Goal: Transaction & Acquisition: Purchase product/service

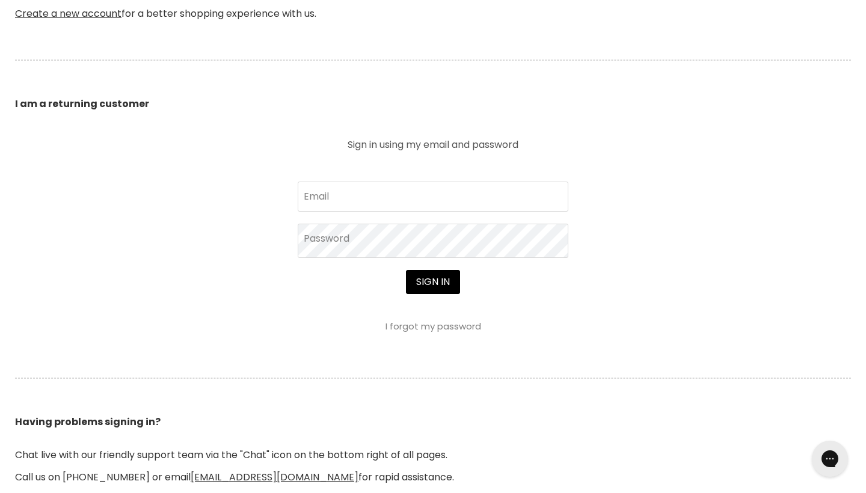
scroll to position [366, 0]
type input "julieeversden@hotmail.com"
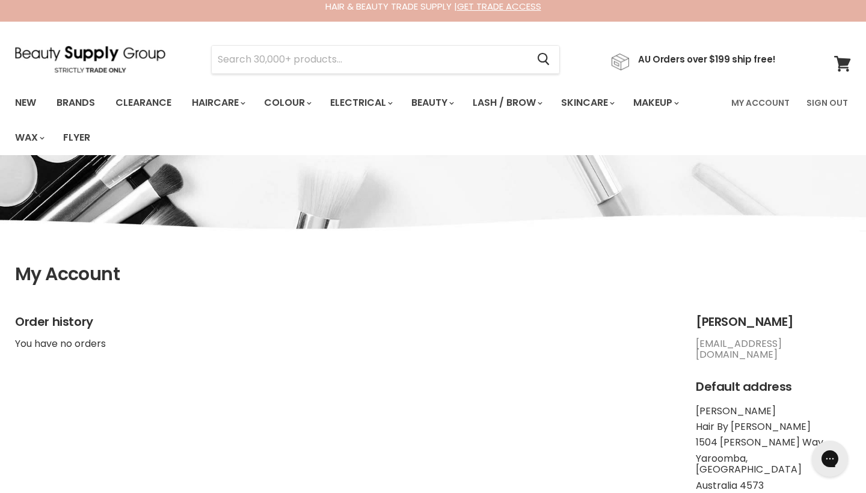
scroll to position [7, 0]
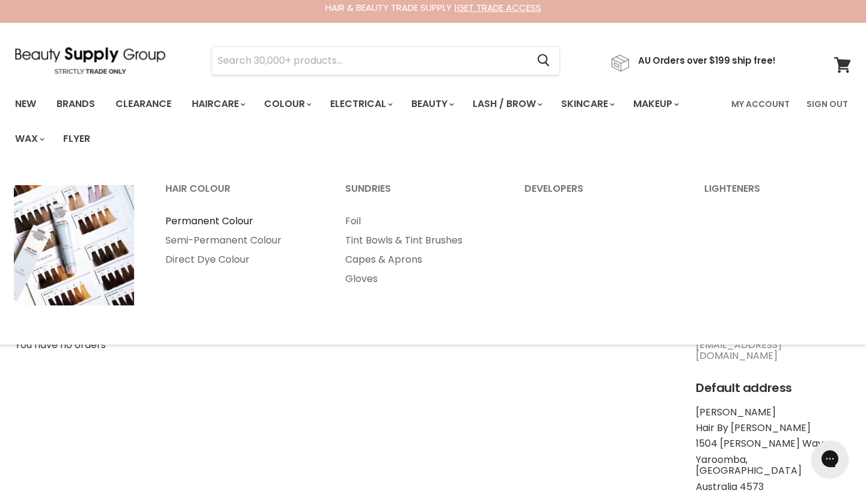
click at [245, 218] on link "Permanent Colour" at bounding box center [238, 221] width 177 height 19
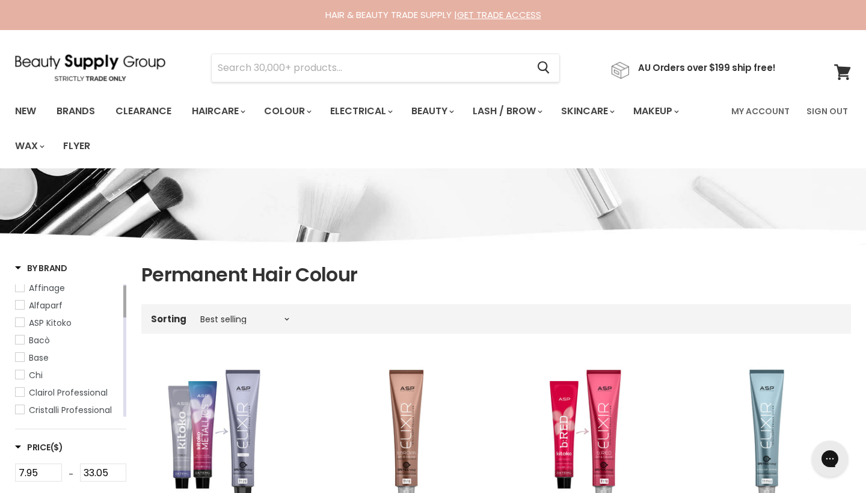
click at [22, 287] on span "Affinage" at bounding box center [20, 287] width 8 height 8
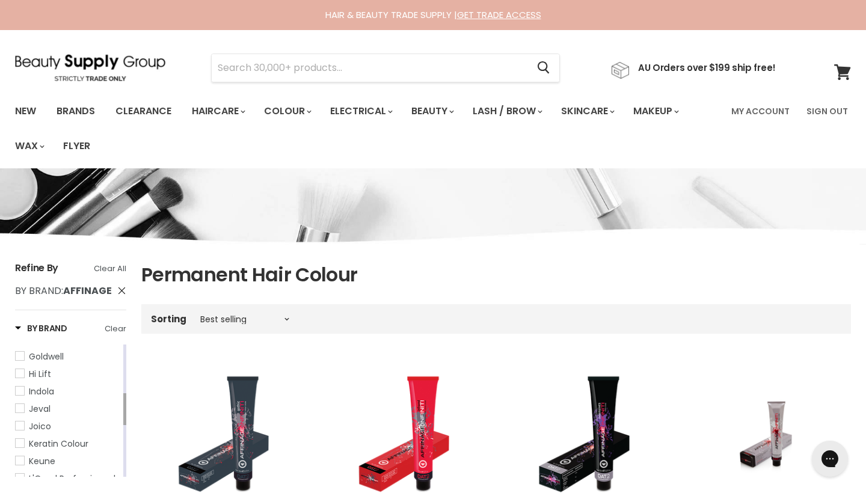
click at [18, 371] on span "Hi Lift" at bounding box center [20, 373] width 8 height 8
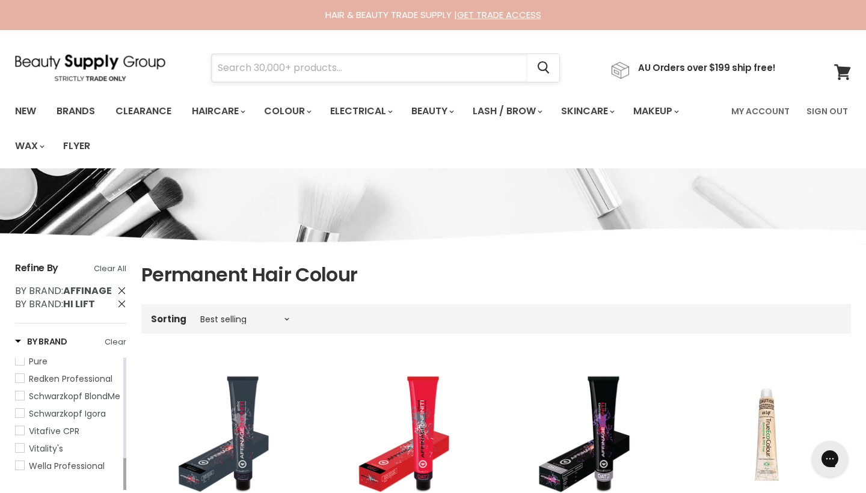
click at [445, 65] on input "Search" at bounding box center [370, 68] width 316 height 28
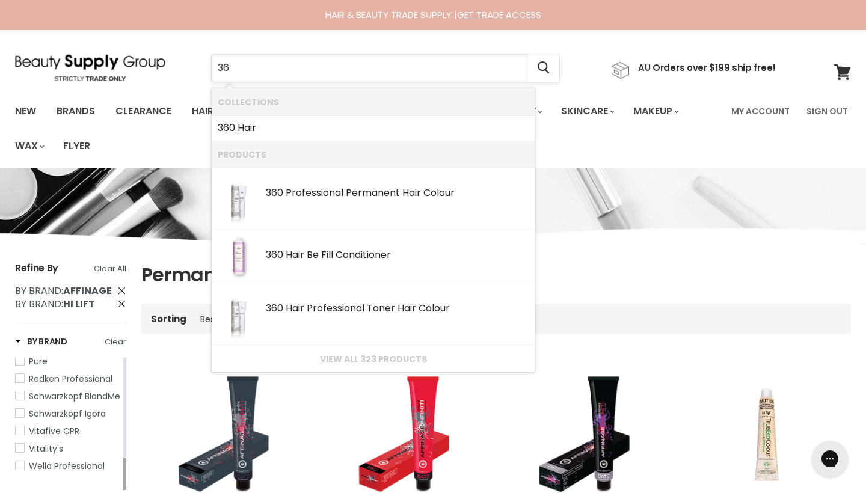
type input "360"
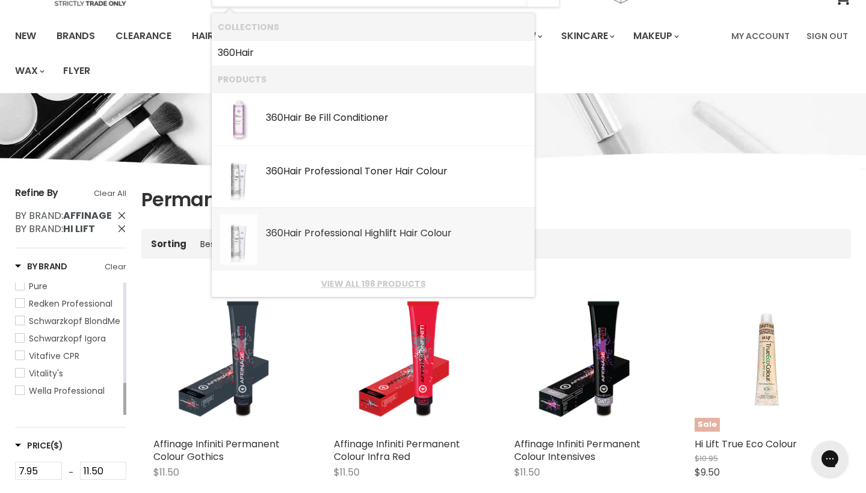
scroll to position [76, 0]
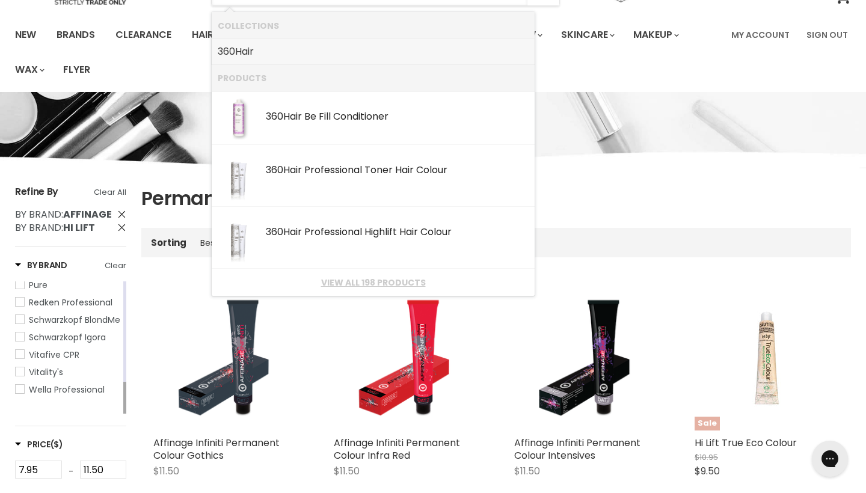
click at [282, 51] on link "360 Hair" at bounding box center [373, 51] width 311 height 19
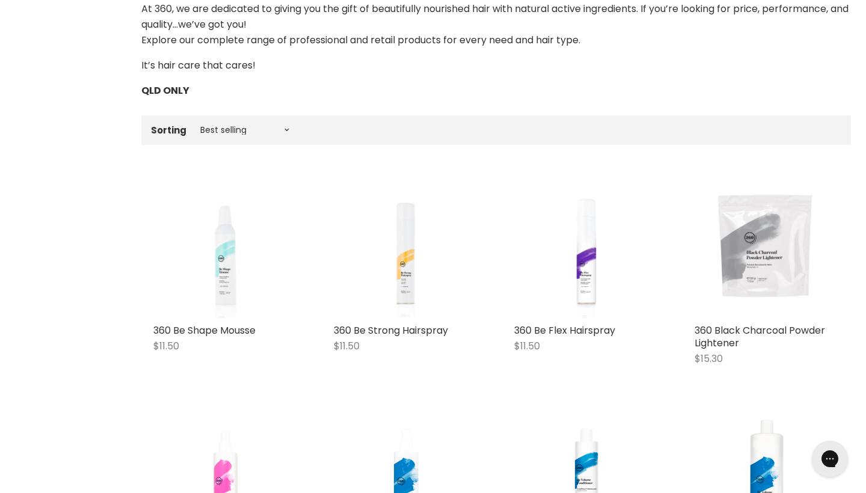
scroll to position [559, 0]
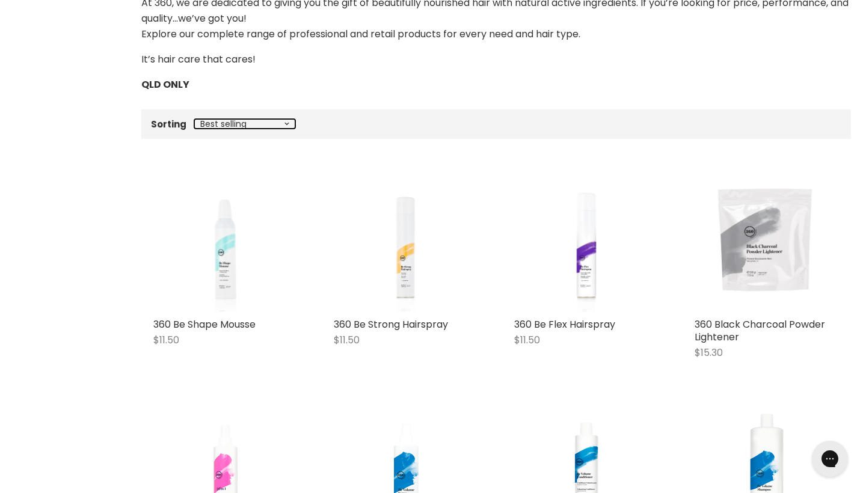
select select "manual"
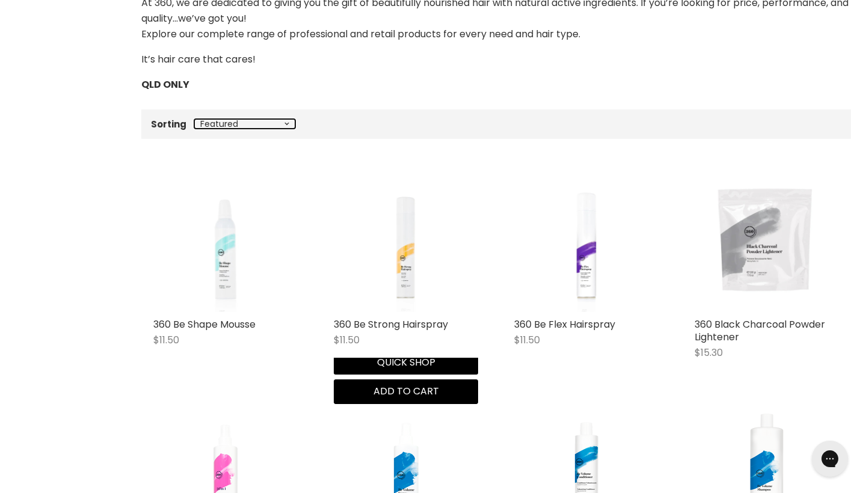
select select "manual"
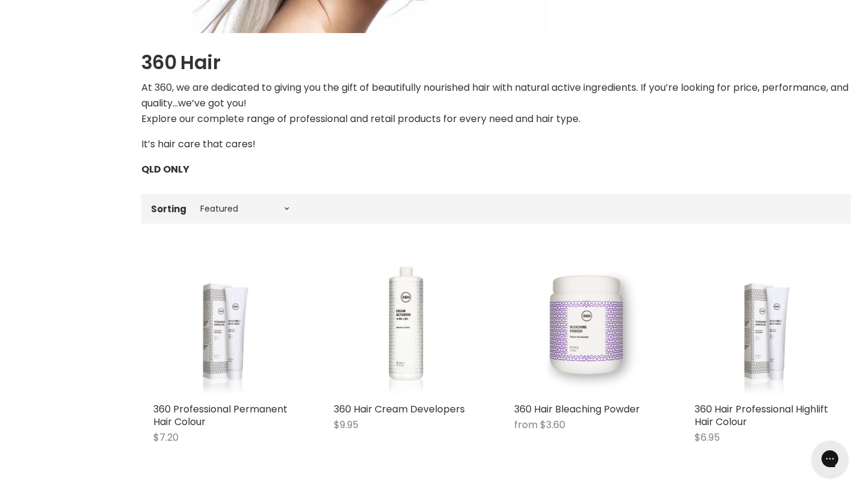
scroll to position [474, 0]
click at [227, 357] on img "Main content" at bounding box center [225, 325] width 108 height 144
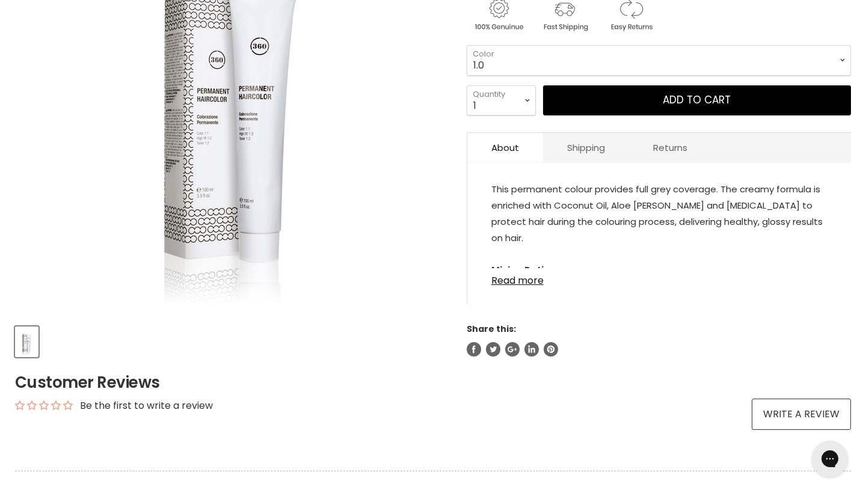
scroll to position [296, 0]
click at [498, 281] on link "Read more" at bounding box center [659, 277] width 336 height 18
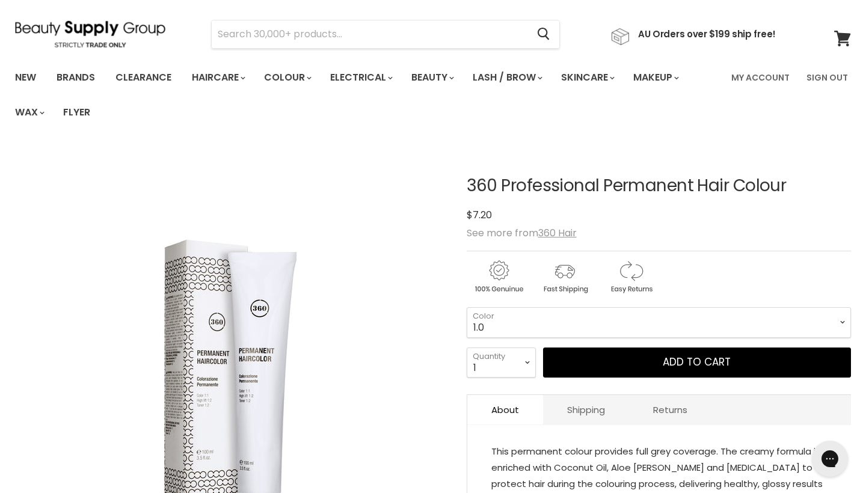
scroll to position [32, 0]
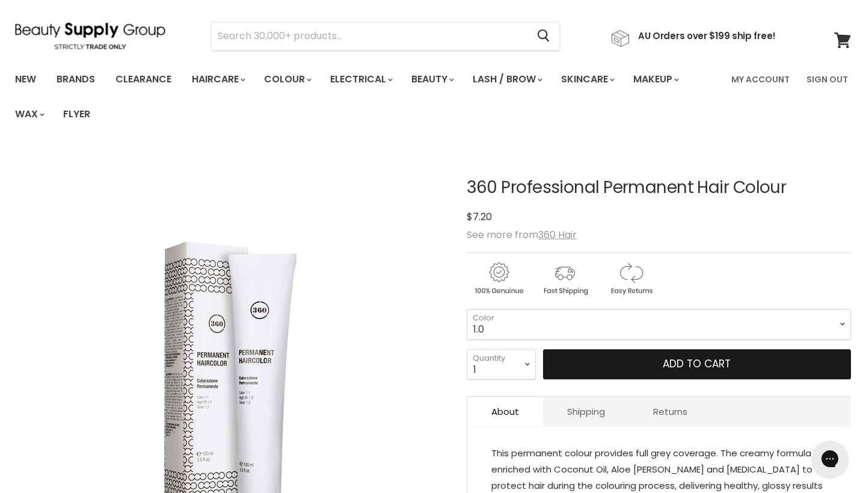
click at [598, 366] on button "Add to cart" at bounding box center [697, 364] width 308 height 30
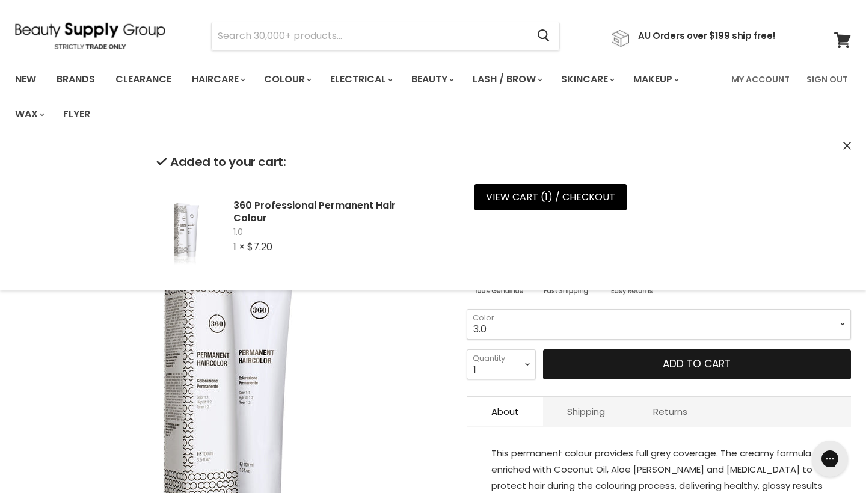
click at [619, 366] on button "Add to cart" at bounding box center [697, 364] width 308 height 30
click at [818, 366] on button "Add to cart" at bounding box center [697, 364] width 308 height 30
click at [793, 373] on button "Add to cart" at bounding box center [697, 364] width 308 height 30
click at [798, 361] on button "Add to cart" at bounding box center [697, 364] width 308 height 30
click at [829, 369] on button "Add to cart" at bounding box center [697, 364] width 308 height 30
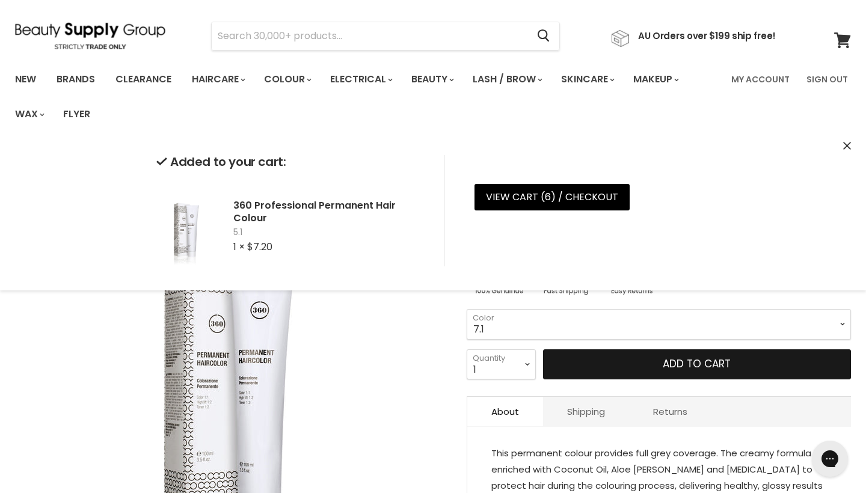
click at [819, 360] on button "Add to cart" at bounding box center [697, 364] width 308 height 30
click at [800, 366] on button "Add to cart" at bounding box center [697, 364] width 308 height 30
click at [823, 364] on button "Add to cart" at bounding box center [697, 364] width 308 height 30
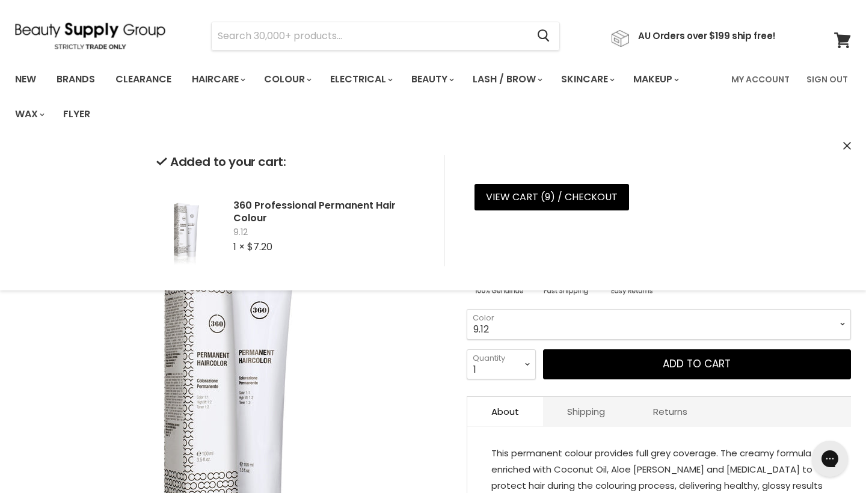
click at [842, 323] on select "1.0 3.0 4.0 5.0 5.00 6.0 6.00 7.0 7.00 8.0 8.00 9.0 9.00 10.00 8.02" at bounding box center [659, 324] width 384 height 30
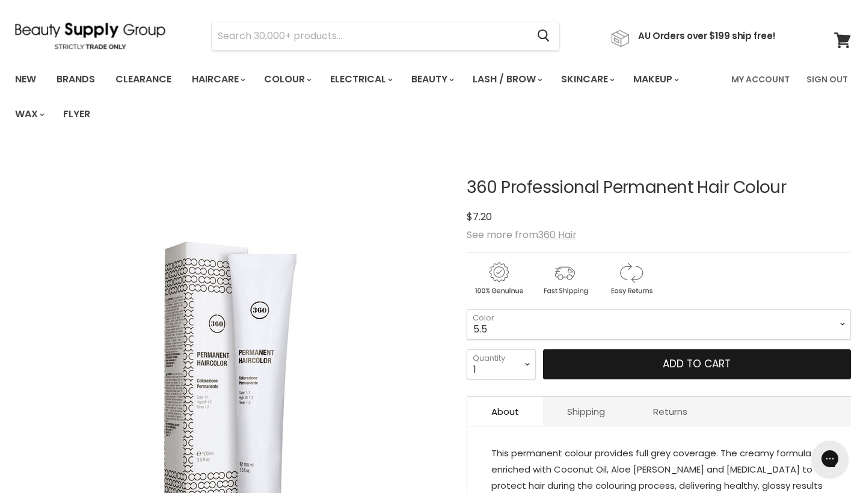
click at [802, 370] on button "Add to cart" at bounding box center [697, 364] width 308 height 30
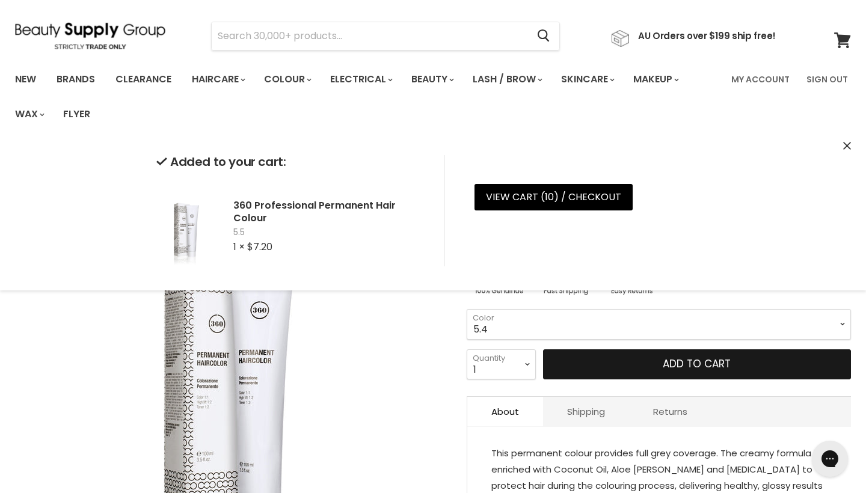
click at [738, 363] on button "Add to cart" at bounding box center [697, 364] width 308 height 30
click at [760, 367] on button "Add to cart" at bounding box center [697, 364] width 308 height 30
click at [755, 360] on button "Add to cart" at bounding box center [697, 364] width 308 height 30
click at [834, 371] on button "Add to cart" at bounding box center [697, 364] width 308 height 30
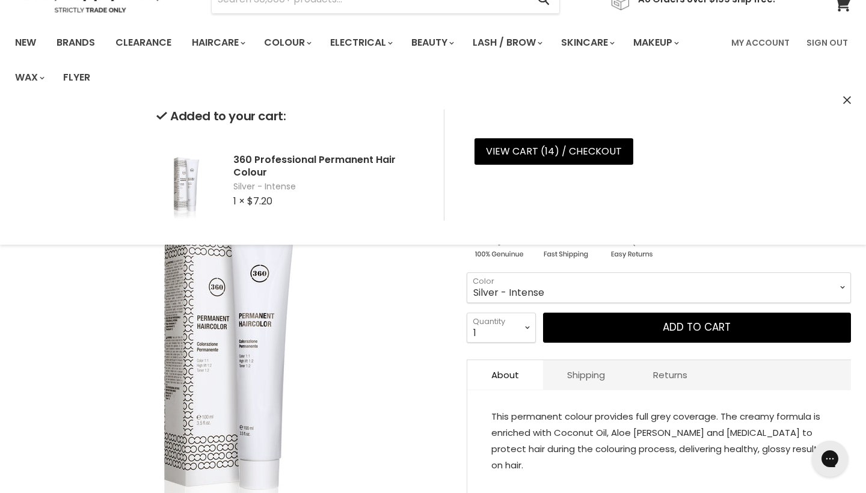
scroll to position [82, 0]
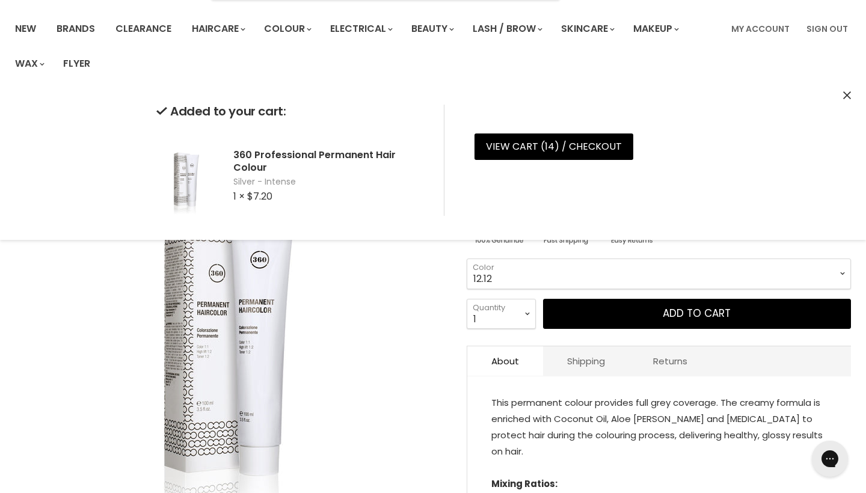
select select "12.12"
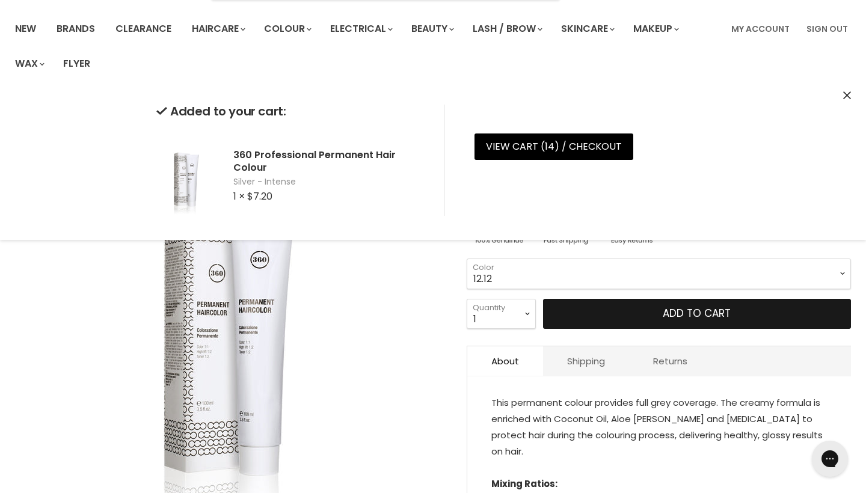
click at [692, 321] on button "Add to cart" at bounding box center [697, 314] width 308 height 30
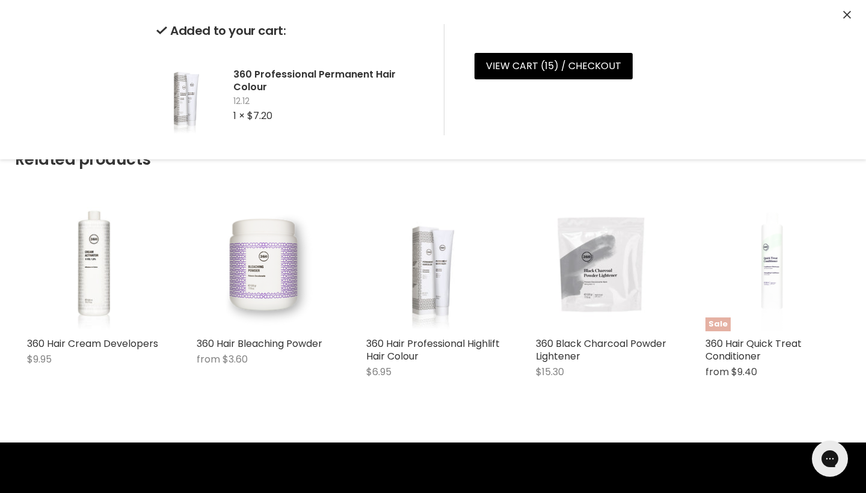
scroll to position [711, 0]
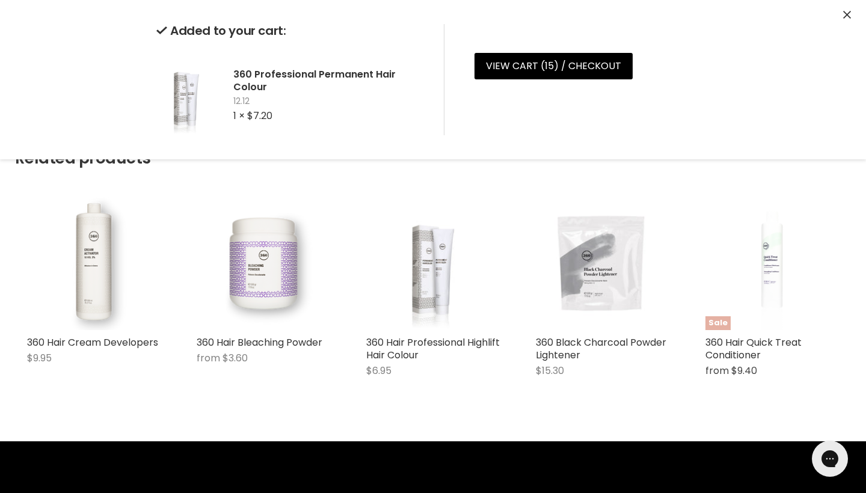
click at [87, 280] on img "Main content" at bounding box center [93, 263] width 133 height 133
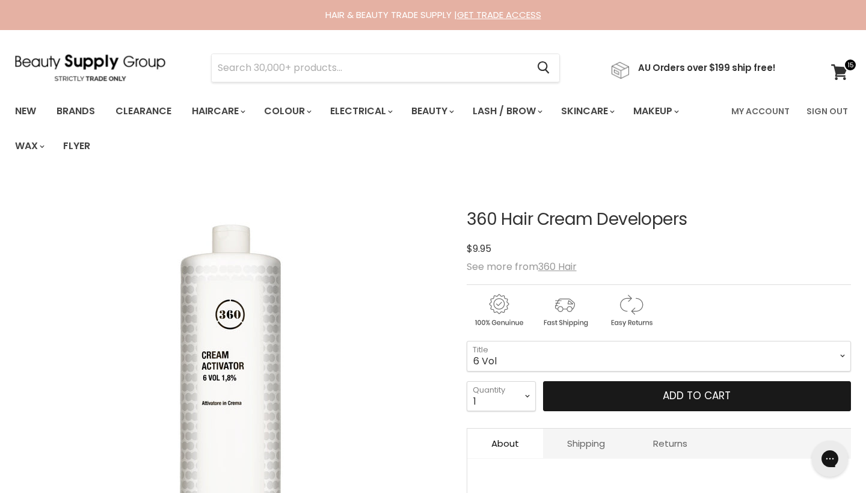
click at [807, 393] on button "Add to cart" at bounding box center [697, 396] width 308 height 30
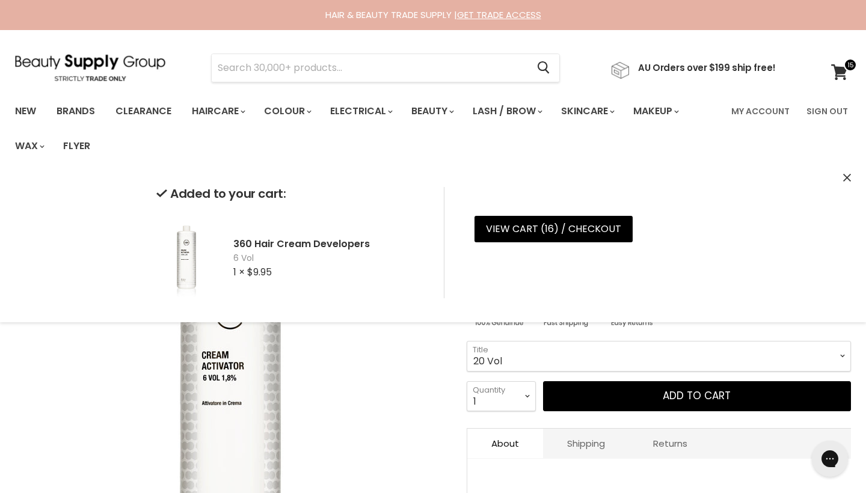
select select "20 Vol"
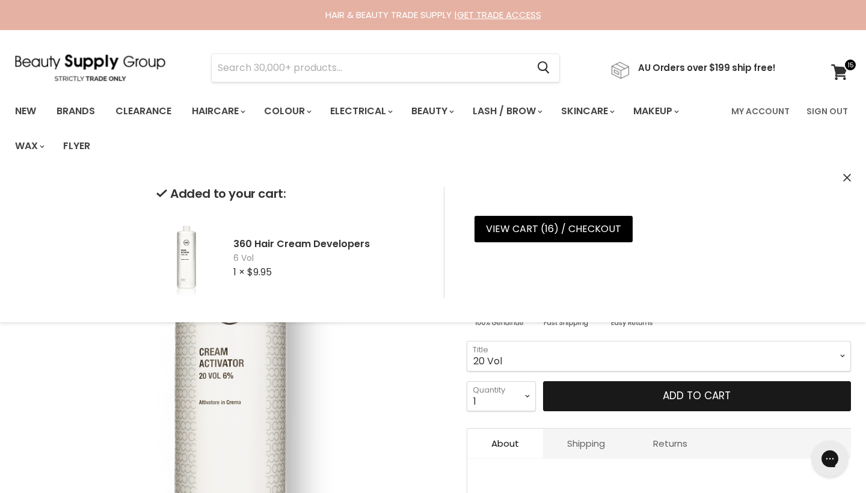
click at [818, 392] on button "Add to cart" at bounding box center [697, 396] width 308 height 30
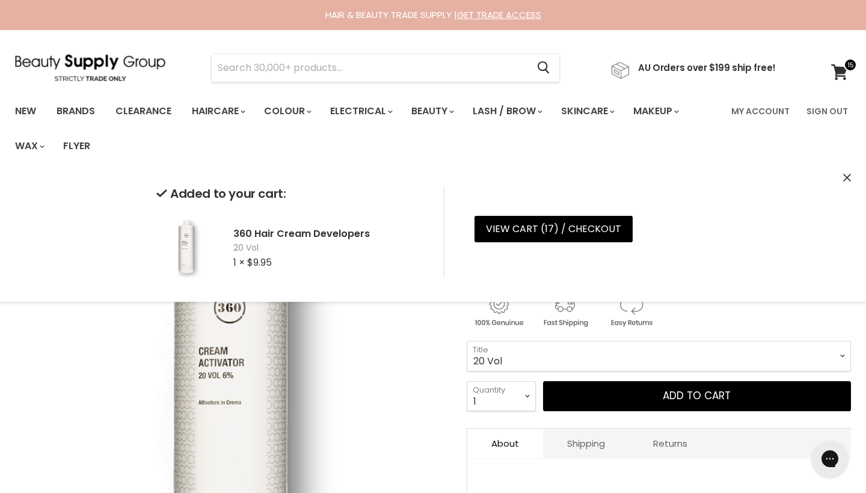
click at [324, 410] on img "360 Hair Cream Developers image. Click or Scroll to Zoom." at bounding box center [230, 395] width 431 height 431
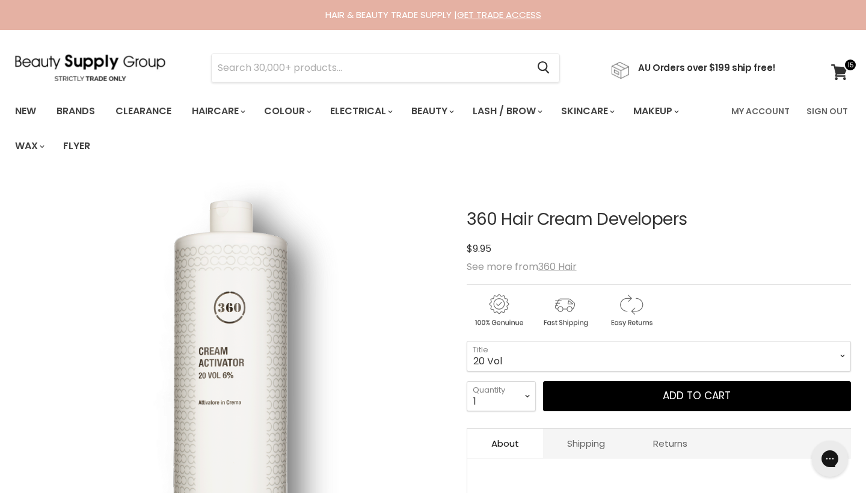
click at [324, 410] on img "360 Hair Cream Developers image. Click or Scroll to Zoom." at bounding box center [230, 395] width 431 height 431
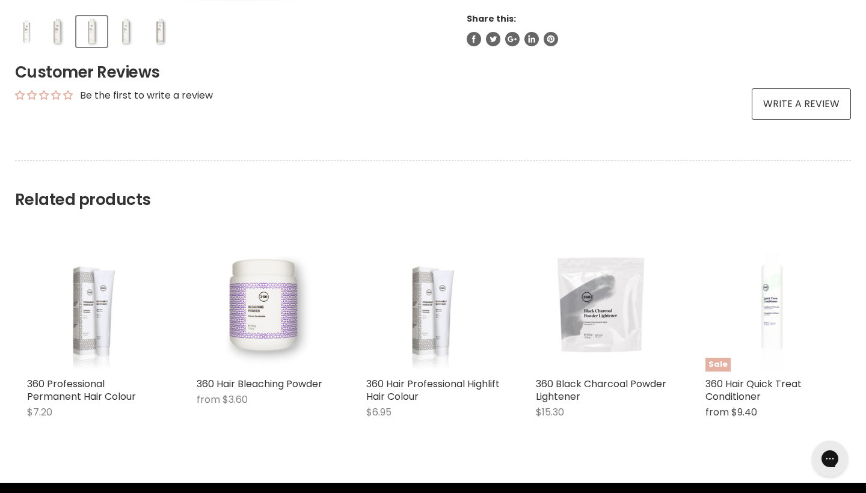
scroll to position [603, 0]
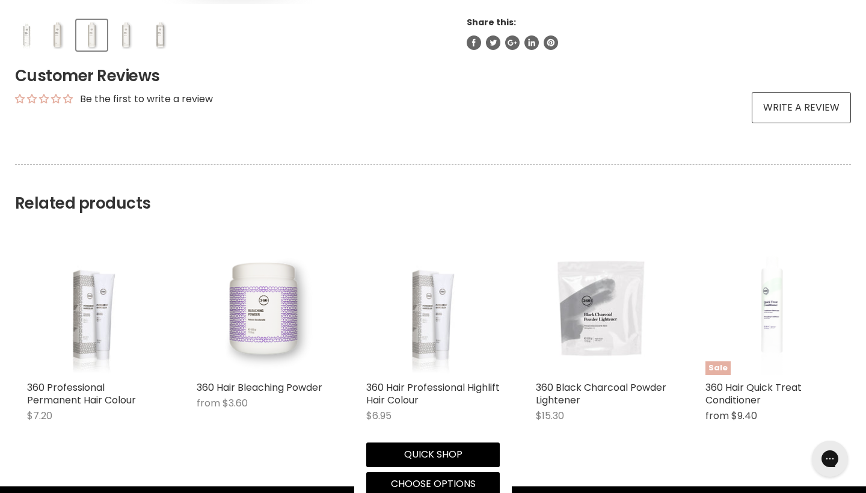
click at [440, 330] on img "Main content" at bounding box center [433, 308] width 100 height 133
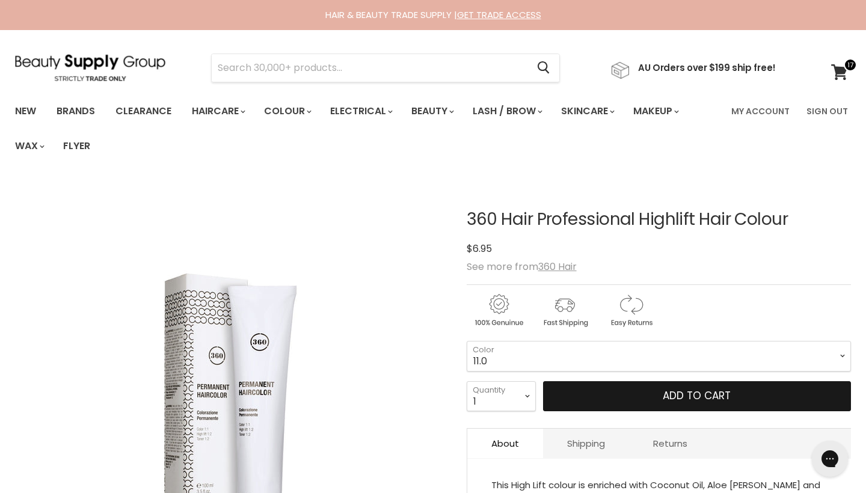
click at [803, 399] on button "Add to cart" at bounding box center [697, 396] width 308 height 30
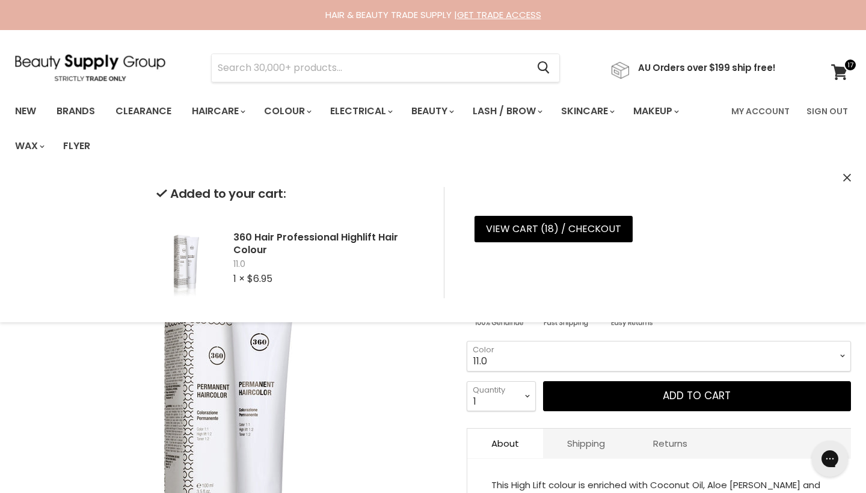
click at [841, 354] on select "11.0 11.1 11.2 11.21 12.10 12.20 12.21 12.32" at bounding box center [659, 356] width 384 height 30
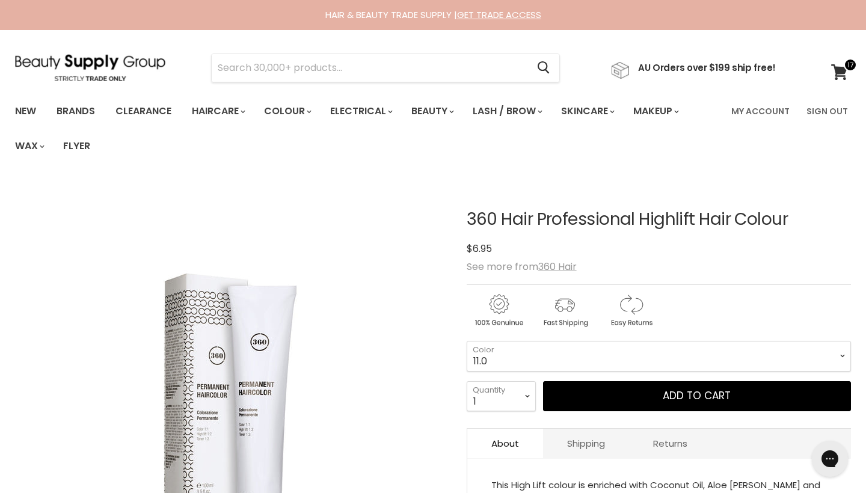
scroll to position [180, 0]
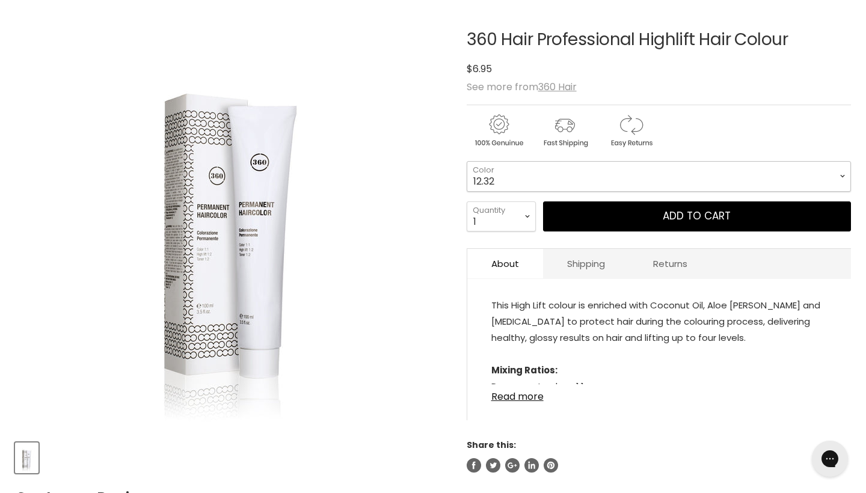
select select "12.32"
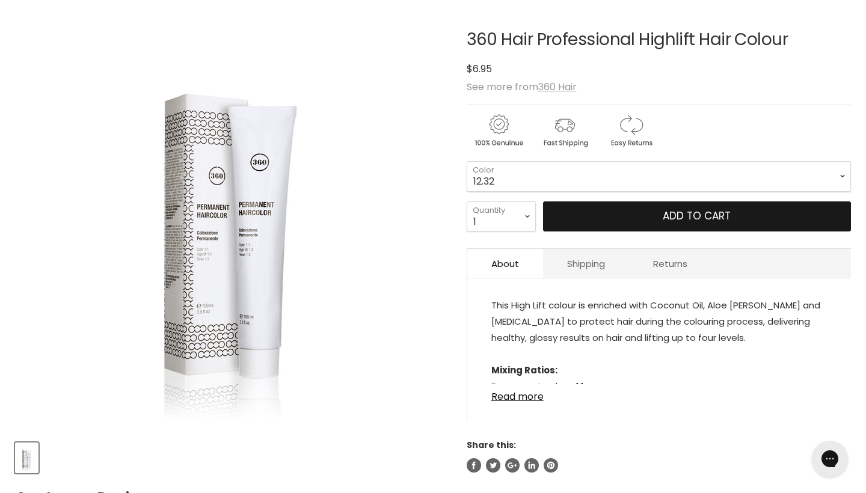
click at [760, 219] on button "Add to cart" at bounding box center [697, 216] width 308 height 30
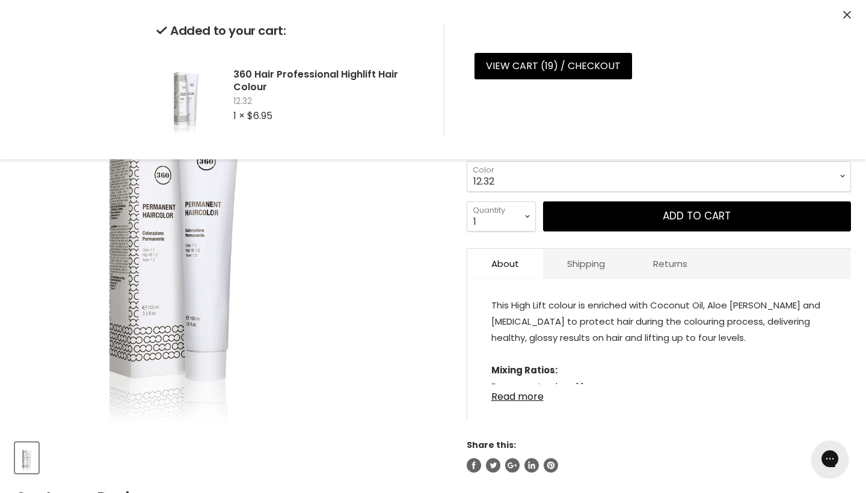
click at [322, 233] on img "360 Hair Professional Highlift Hair Colour image. Click or Scroll to Zoom." at bounding box center [176, 215] width 323 height 431
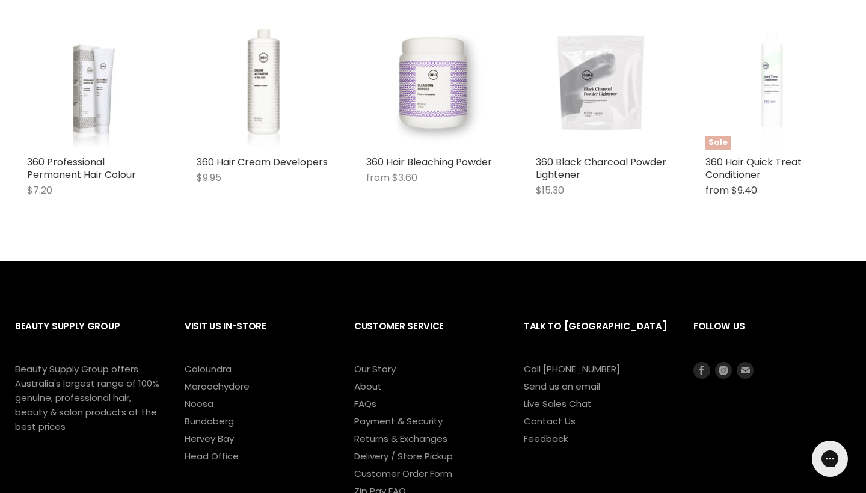
scroll to position [829, 0]
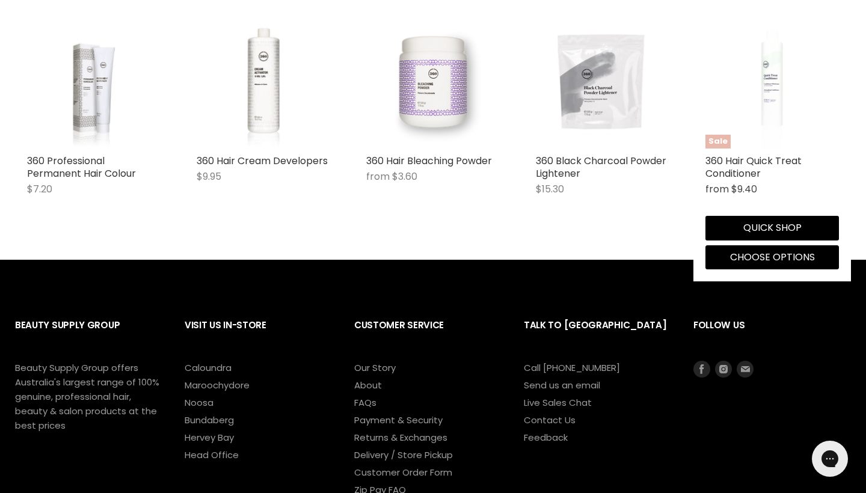
click at [773, 95] on img "Main content" at bounding box center [772, 81] width 89 height 133
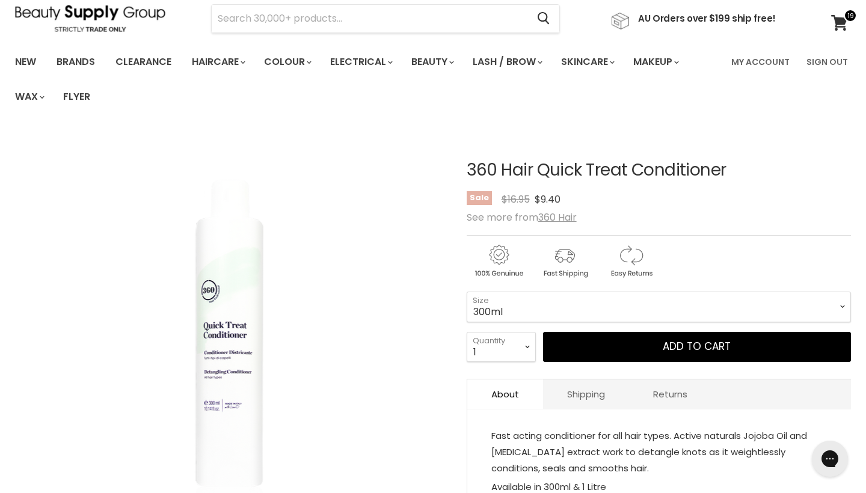
scroll to position [55, 0]
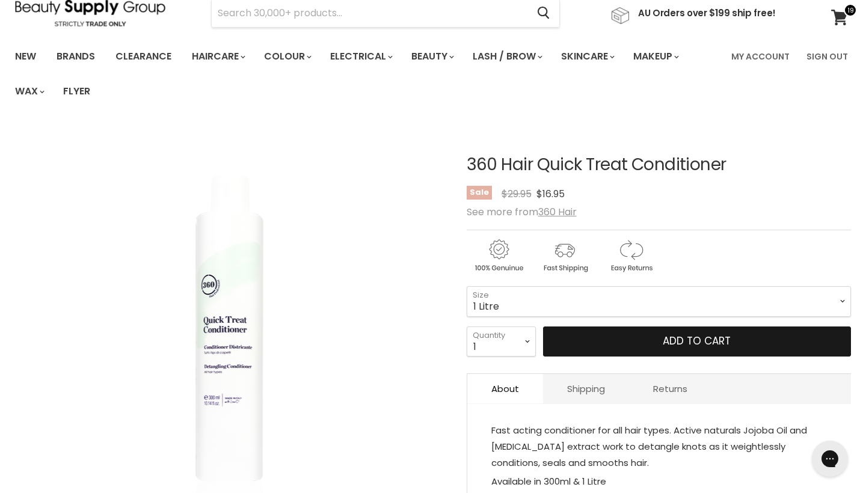
click at [802, 345] on button "Add to cart" at bounding box center [697, 342] width 308 height 30
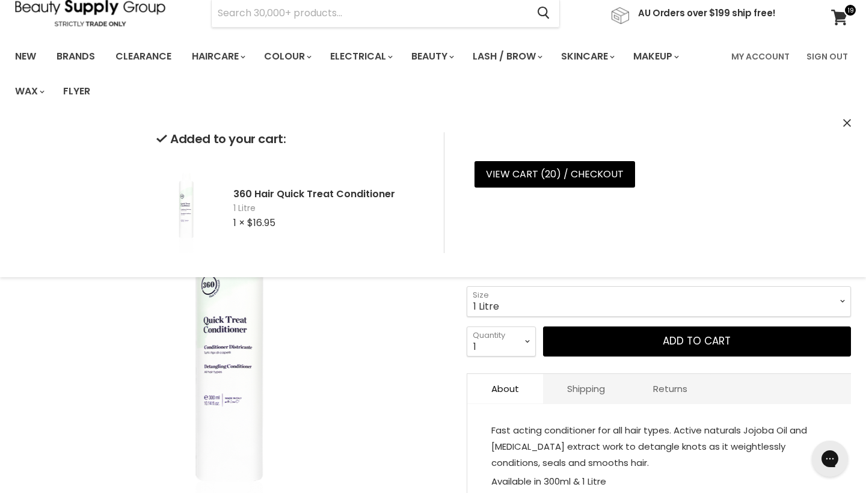
select select "300ml"
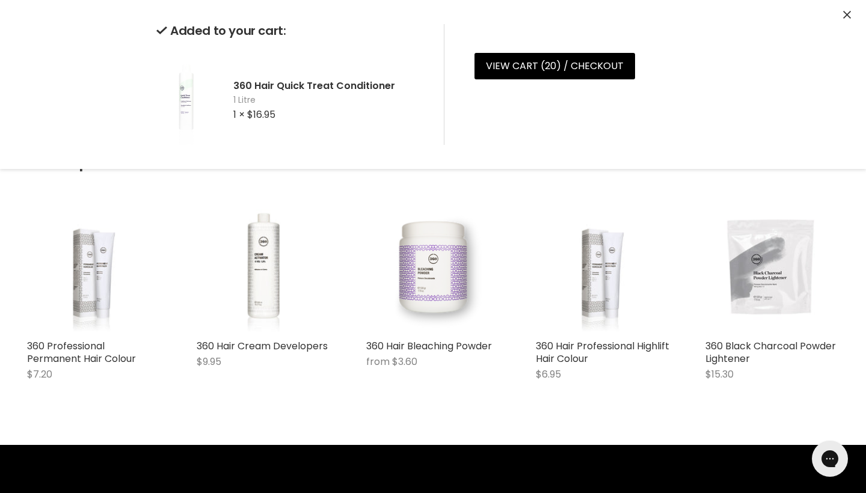
scroll to position [642, 0]
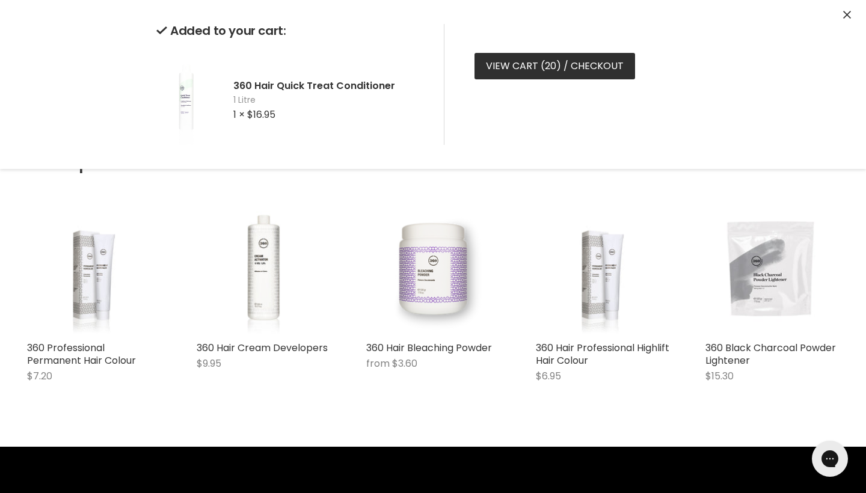
click at [591, 68] on link "View cart ( 20 ) / Checkout" at bounding box center [554, 66] width 161 height 26
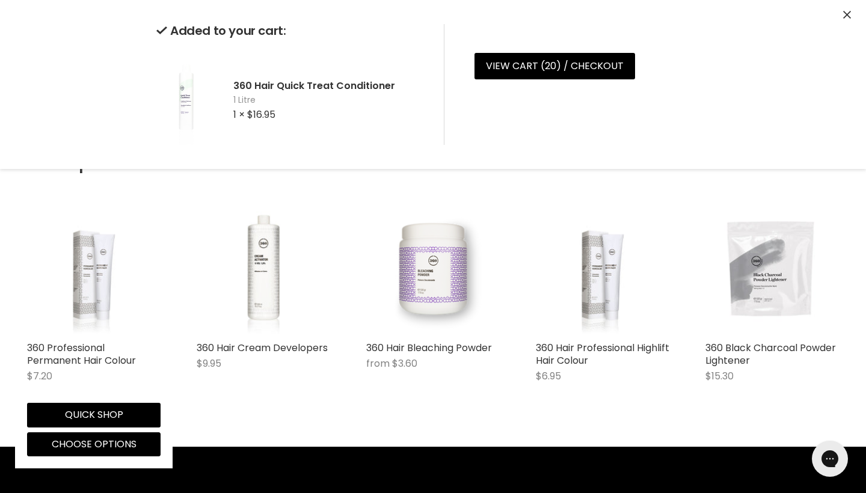
click at [87, 254] on img "Main content" at bounding box center [94, 268] width 100 height 133
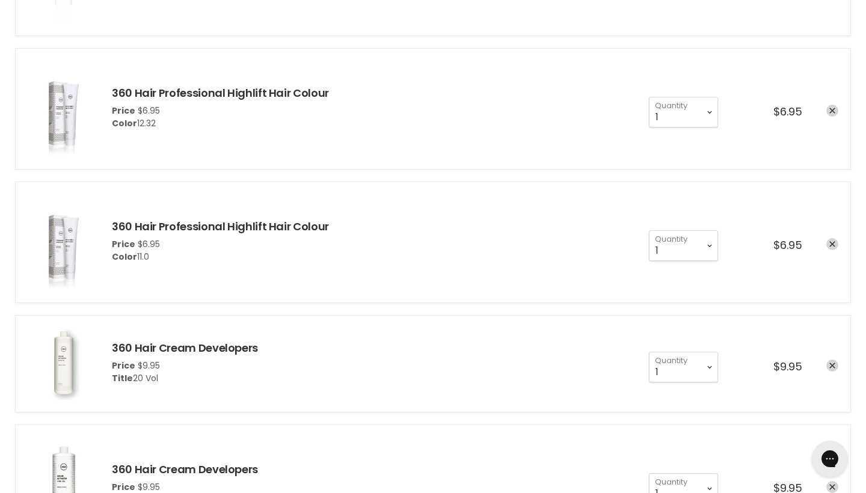
scroll to position [339, 0]
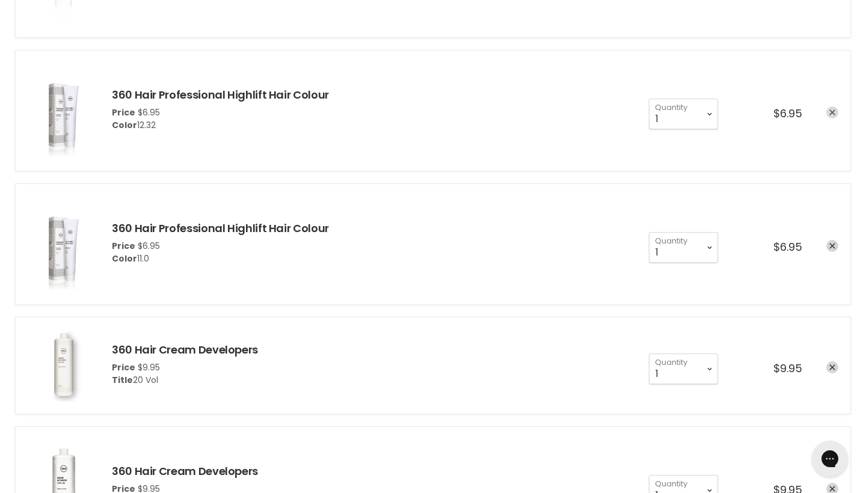
click at [833, 110] on icon "remove 360 Hair Professional Highlift Hair Colour" at bounding box center [832, 112] width 6 height 6
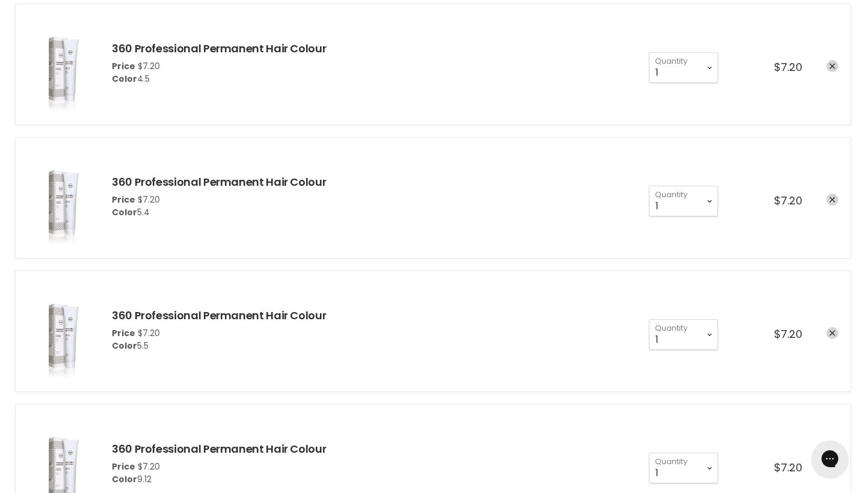
scroll to position [1163, 0]
click at [836, 331] on link "remove 360 Professional Permanent Hair Colour" at bounding box center [832, 332] width 12 height 12
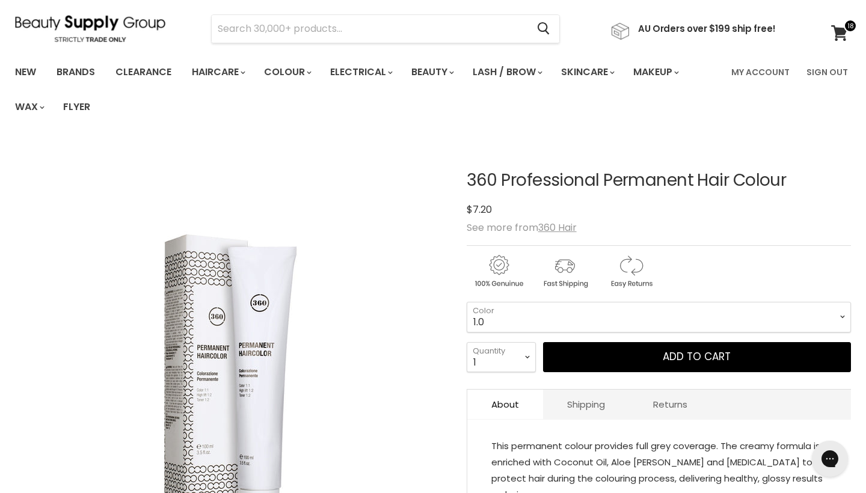
scroll to position [42, 0]
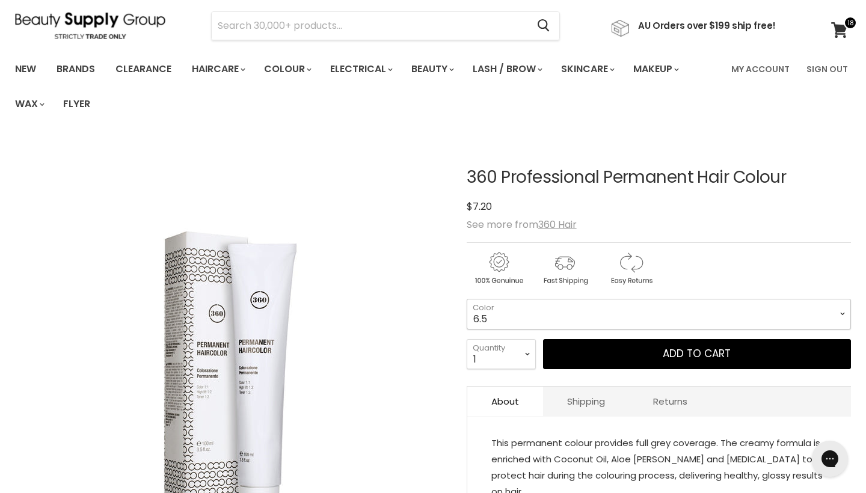
select select "6.5"
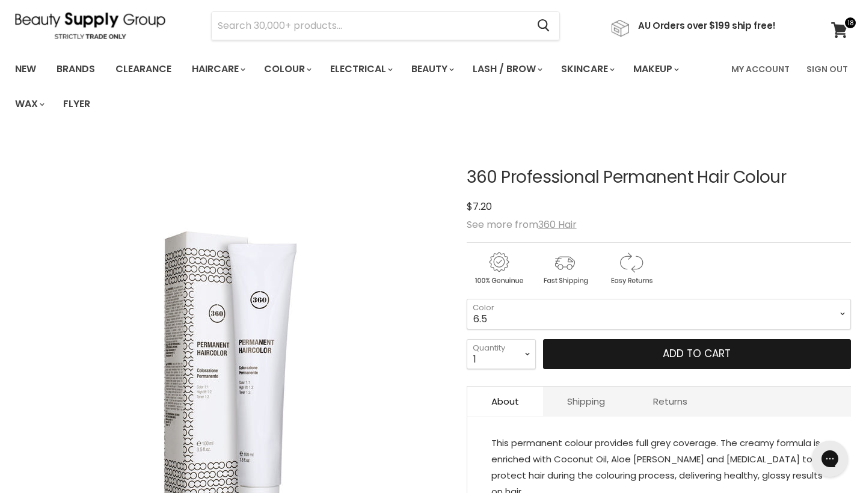
click at [741, 357] on button "Add to cart" at bounding box center [697, 354] width 308 height 30
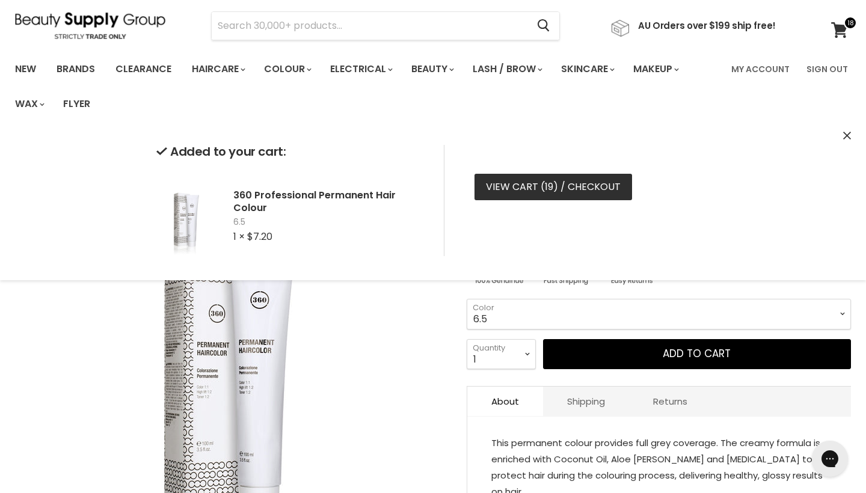
click at [597, 187] on link "View cart ( 19 ) / Checkout" at bounding box center [553, 187] width 158 height 26
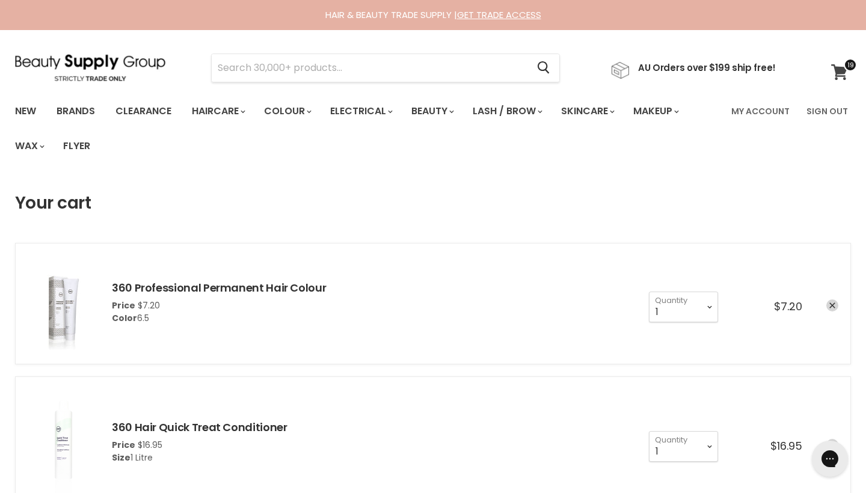
click at [841, 71] on icon at bounding box center [839, 72] width 16 height 16
click at [346, 63] on input "Search" at bounding box center [370, 68] width 316 height 28
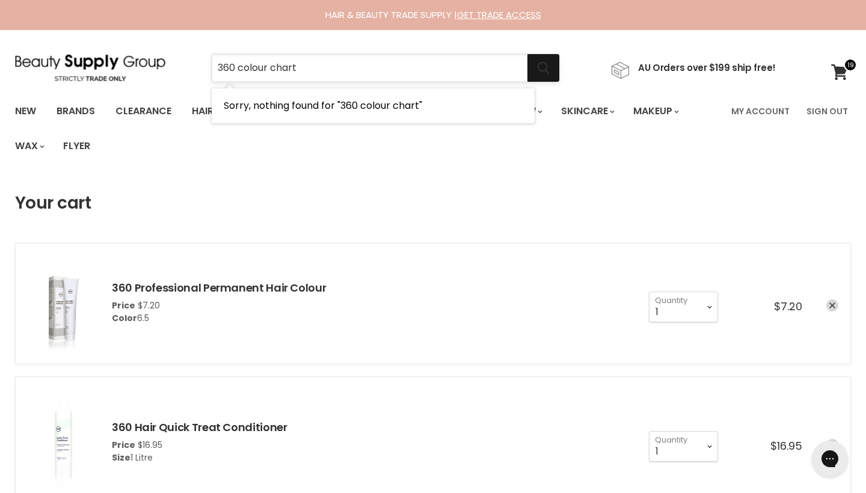
type input "360 colour chart"
click at [548, 73] on icon "Search" at bounding box center [544, 68] width 12 height 13
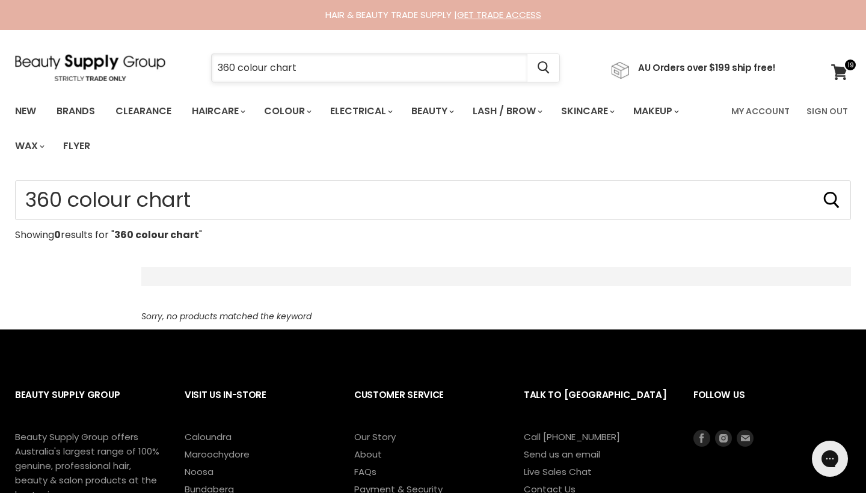
click at [317, 69] on input "360 colour chart" at bounding box center [370, 68] width 316 height 28
type input "360"
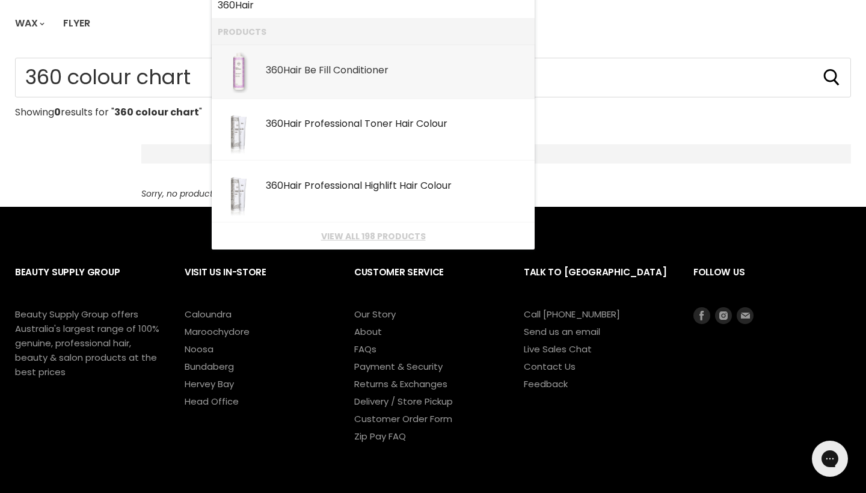
scroll to position [127, 0]
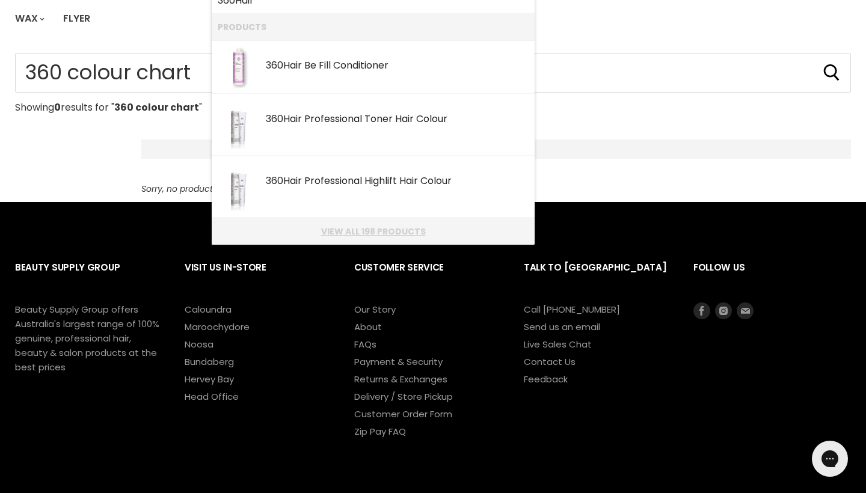
click at [400, 230] on link "View all 198 products" at bounding box center [373, 232] width 311 height 10
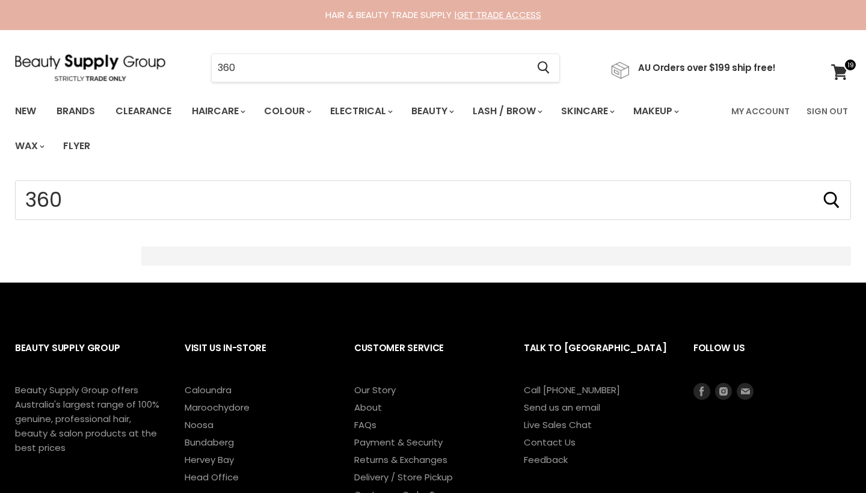
type input "360"
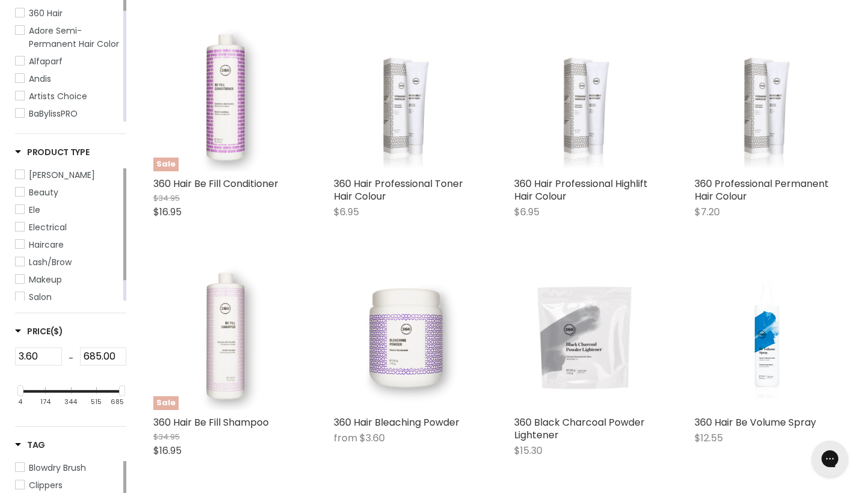
scroll to position [301, 0]
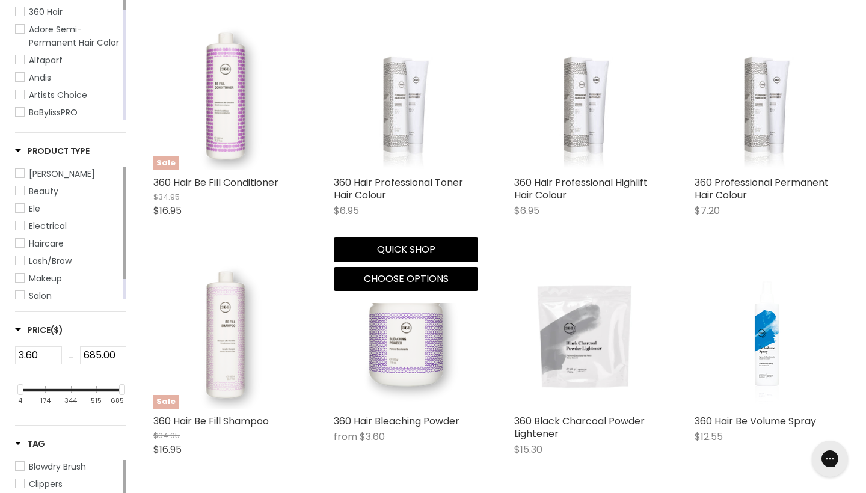
click at [402, 143] on img "Main content" at bounding box center [406, 98] width 108 height 144
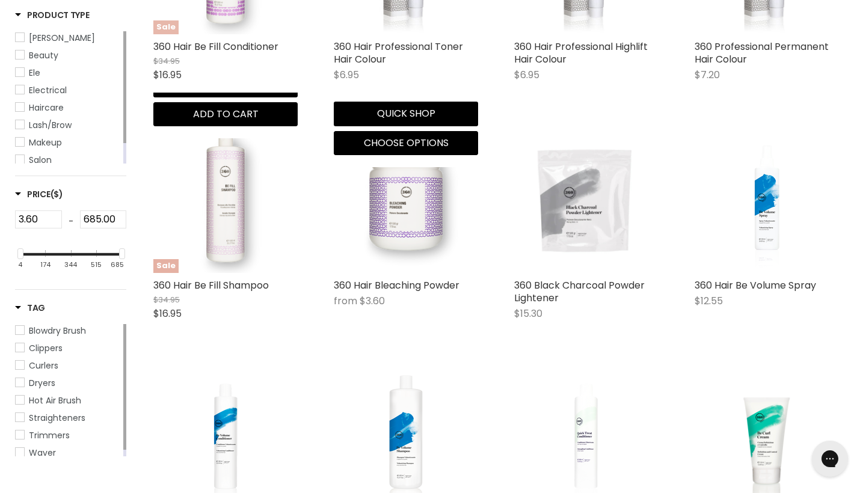
scroll to position [441, 0]
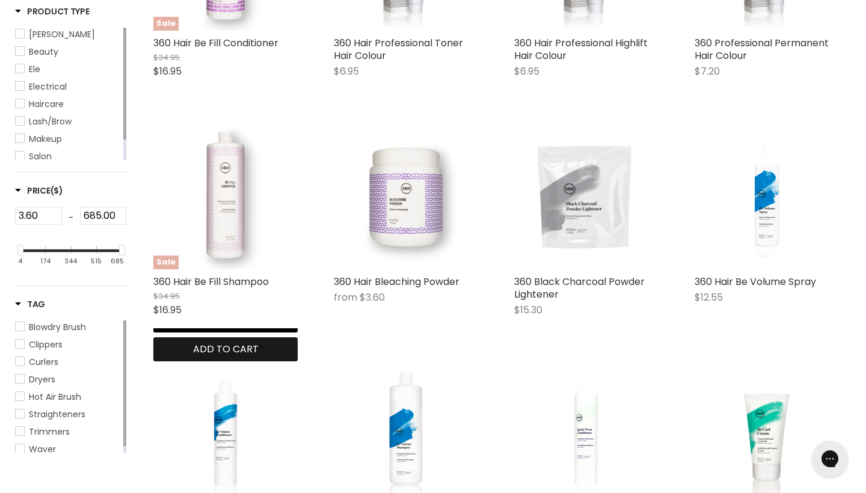
click at [259, 346] on span "Add to cart" at bounding box center [226, 349] width 66 height 14
click at [230, 234] on img "Main content" at bounding box center [225, 197] width 144 height 144
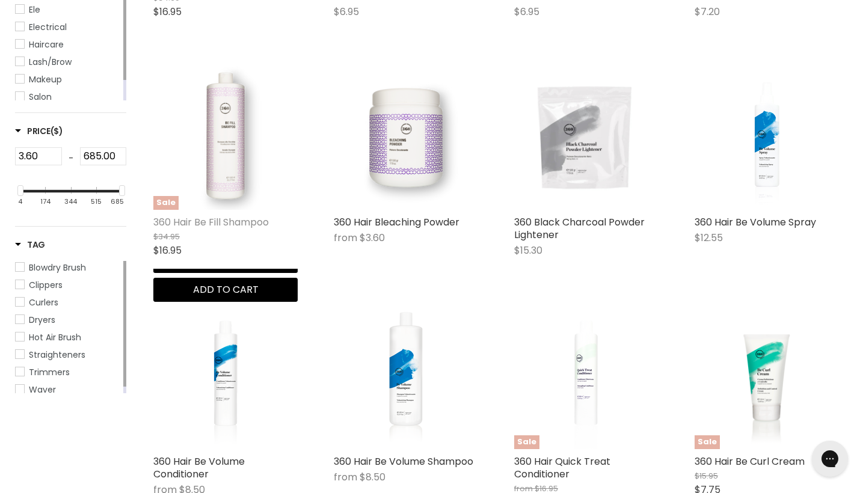
scroll to position [503, 0]
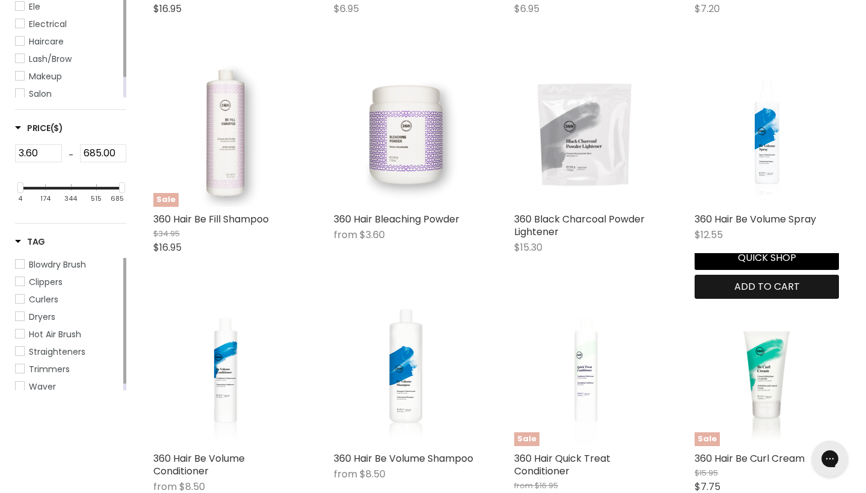
click at [796, 283] on span "Add to cart" at bounding box center [767, 287] width 66 height 14
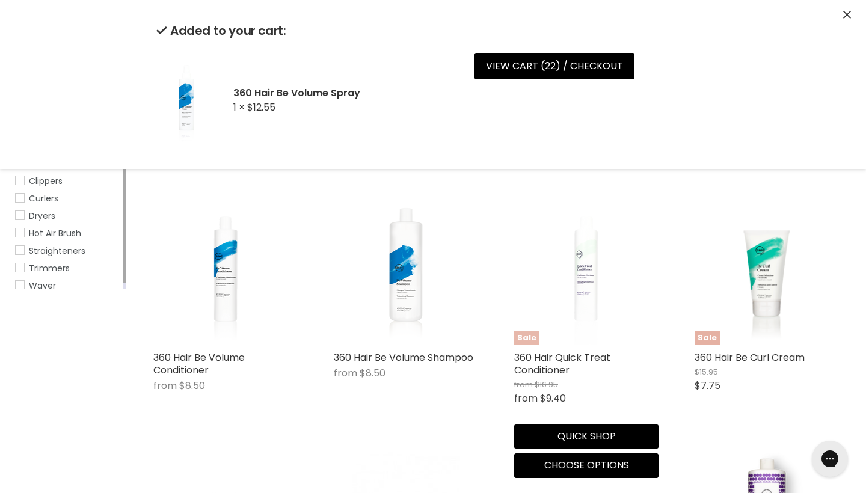
scroll to position [617, 0]
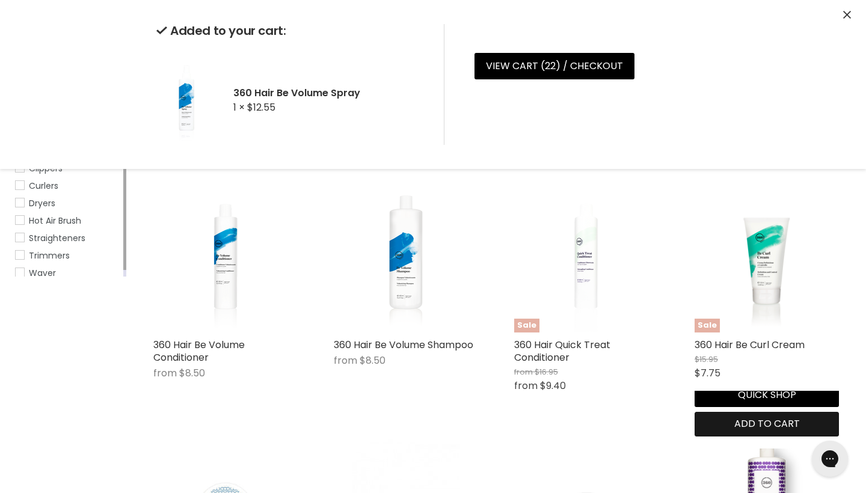
click at [814, 420] on button "Add to cart" at bounding box center [767, 424] width 144 height 24
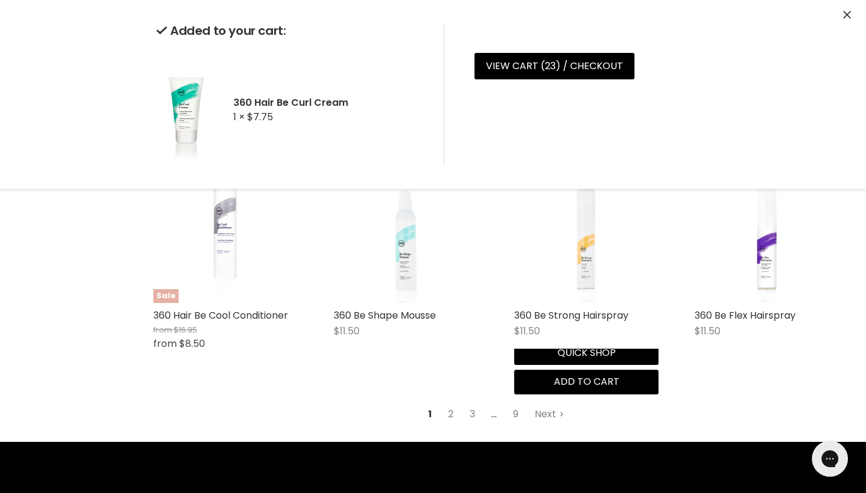
scroll to position [1378, 0]
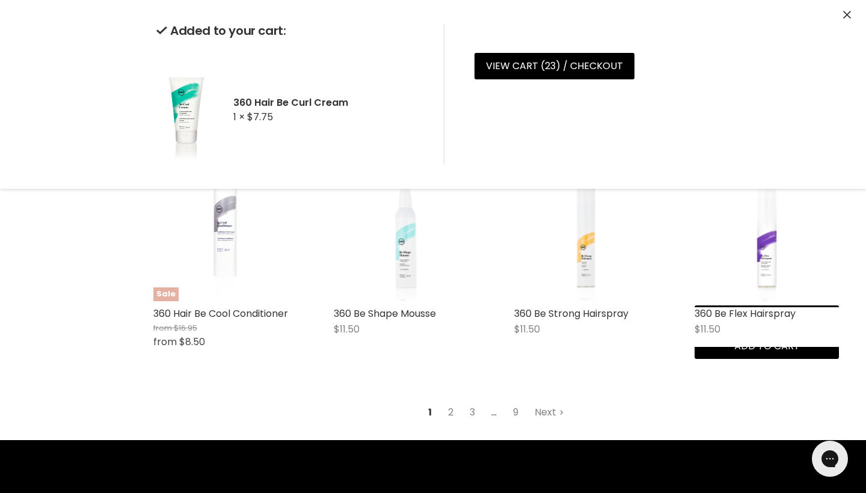
click at [764, 274] on img "Main content" at bounding box center [767, 229] width 144 height 144
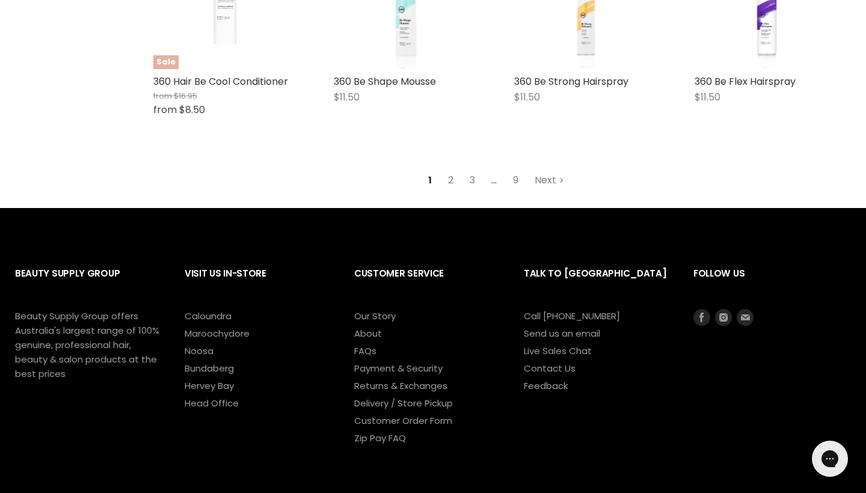
scroll to position [1607, 0]
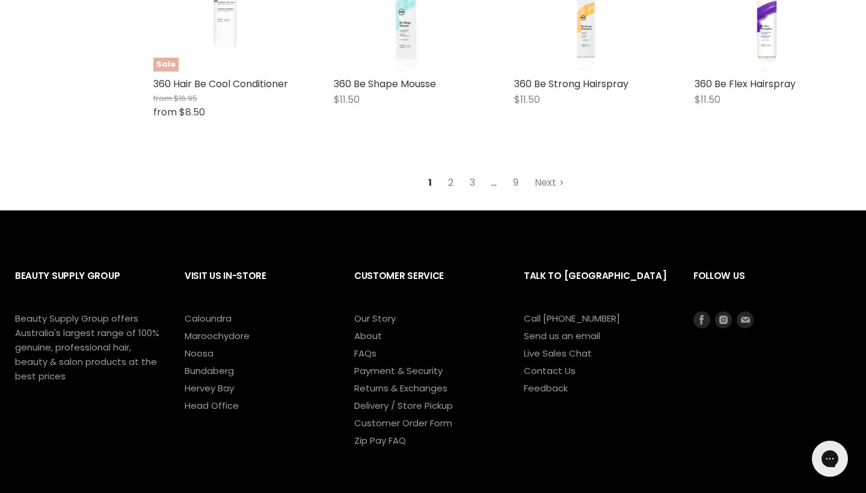
click at [452, 177] on link "2" at bounding box center [450, 183] width 19 height 22
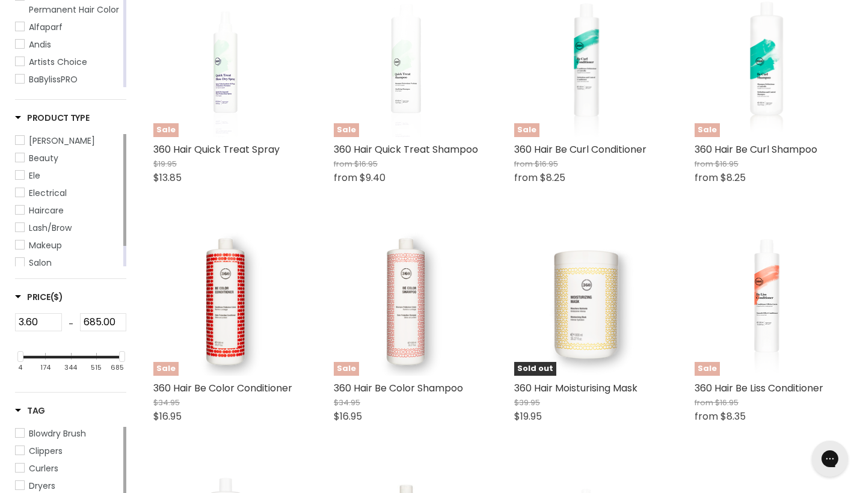
scroll to position [284, 0]
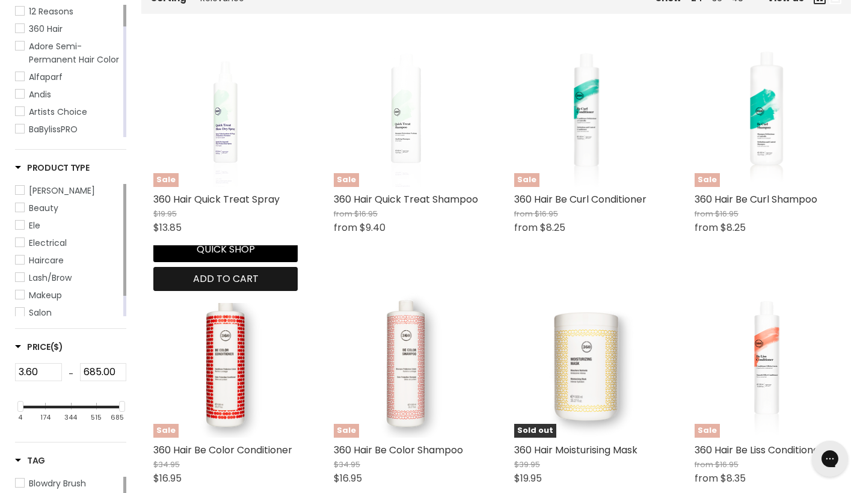
click at [257, 275] on span "Add to cart" at bounding box center [226, 279] width 66 height 14
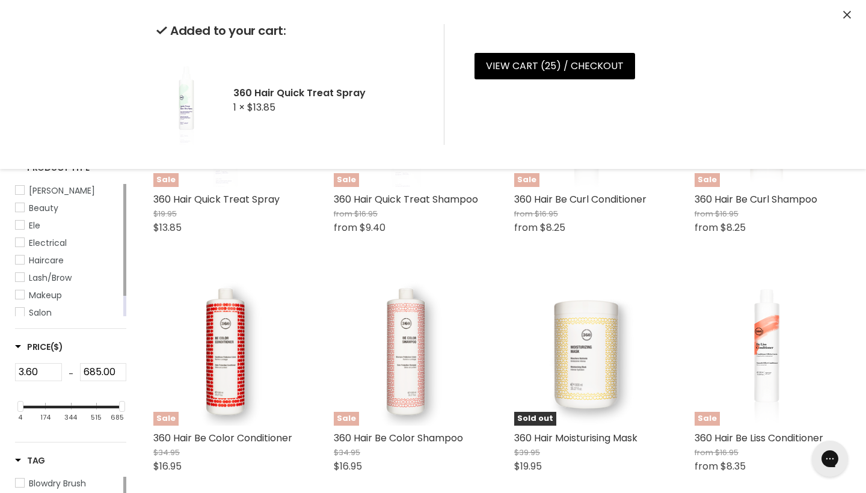
click at [293, 94] on h2 "360 Hair Quick Treat Spray" at bounding box center [328, 93] width 191 height 13
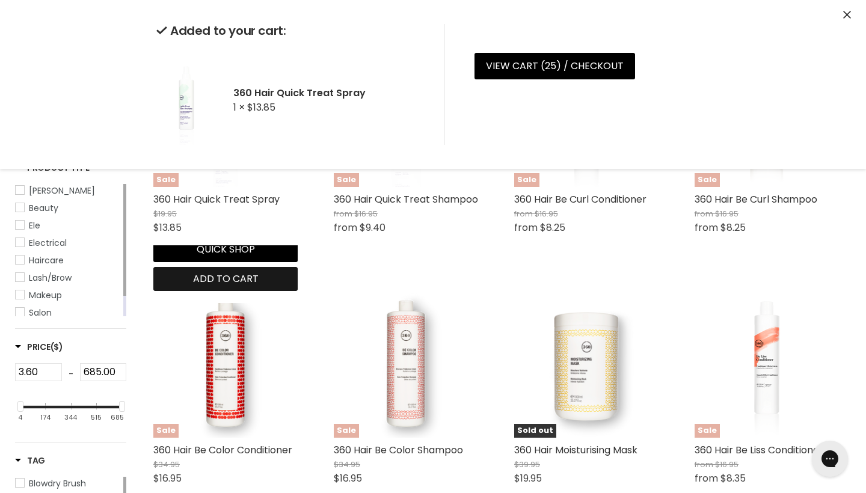
click at [263, 276] on div "Sale 360 Hair Quick Treat Spray $19.95 $13.85 360 Hair Quick shop Add to cart" at bounding box center [225, 167] width 168 height 272
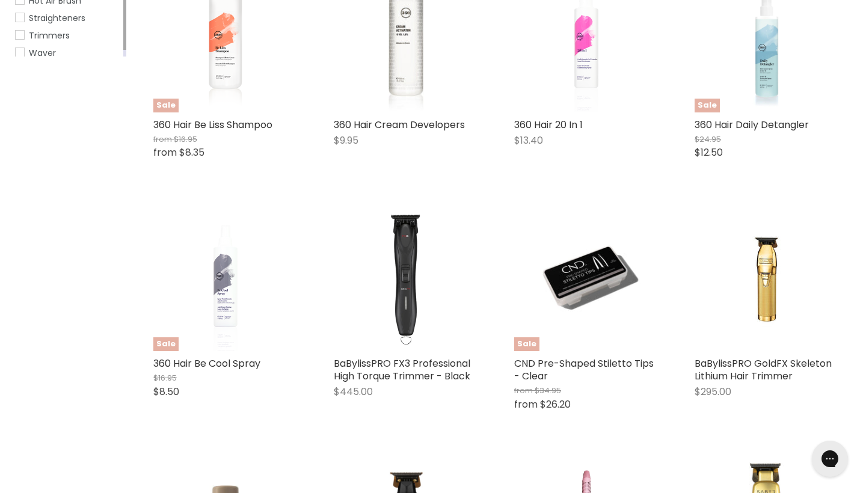
scroll to position [828, 0]
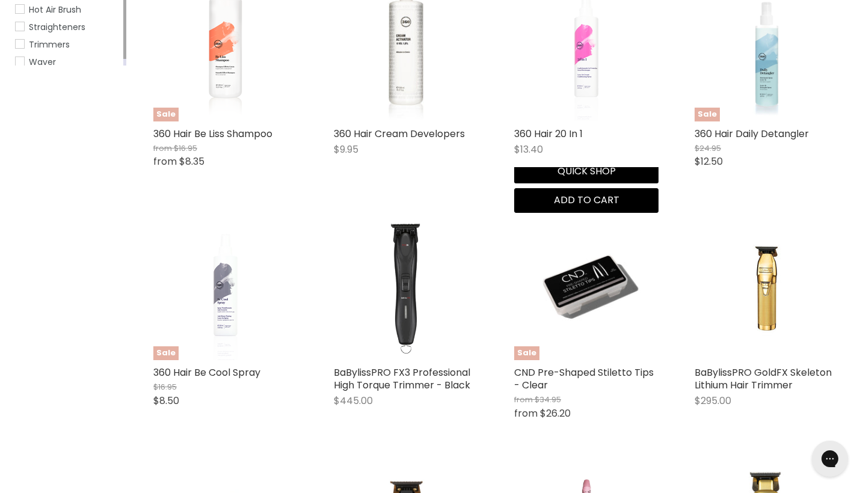
click at [586, 87] on img "Main content" at bounding box center [586, 49] width 96 height 144
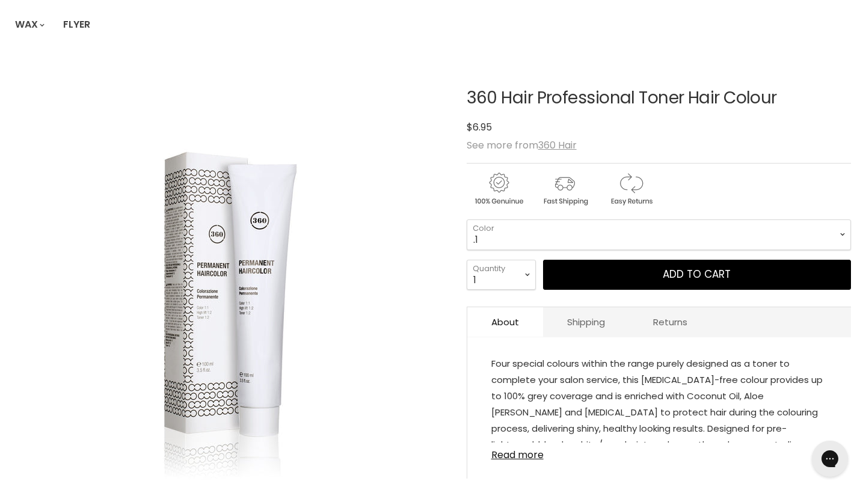
scroll to position [121, 0]
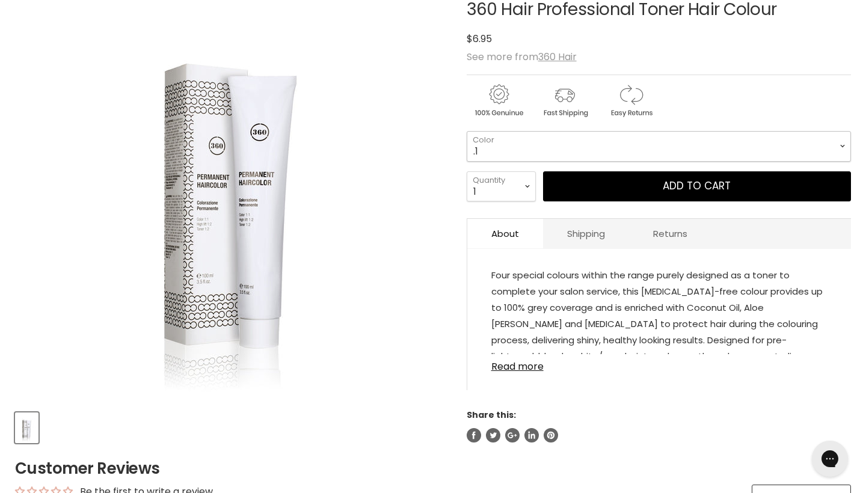
scroll to position [222, 0]
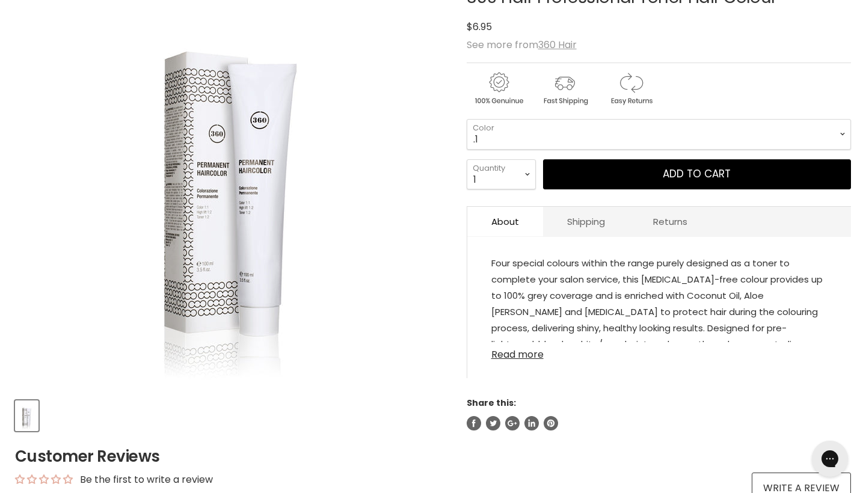
click at [525, 357] on link "Read more" at bounding box center [659, 351] width 336 height 18
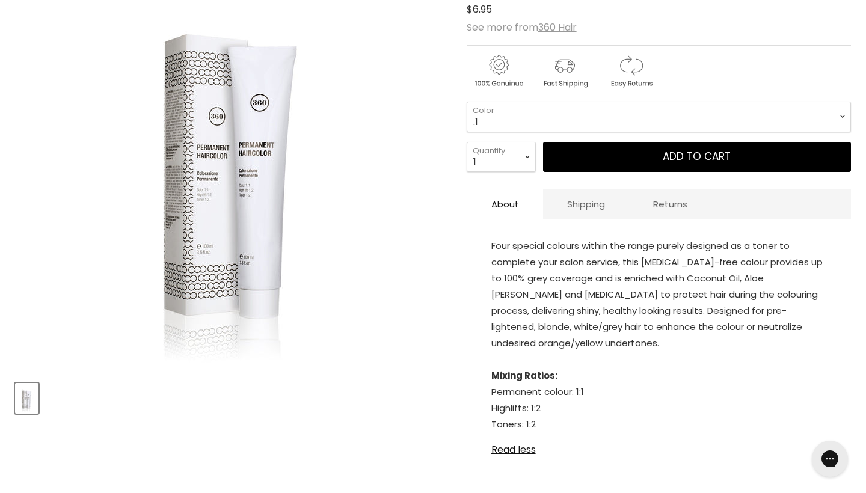
scroll to position [238, 0]
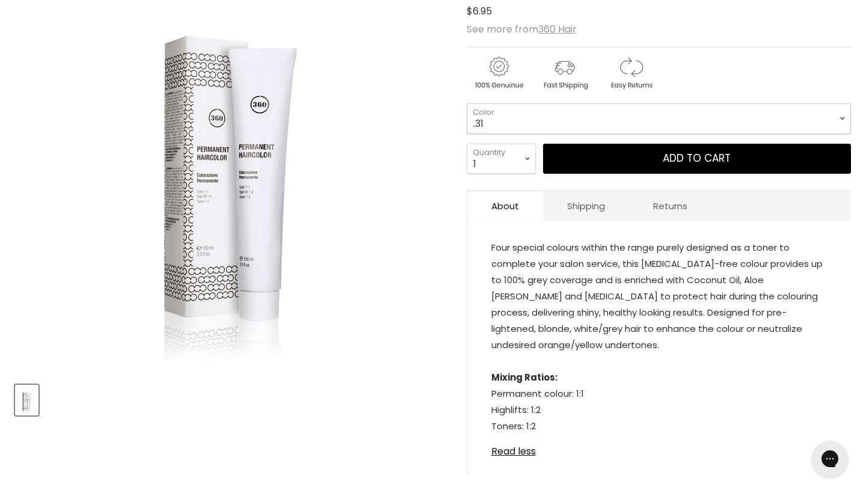
select select ".31"
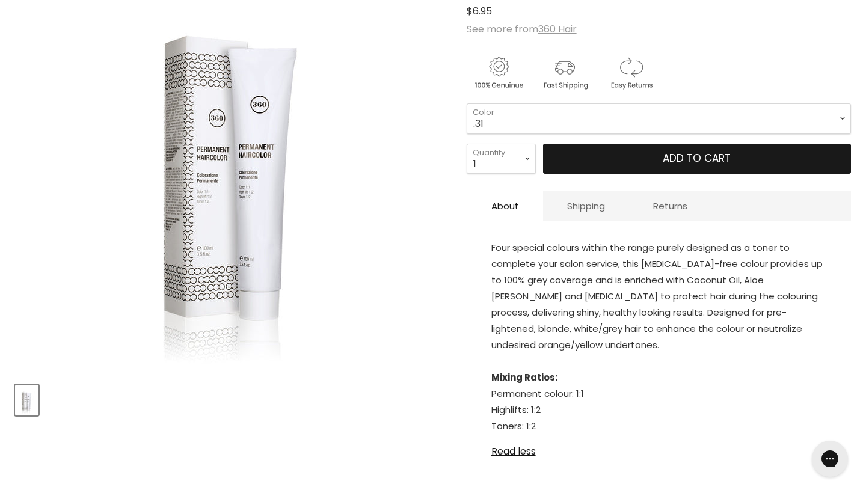
click at [689, 157] on button "Add to cart" at bounding box center [697, 159] width 308 height 30
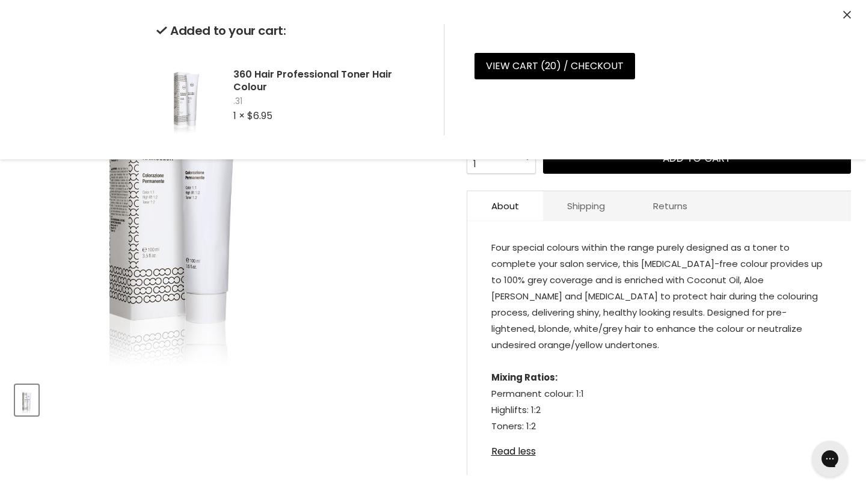
click at [427, 226] on div "Click or scroll to zoom Tap or pinch to zoom" at bounding box center [230, 158] width 431 height 431
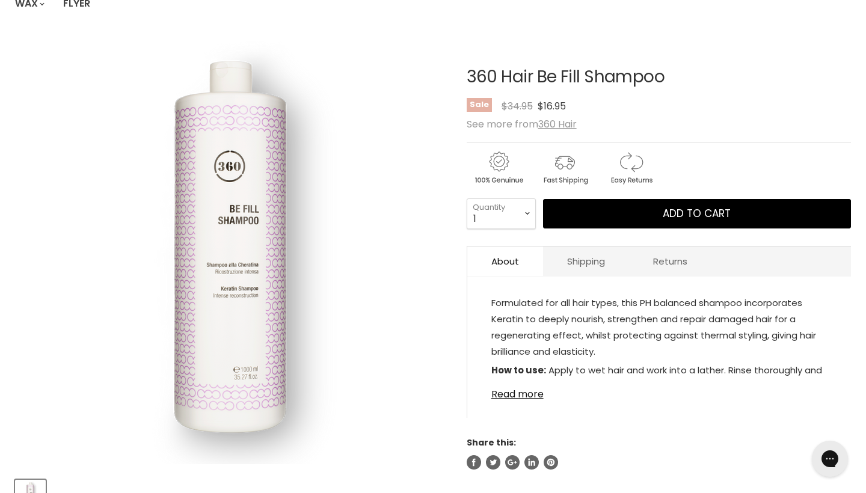
scroll to position [145, 0]
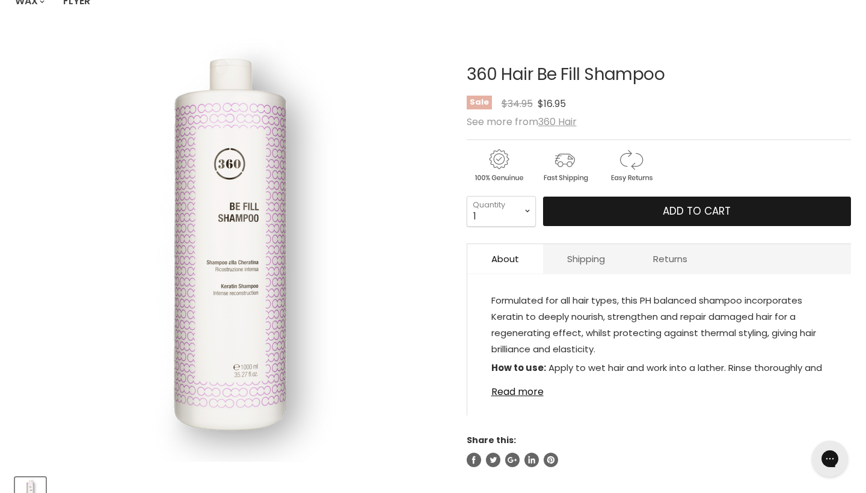
click at [578, 205] on button "Add to cart" at bounding box center [697, 212] width 308 height 30
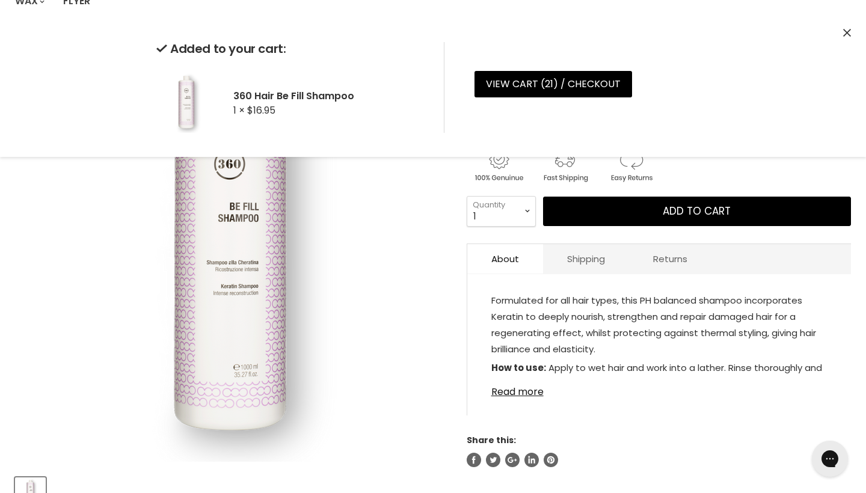
click at [850, 31] on icon "Close" at bounding box center [847, 33] width 8 height 8
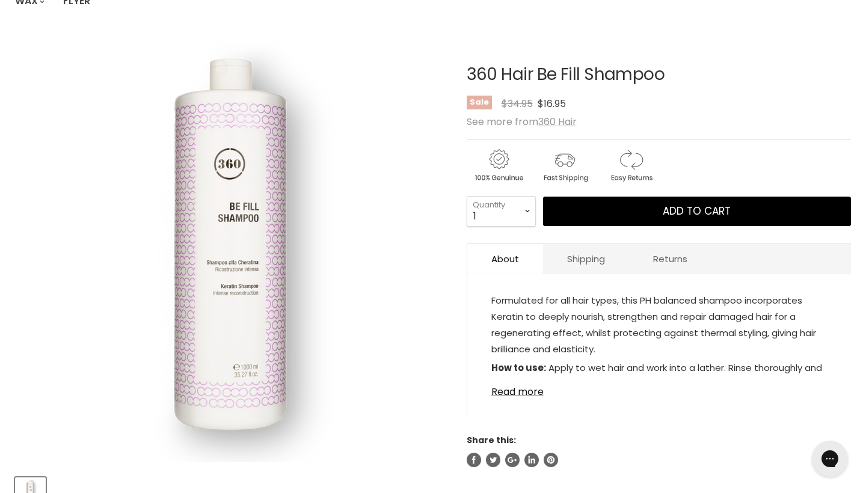
scroll to position [180, 0]
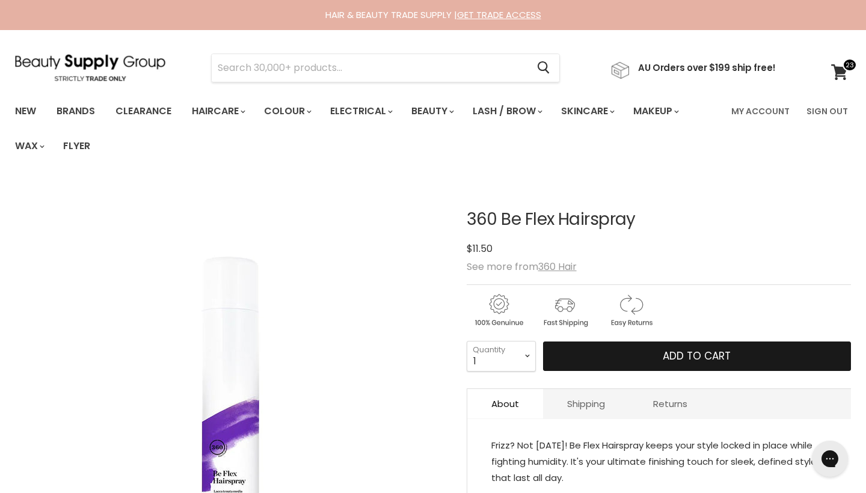
click at [732, 354] on button "Add to cart" at bounding box center [697, 357] width 308 height 30
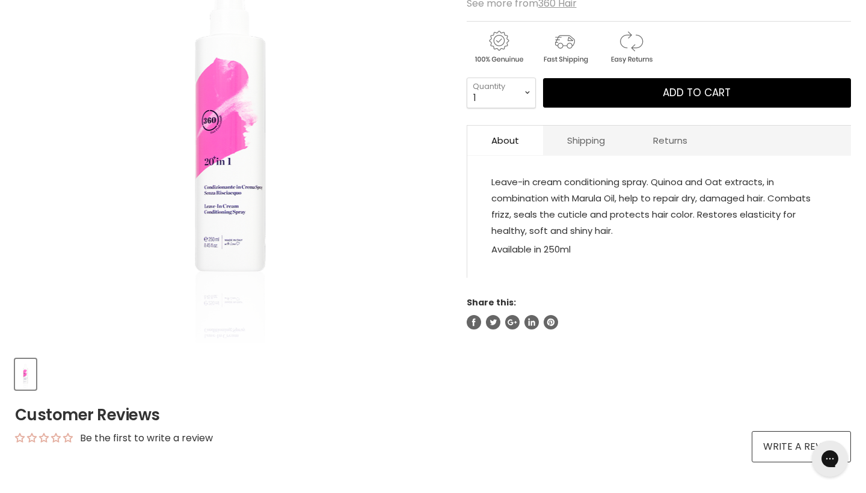
scroll to position [262, 0]
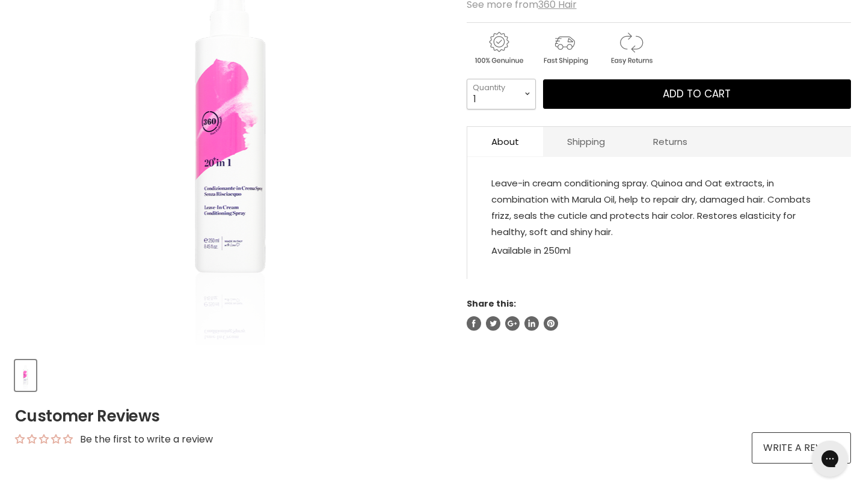
select select "4"
type input "4"
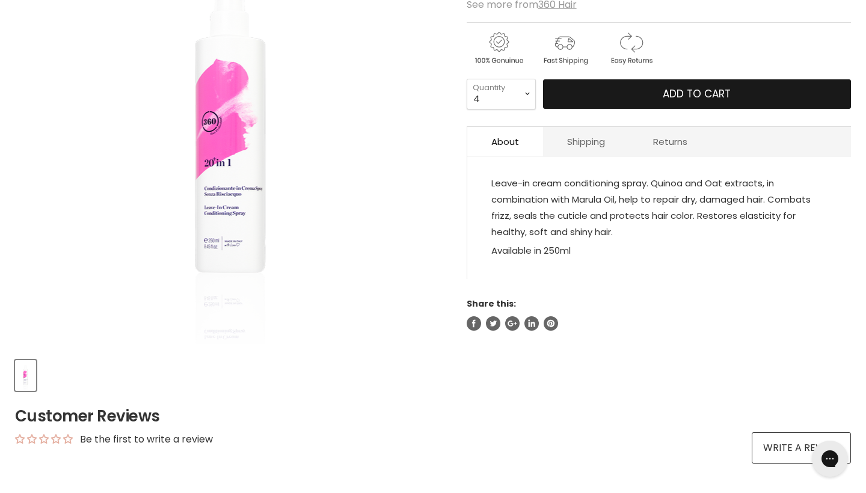
click at [619, 89] on button "Add to cart" at bounding box center [697, 94] width 308 height 30
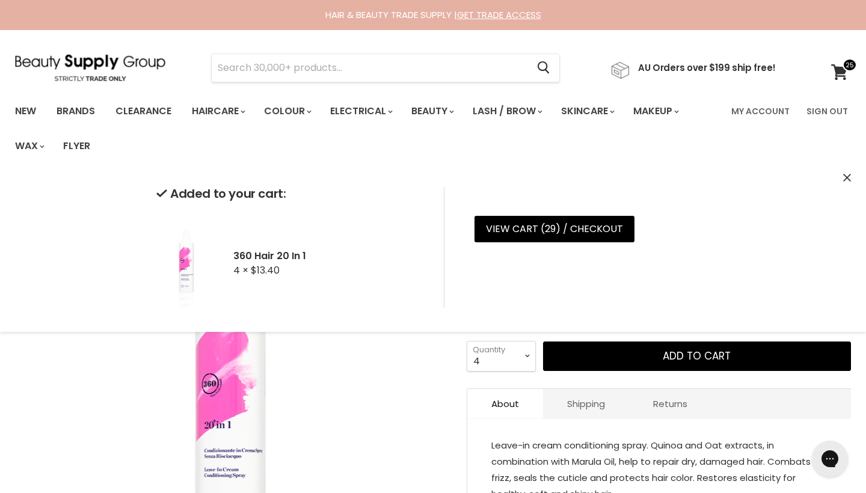
scroll to position [0, 0]
click at [88, 145] on link "Flyer" at bounding box center [76, 145] width 45 height 25
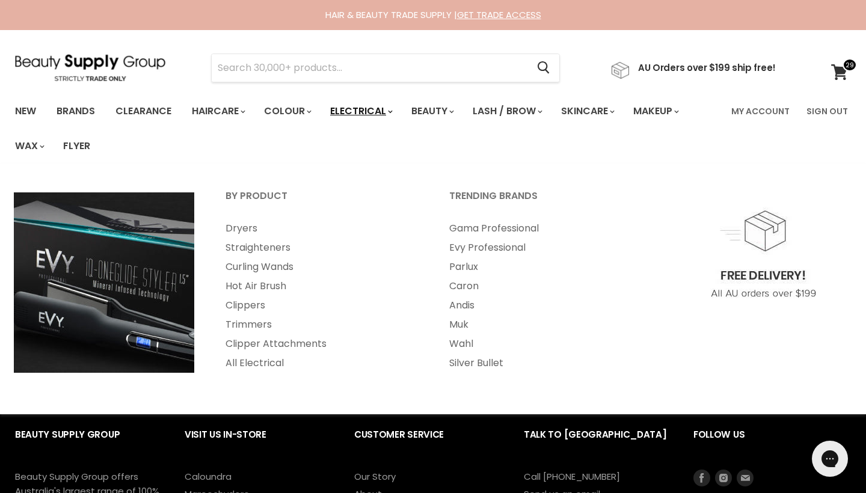
click at [387, 108] on link "Electrical" at bounding box center [360, 111] width 79 height 25
click at [273, 221] on link "Dryers" at bounding box center [320, 228] width 221 height 19
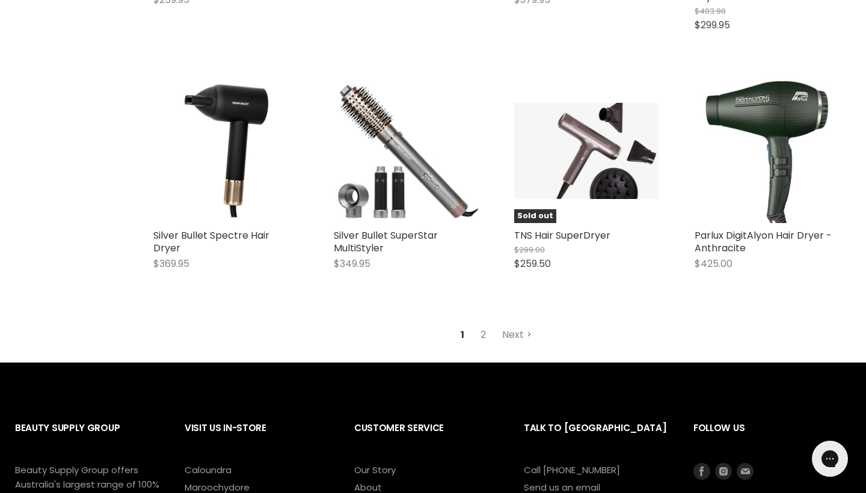
scroll to position [3141, 0]
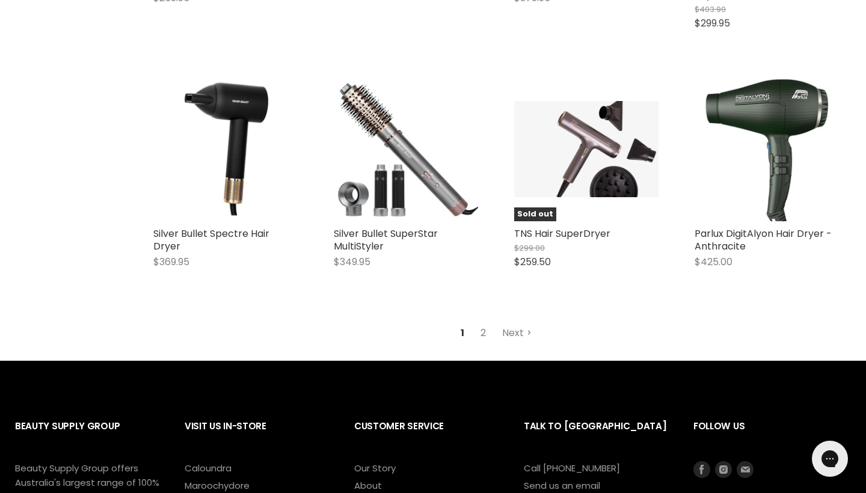
click at [485, 322] on link "2" at bounding box center [483, 333] width 19 height 22
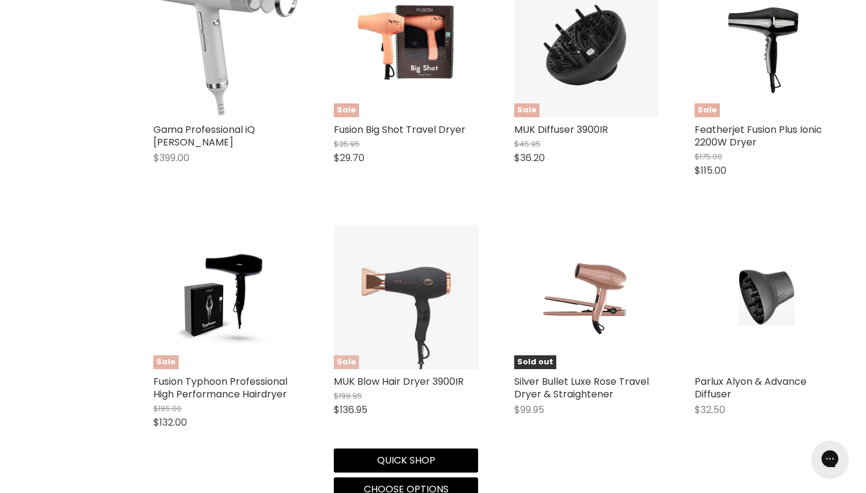
scroll to position [1145, 0]
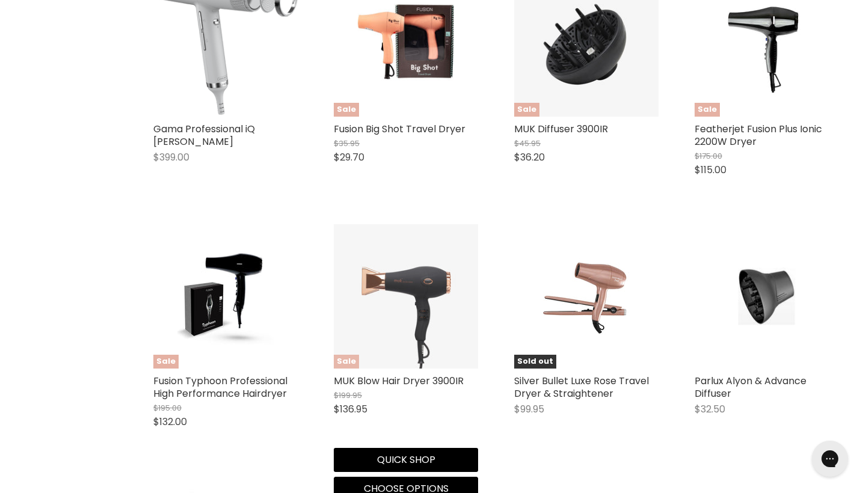
click at [423, 303] on img "Main content" at bounding box center [406, 296] width 144 height 144
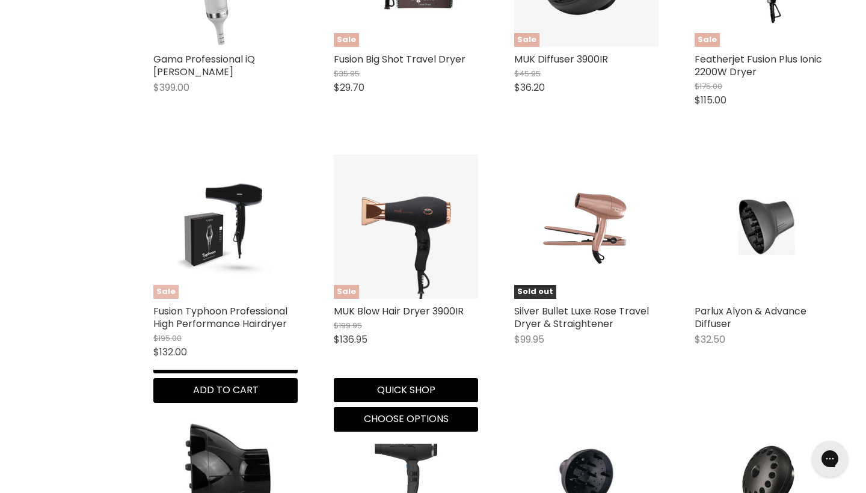
click at [209, 224] on img "Main content" at bounding box center [225, 227] width 96 height 144
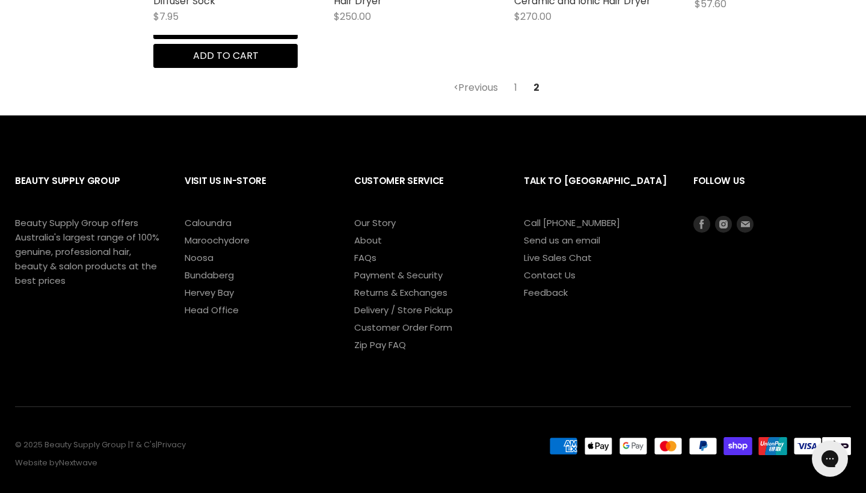
scroll to position [2518, 0]
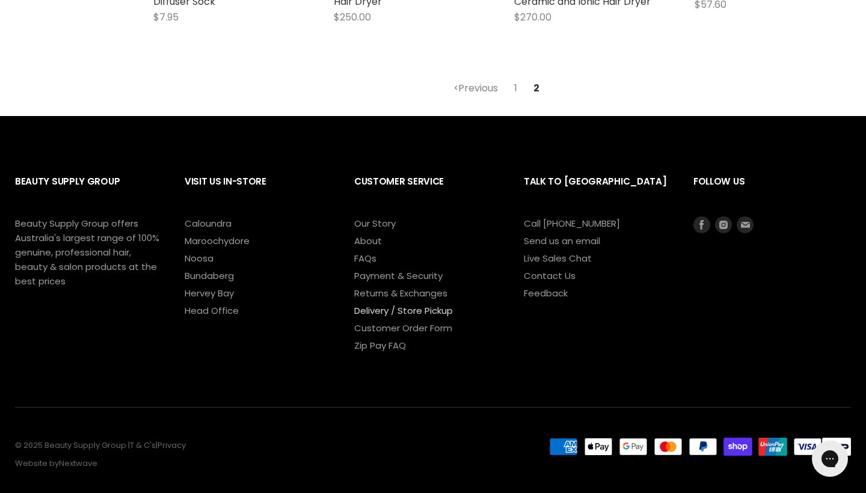
click at [370, 304] on link "Delivery / Store Pickup" at bounding box center [403, 310] width 99 height 13
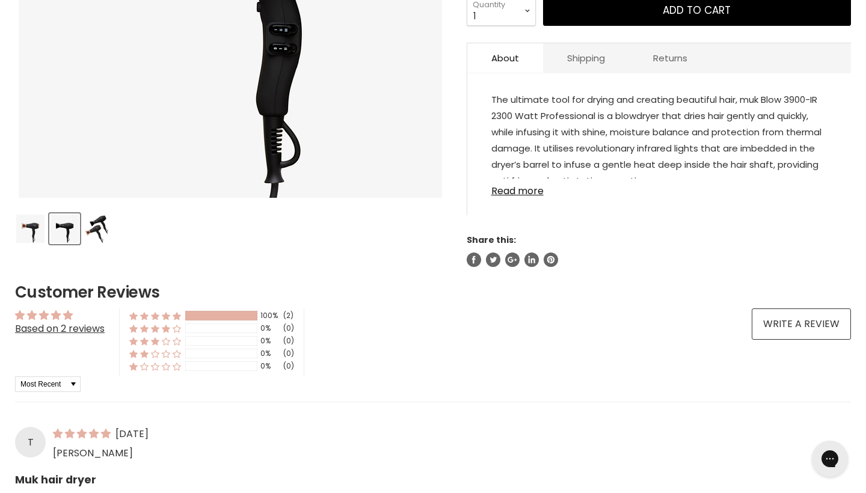
scroll to position [409, 0]
click at [520, 191] on link "Read more" at bounding box center [659, 188] width 336 height 18
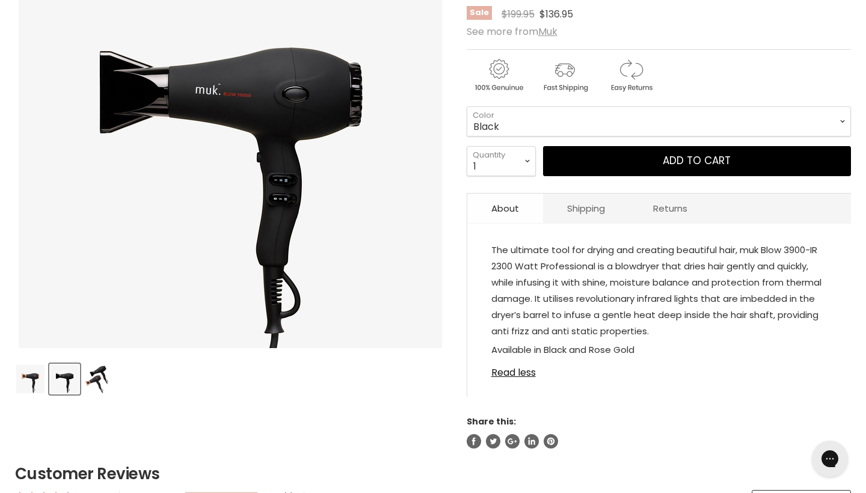
scroll to position [260, 0]
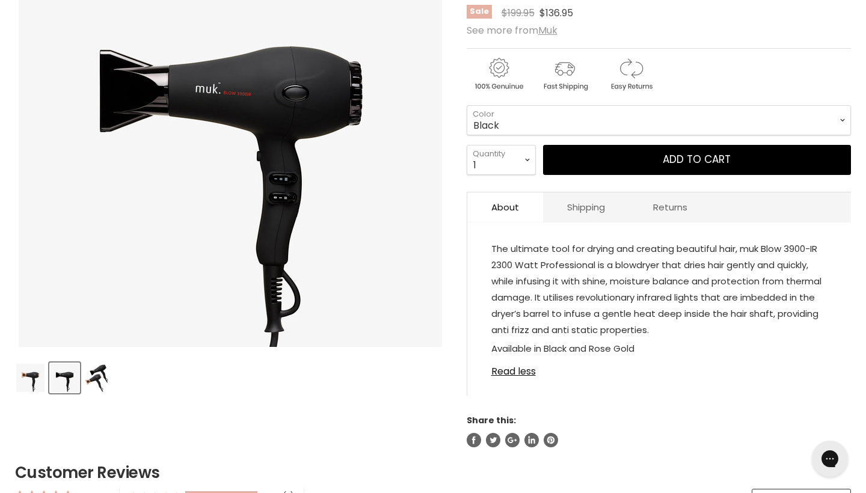
click at [101, 377] on img "Product thumbnails" at bounding box center [96, 378] width 23 height 28
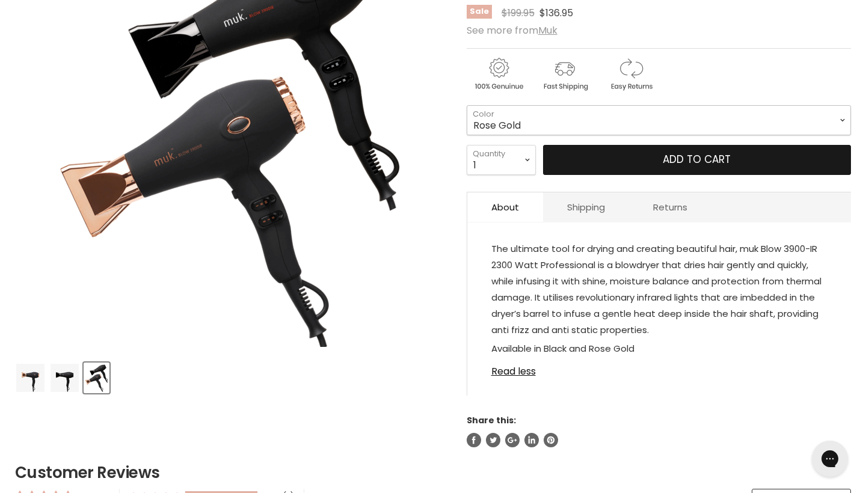
select select "Rose Gold"
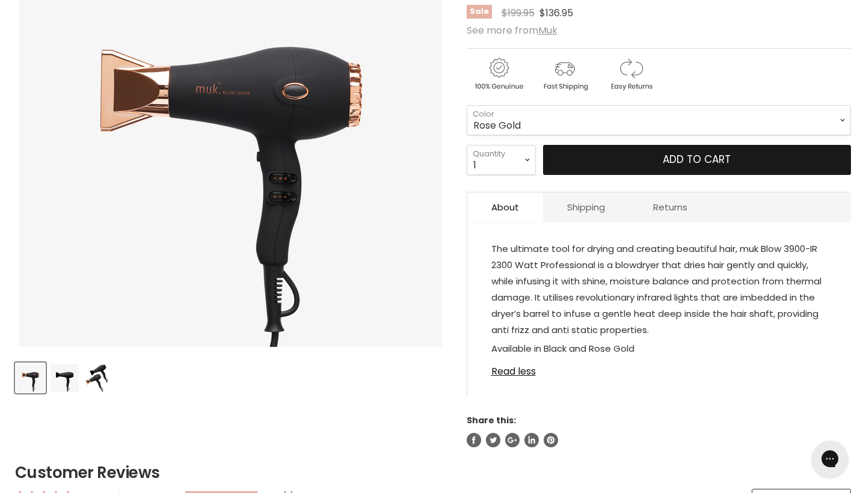
click at [729, 167] on button "Add to cart" at bounding box center [697, 160] width 308 height 30
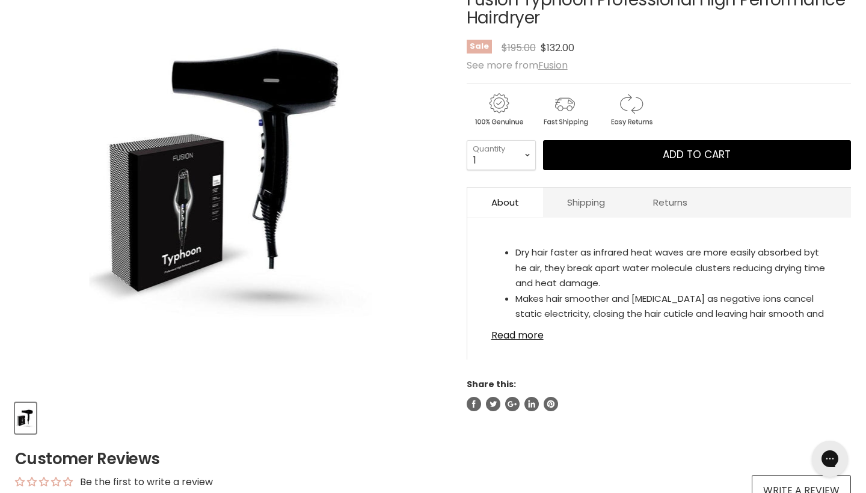
scroll to position [221, 0]
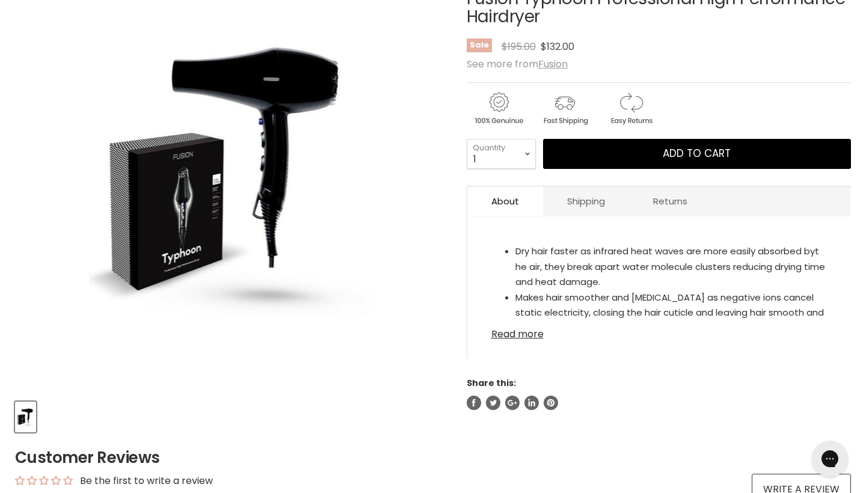
click at [518, 332] on link "Read more" at bounding box center [659, 331] width 336 height 18
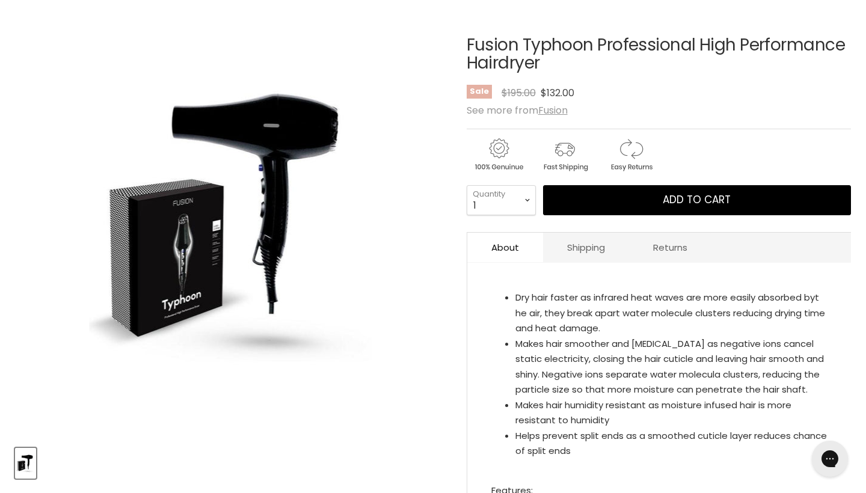
scroll to position [179, 0]
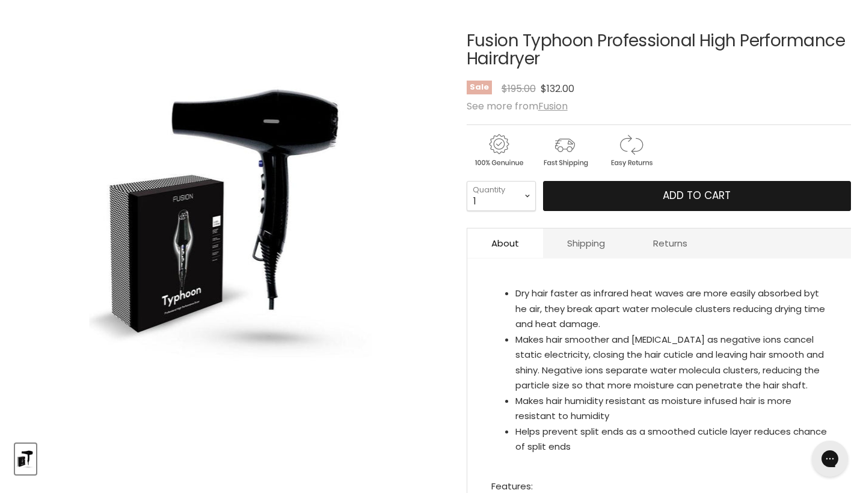
click at [652, 202] on button "Add to cart" at bounding box center [697, 196] width 308 height 30
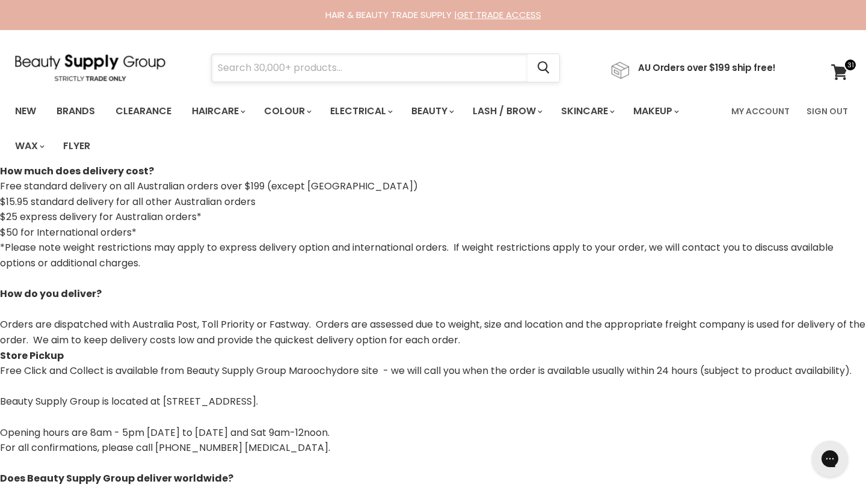
click at [434, 64] on input "Search" at bounding box center [370, 68] width 316 height 28
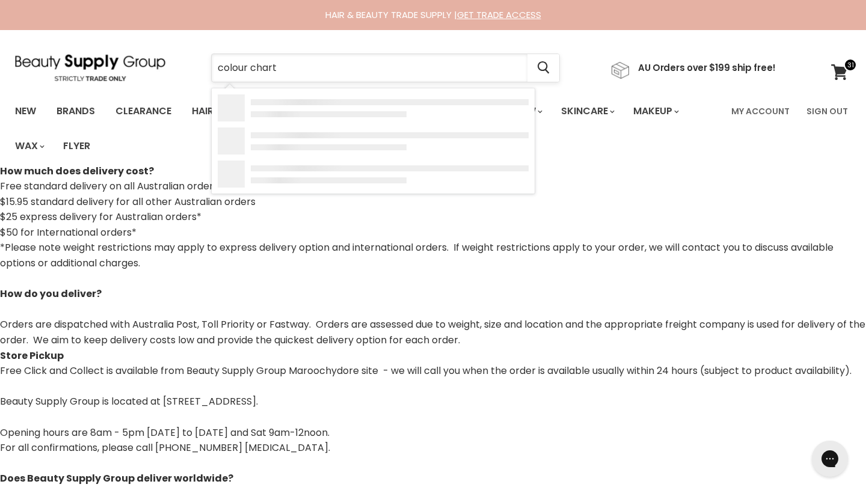
type input "colour charts"
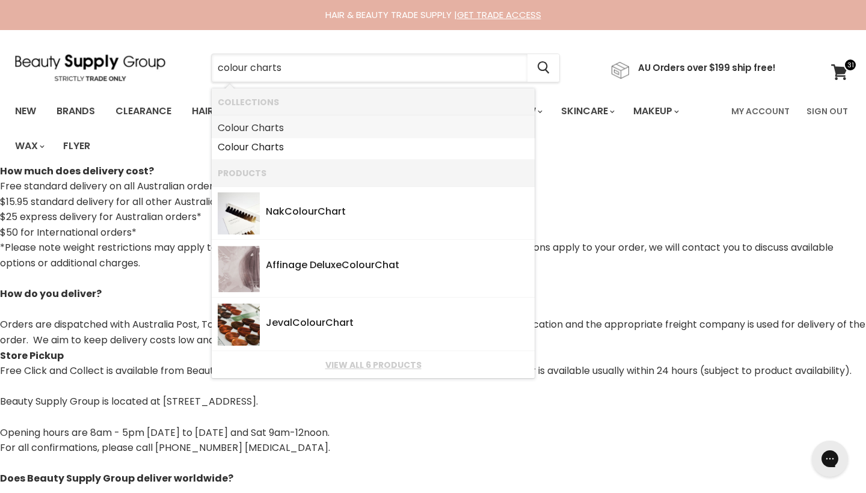
click at [317, 126] on link "Colour Charts" at bounding box center [373, 127] width 311 height 19
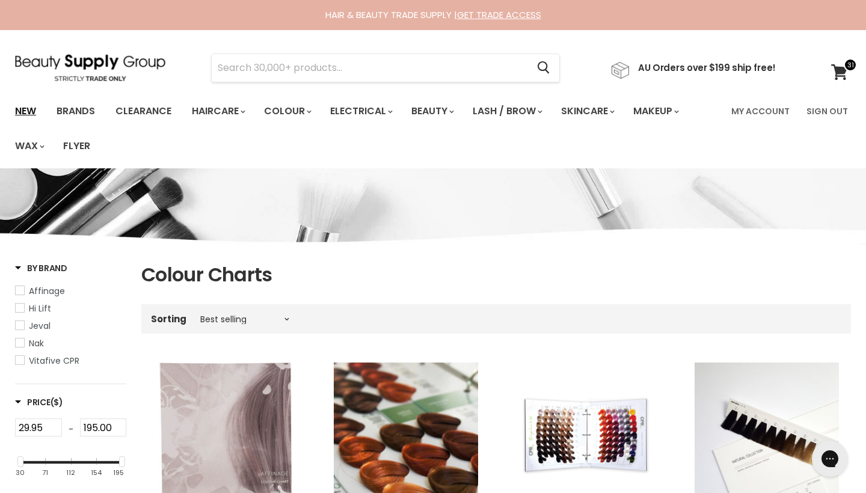
click at [32, 112] on link "New" at bounding box center [25, 111] width 39 height 25
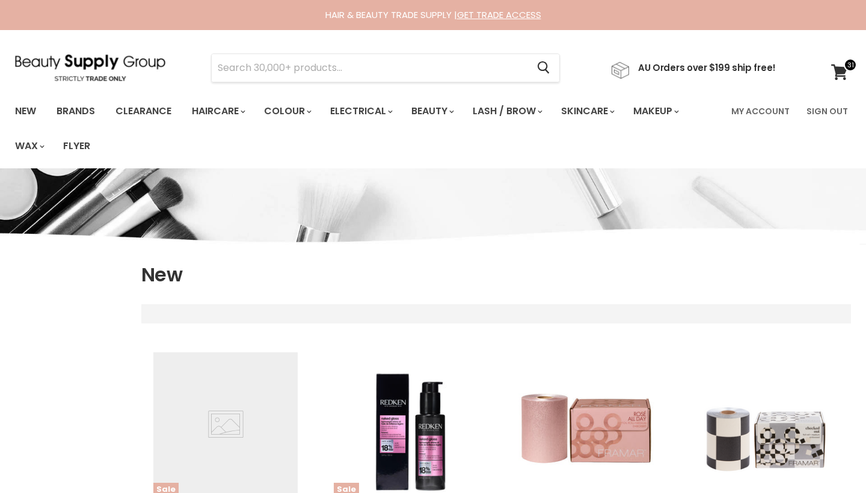
select select "created-descending"
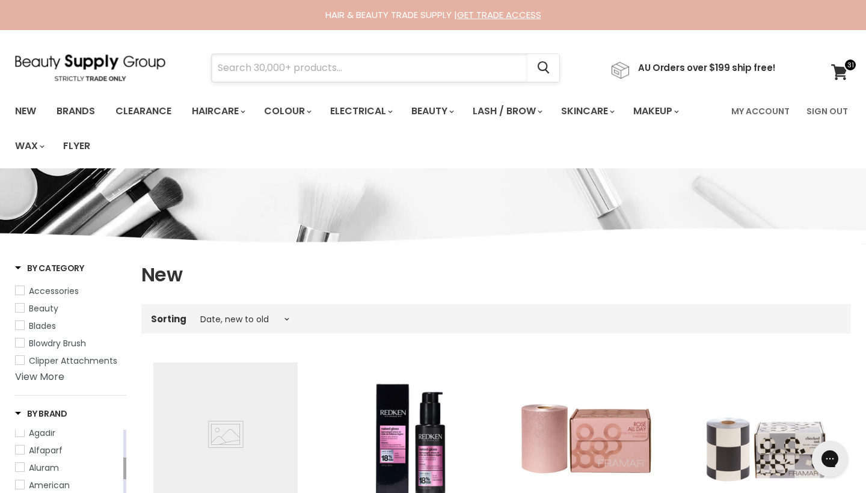
click at [346, 65] on input "Search" at bounding box center [370, 68] width 316 height 28
click at [346, 66] on input "Search" at bounding box center [370, 68] width 316 height 28
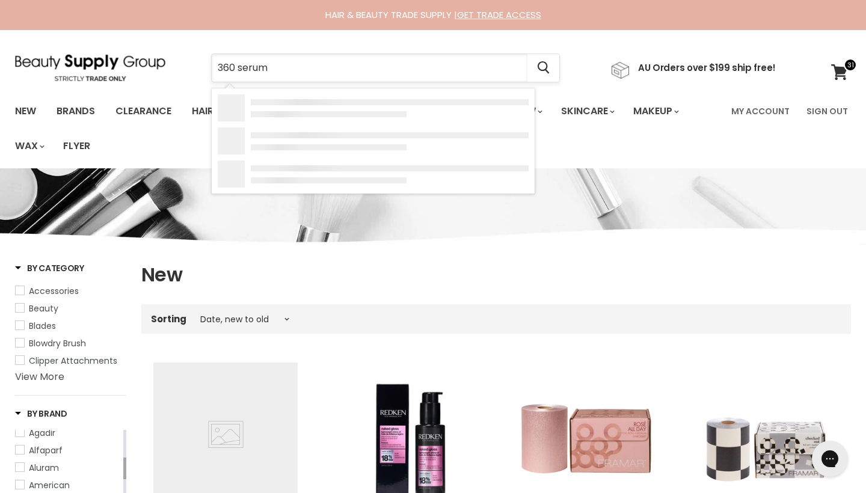
type input "360 serums"
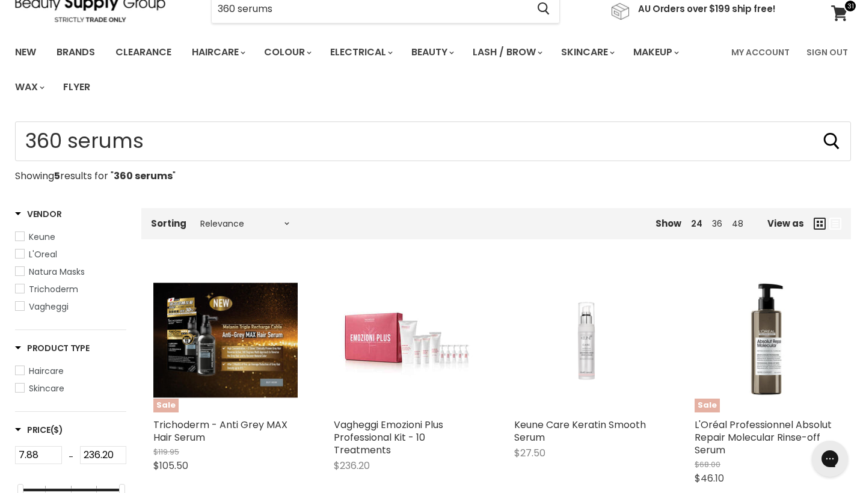
scroll to position [73, 0]
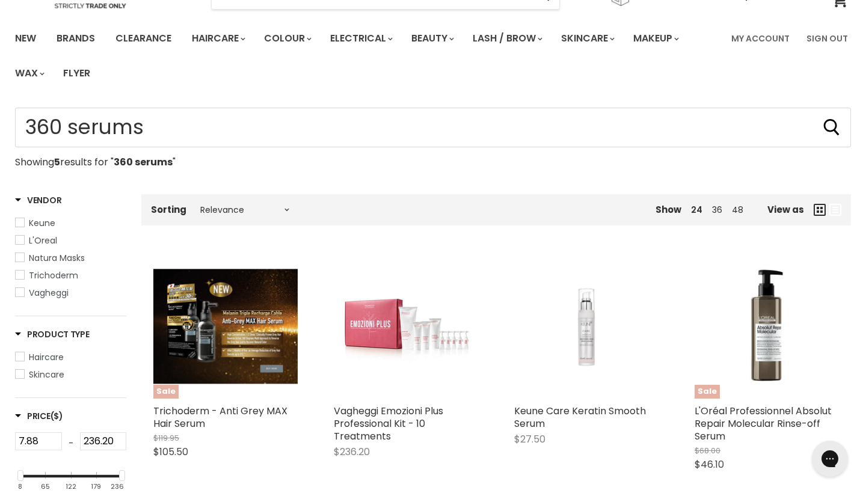
click at [20, 355] on span "Haircare" at bounding box center [20, 356] width 8 height 8
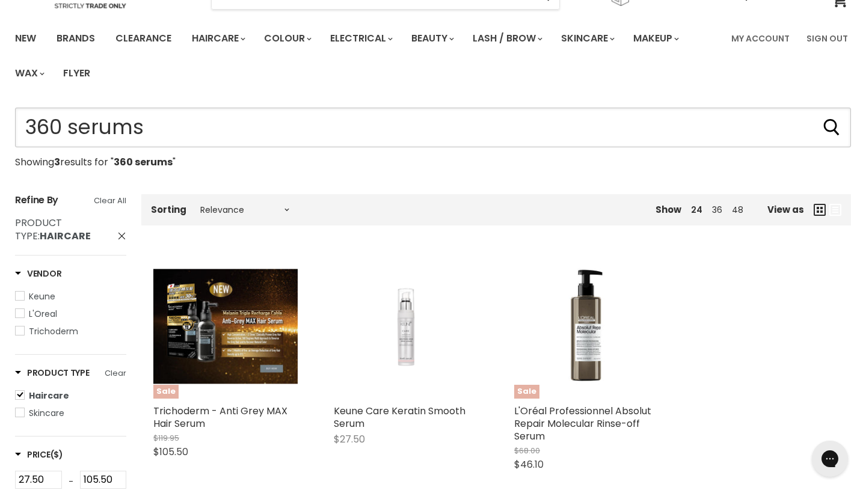
click at [63, 127] on input "360 serums" at bounding box center [433, 128] width 836 height 40
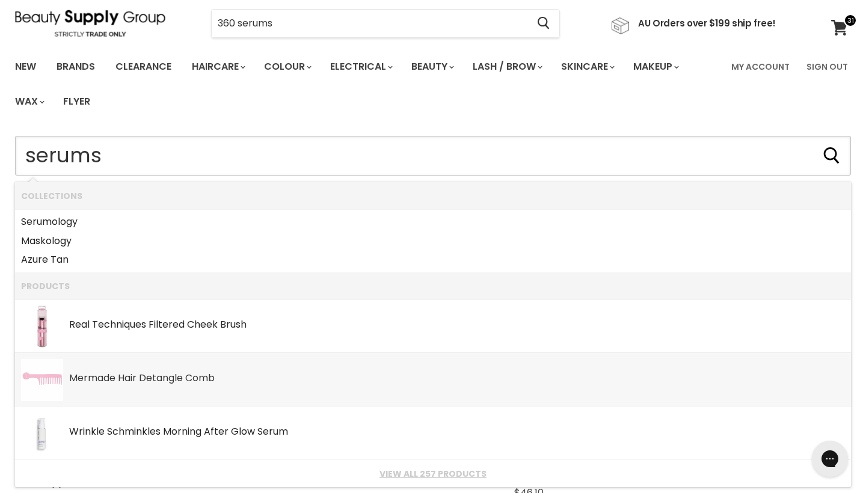
scroll to position [45, 0]
type input "serums"
click at [87, 63] on link "Brands" at bounding box center [76, 66] width 57 height 25
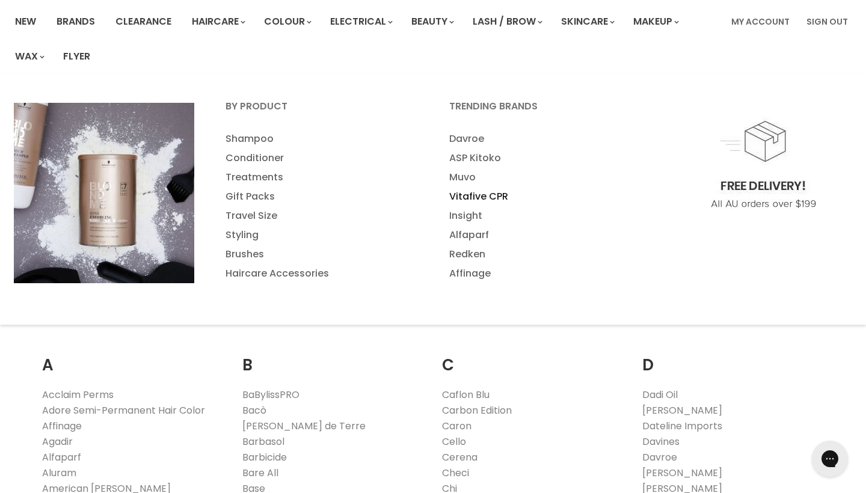
scroll to position [93, 0]
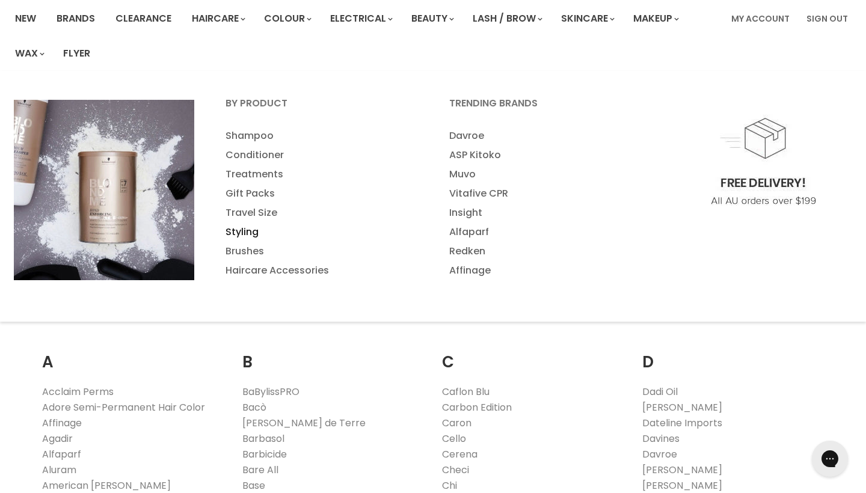
click at [284, 226] on link "Styling" at bounding box center [320, 231] width 221 height 19
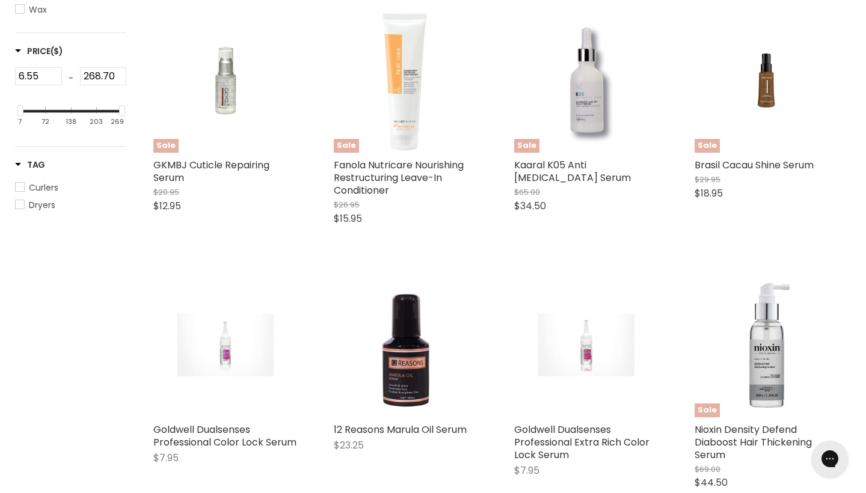
scroll to position [569, 0]
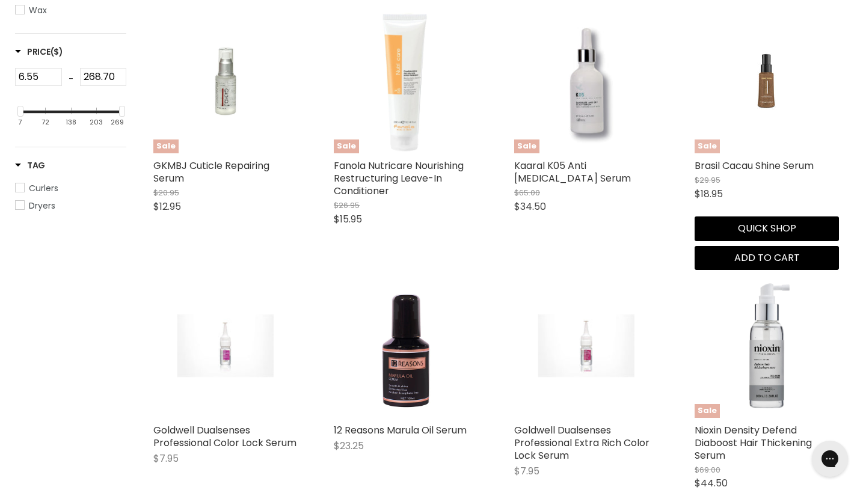
click at [767, 98] on img "Main content" at bounding box center [767, 81] width 96 height 144
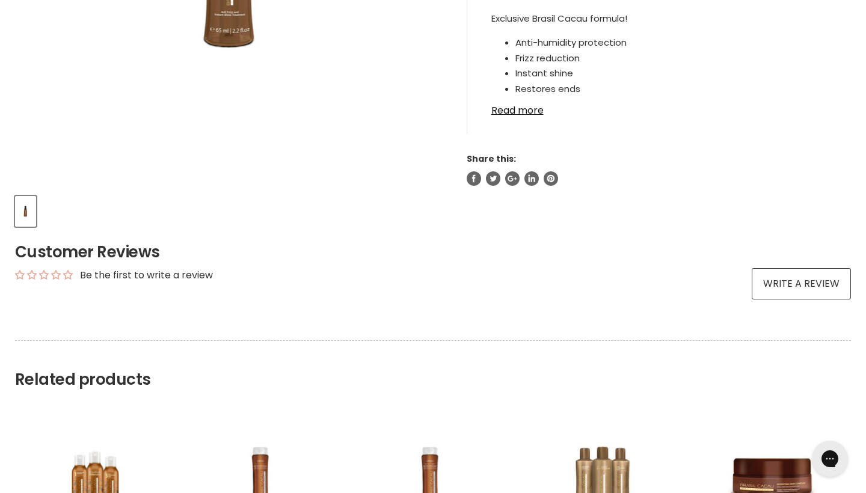
scroll to position [427, 0]
click at [515, 109] on link "Read more" at bounding box center [659, 106] width 336 height 18
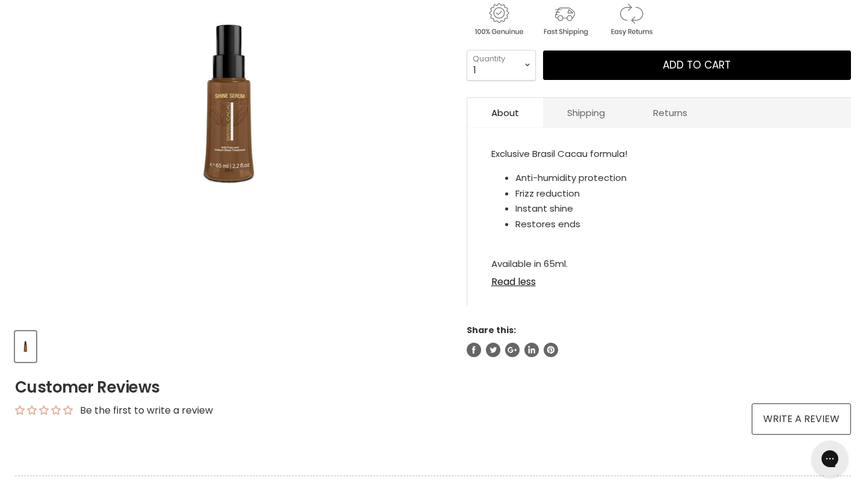
scroll to position [283, 0]
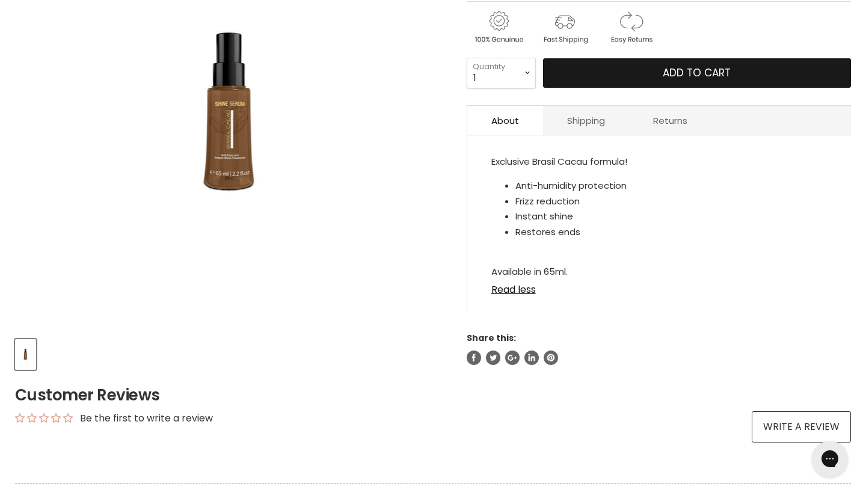
click at [658, 72] on button "Add to cart" at bounding box center [697, 73] width 308 height 30
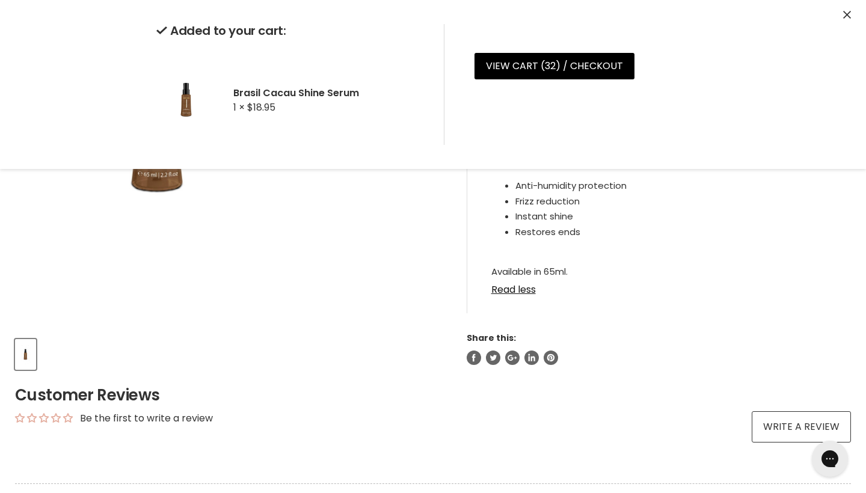
click at [318, 201] on img "Brasil Cacau Shine Serum image. Click or Scroll to Zoom." at bounding box center [230, 111] width 282 height 423
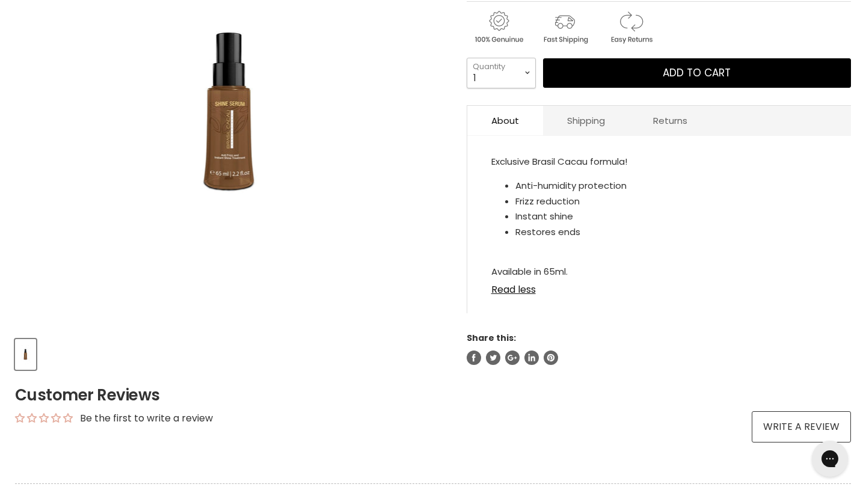
select select "2"
type input "2"
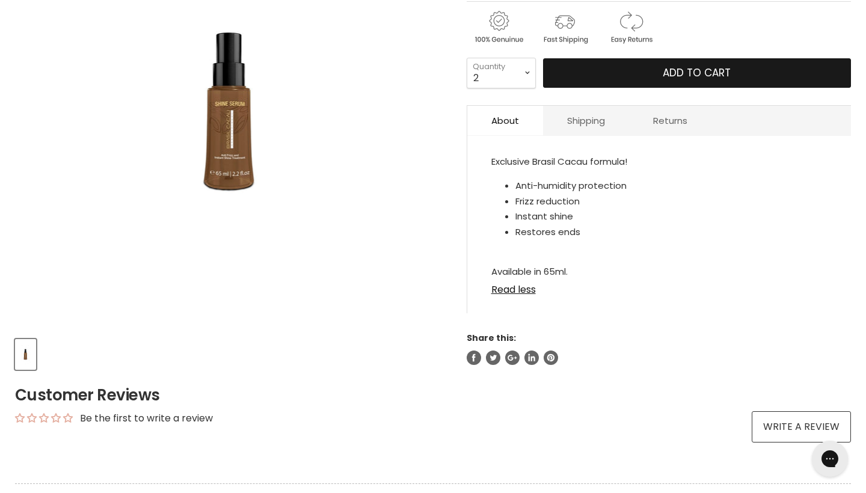
click at [604, 77] on button "Add to cart" at bounding box center [697, 73] width 308 height 30
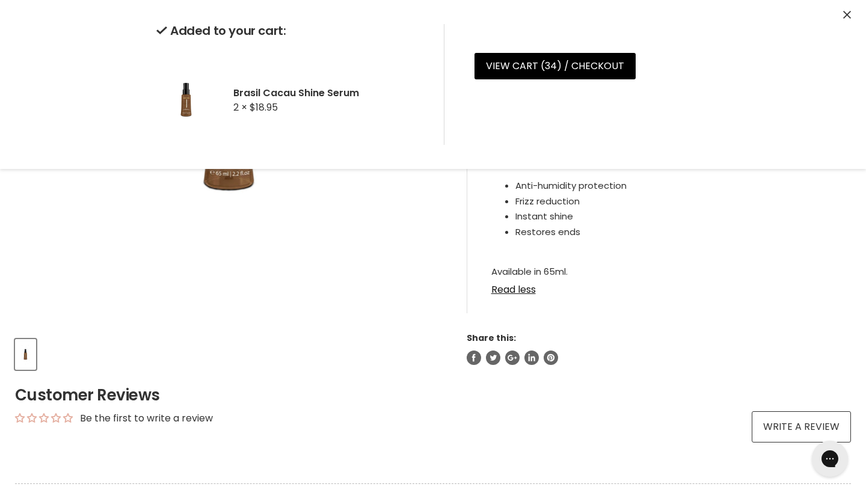
click at [604, 77] on link "View cart ( 34 ) / Checkout" at bounding box center [554, 66] width 161 height 26
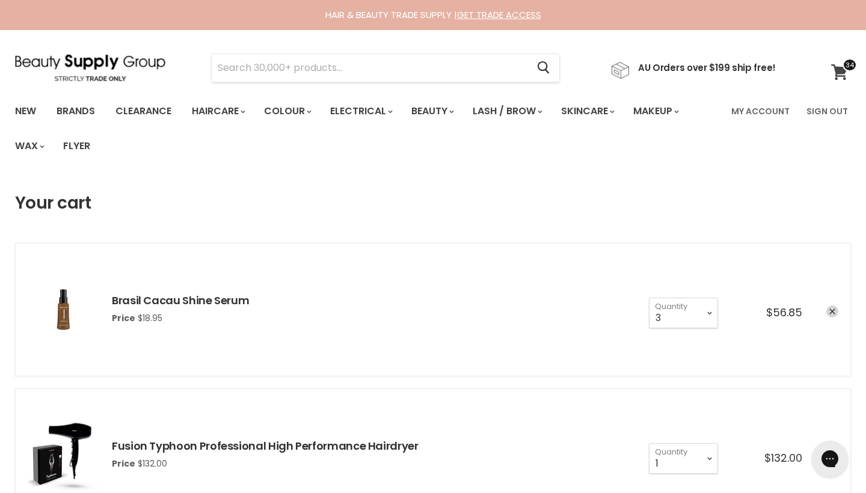
click at [844, 67] on span at bounding box center [849, 64] width 14 height 13
select select "2"
type input "2"
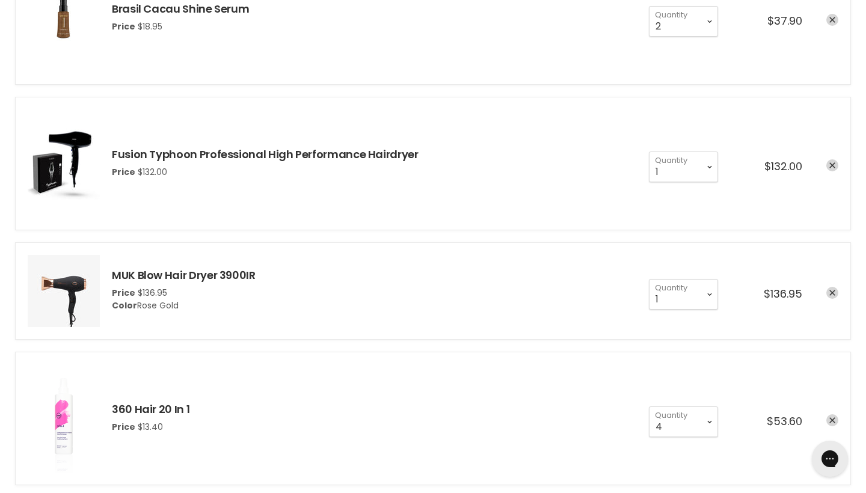
scroll to position [294, 0]
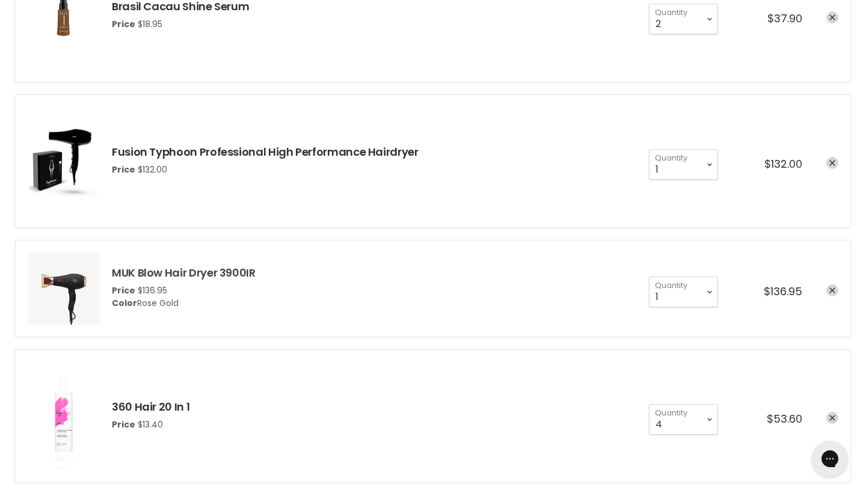
click at [192, 272] on link "MUK Blow Hair Dryer 3900IR" at bounding box center [184, 272] width 144 height 15
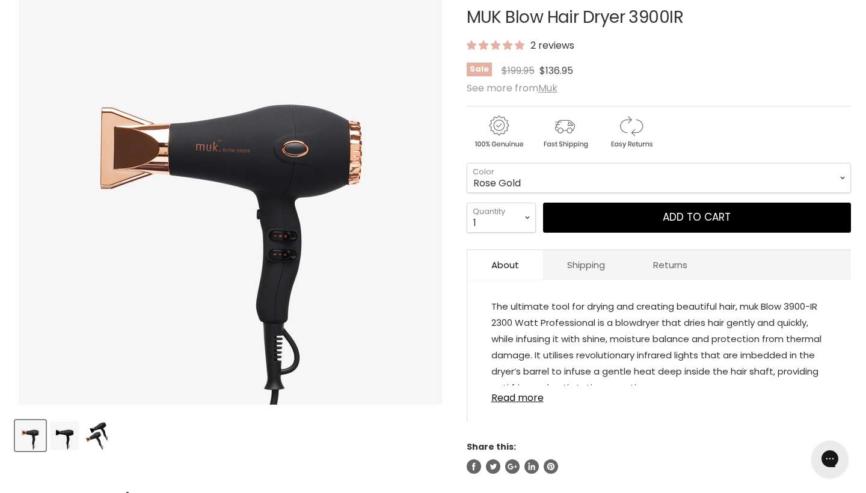
scroll to position [209, 0]
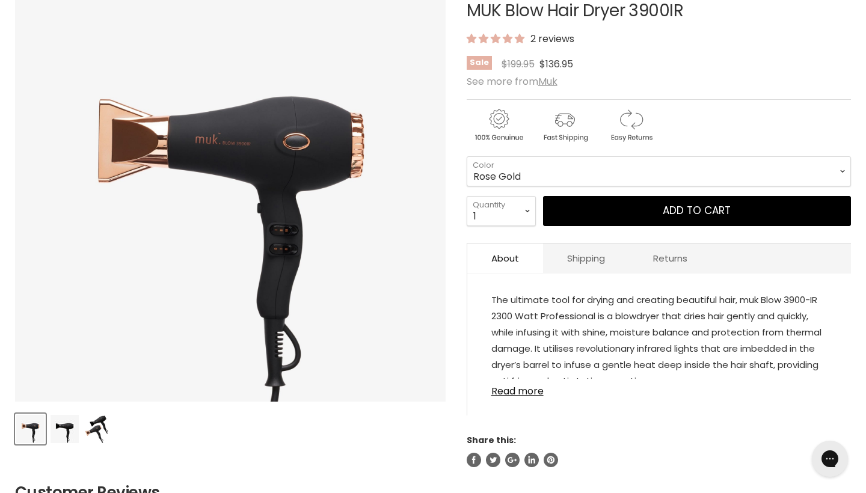
click at [78, 304] on img "MUK Blow Hair Dryer 3900IR image. Click or Scroll to Zoom." at bounding box center [230, 186] width 431 height 431
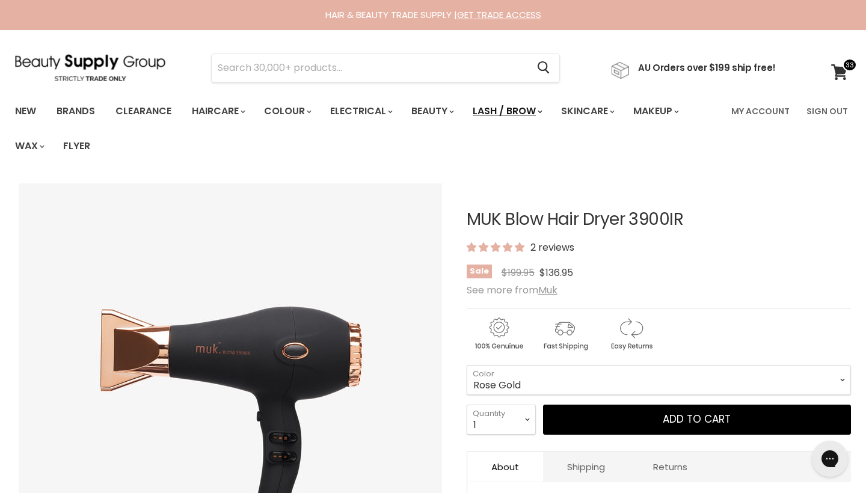
scroll to position [0, 0]
click at [840, 67] on icon at bounding box center [839, 72] width 16 height 16
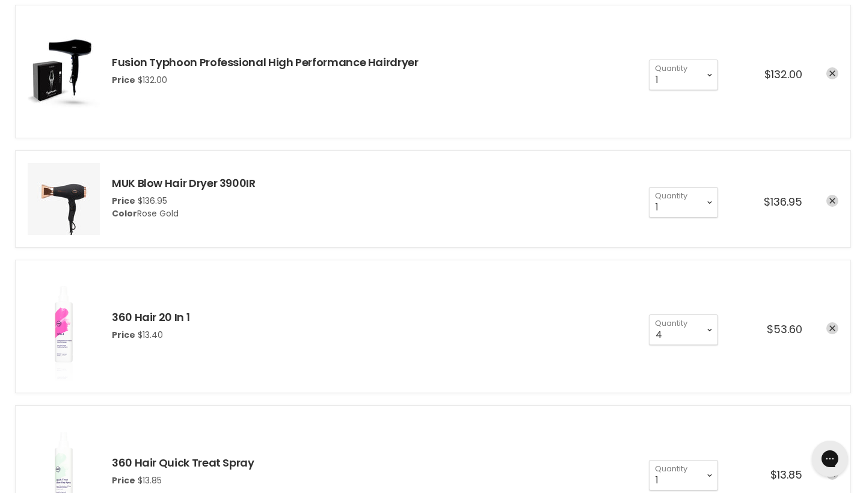
scroll to position [384, 0]
click at [832, 72] on icon "remove Fusion Typhoon Professional High Performance Hairdryer" at bounding box center [832, 73] width 6 height 6
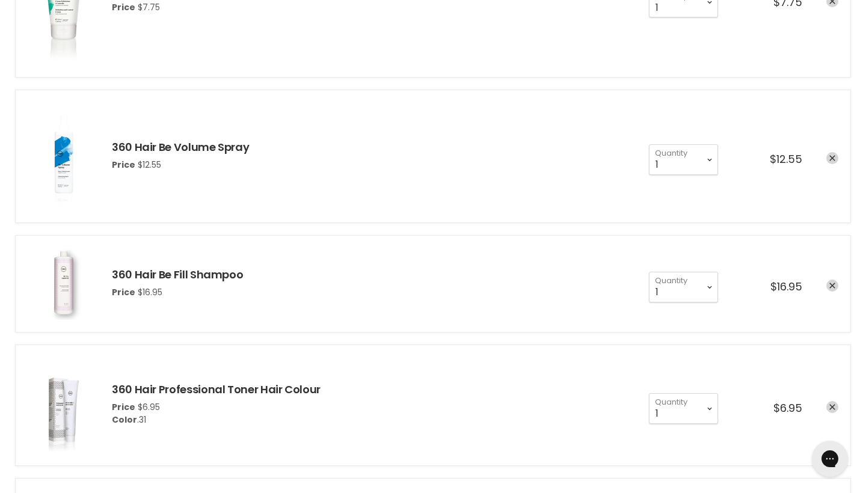
scroll to position [980, 0]
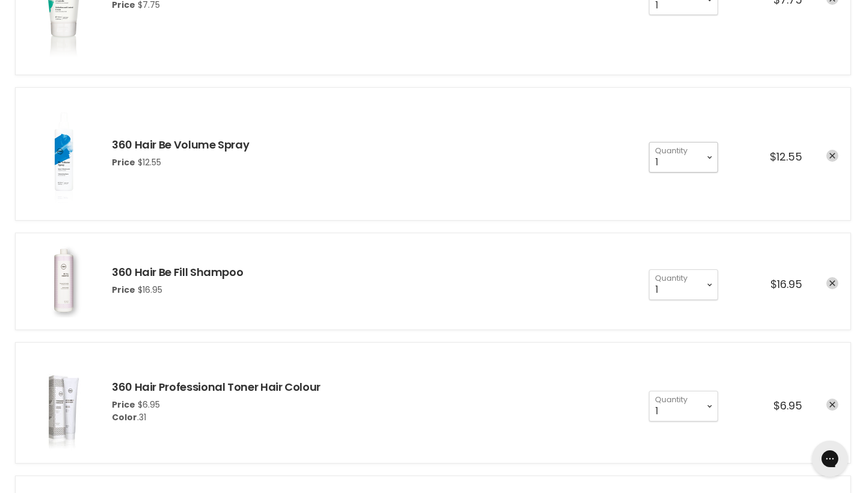
select select "3"
type input "3"
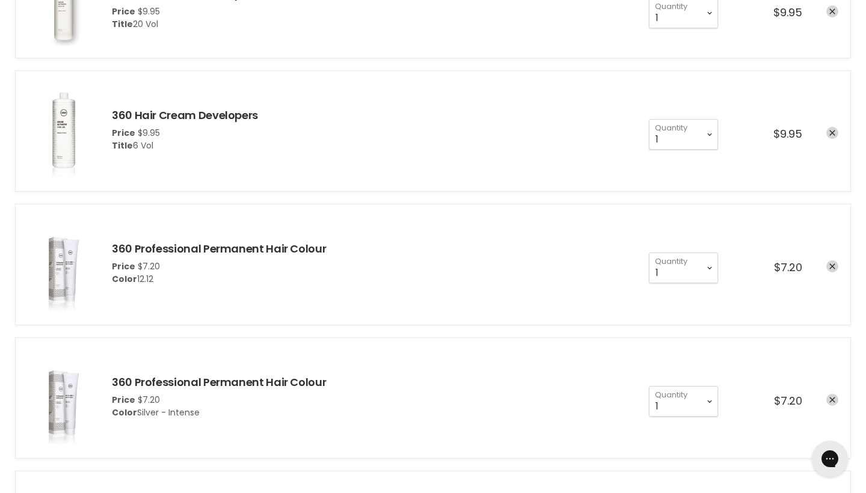
scroll to position [1909, 0]
click at [833, 265] on icon "remove 360 Professional Permanent Hair Colour" at bounding box center [832, 266] width 6 height 6
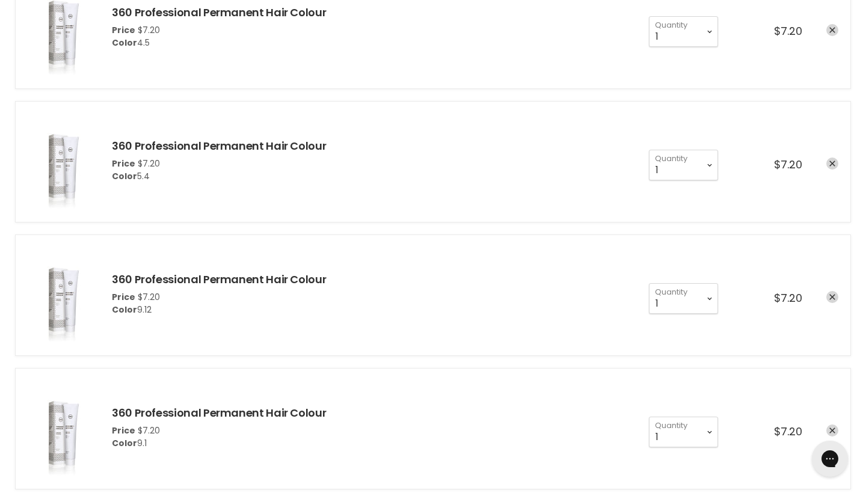
scroll to position [2412, 0]
click at [832, 295] on icon "remove 360 Professional Permanent Hair Colour" at bounding box center [832, 296] width 6 height 6
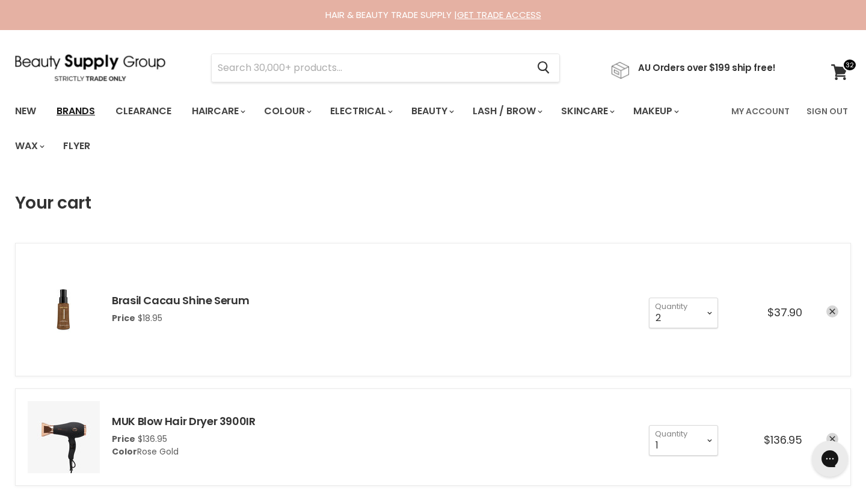
click at [79, 103] on link "Brands" at bounding box center [76, 111] width 57 height 25
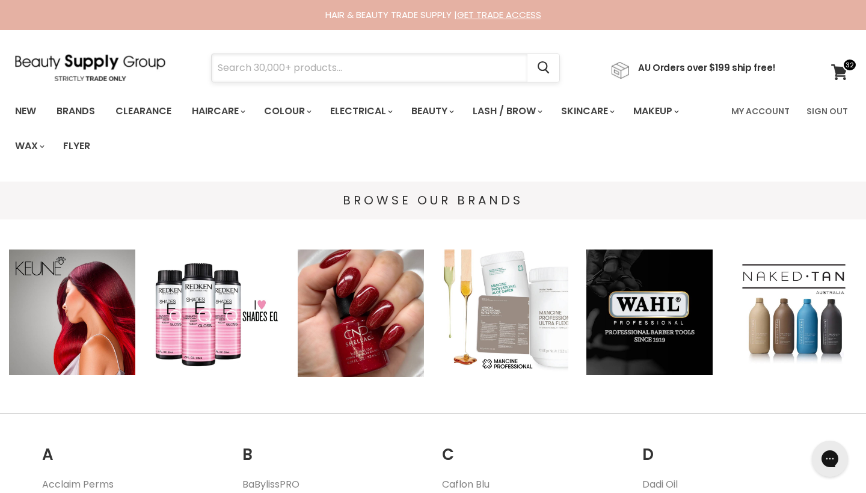
click at [256, 68] on input "Search" at bounding box center [370, 68] width 316 height 28
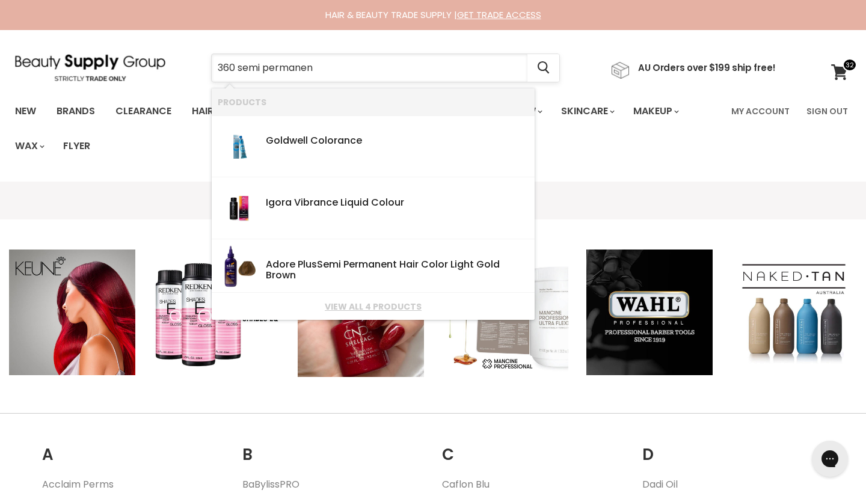
type input "360 semi permanent"
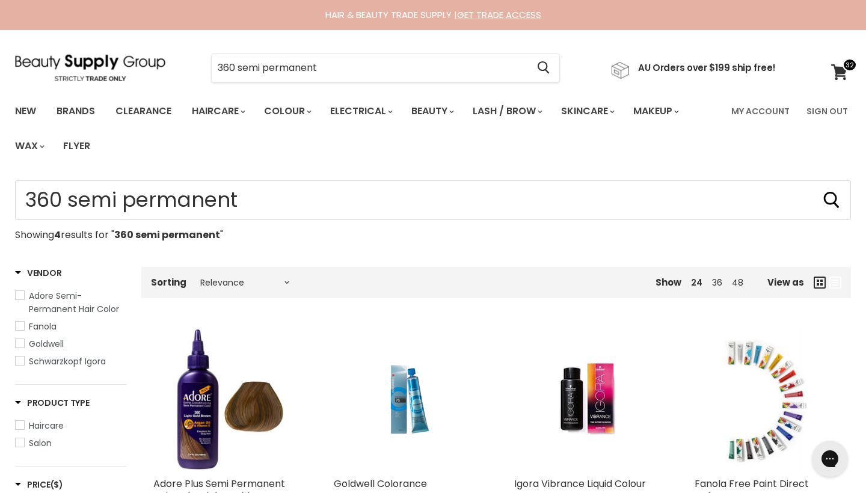
click at [21, 443] on span "Salon" at bounding box center [20, 442] width 8 height 8
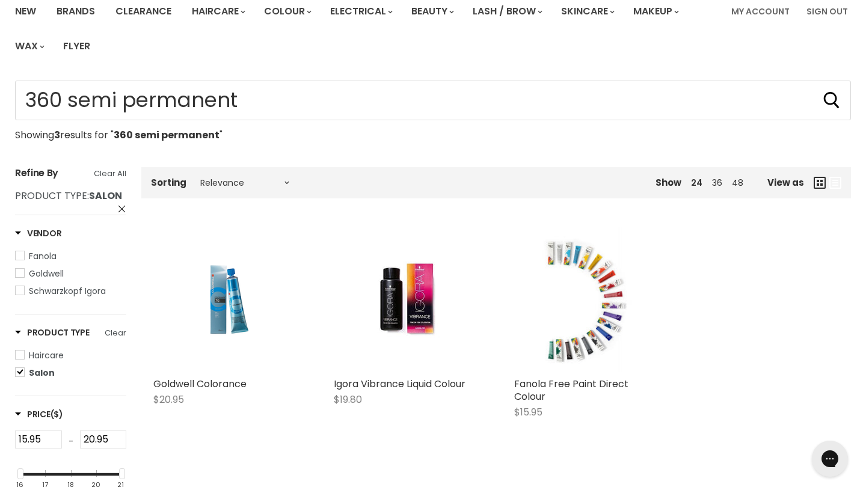
scroll to position [100, 0]
click at [146, 6] on link "Clearance" at bounding box center [143, 10] width 74 height 25
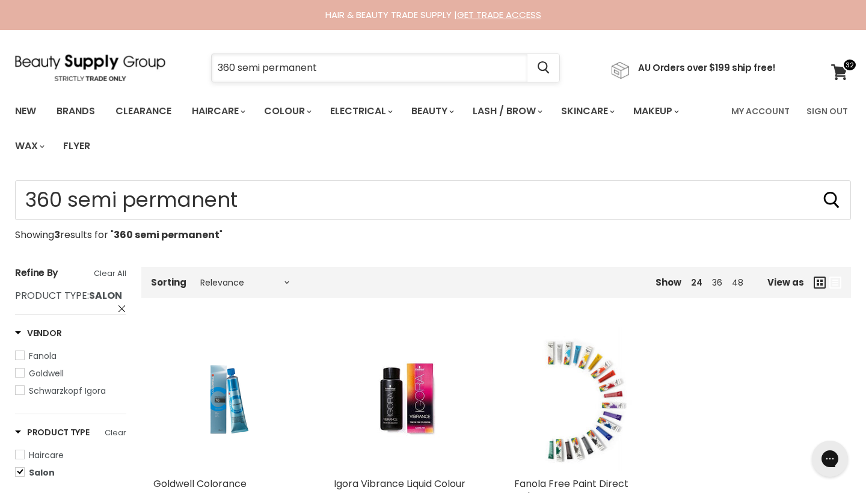
click at [261, 69] on input "360 semi permanent" at bounding box center [370, 68] width 316 height 28
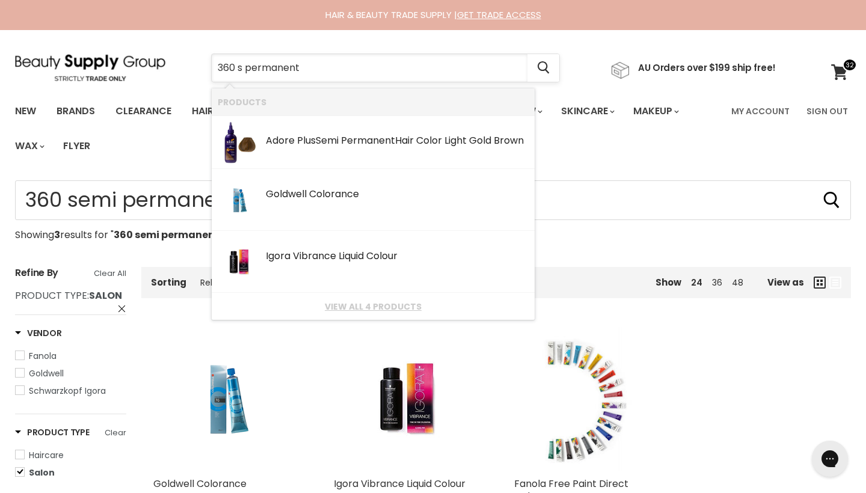
type input "360 permanent"
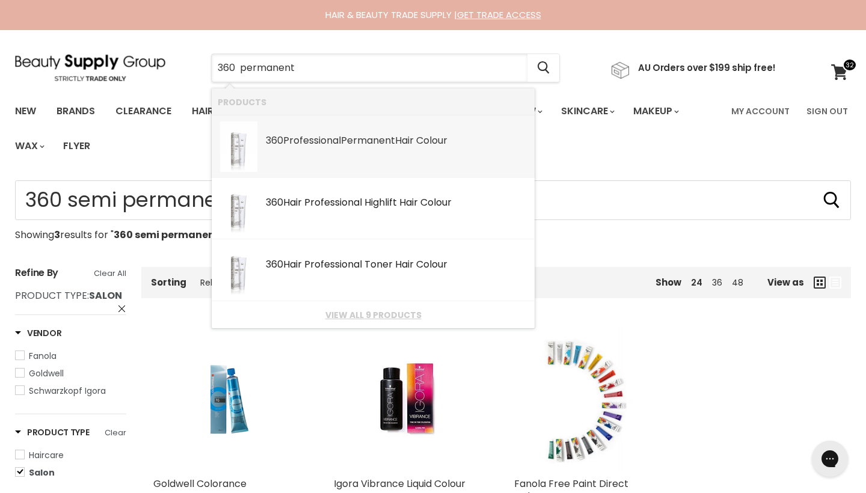
click at [312, 141] on div "360 Professional Permanent Hair Colour" at bounding box center [397, 141] width 263 height 13
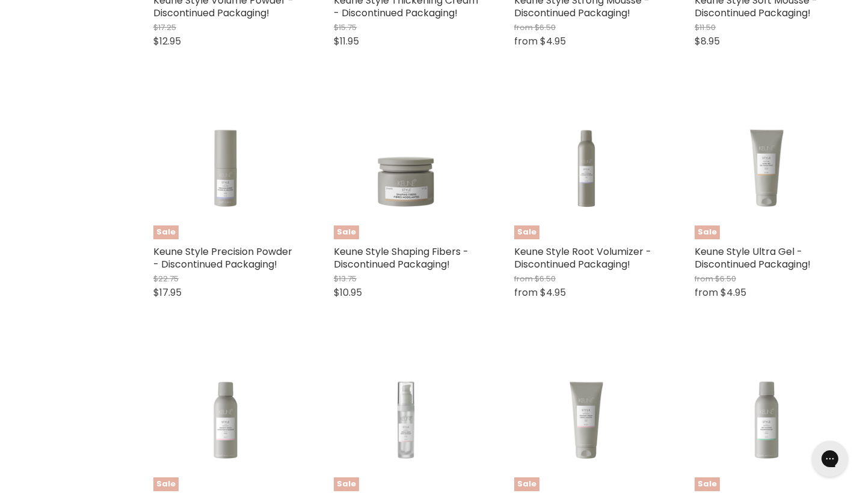
scroll to position [1037, 0]
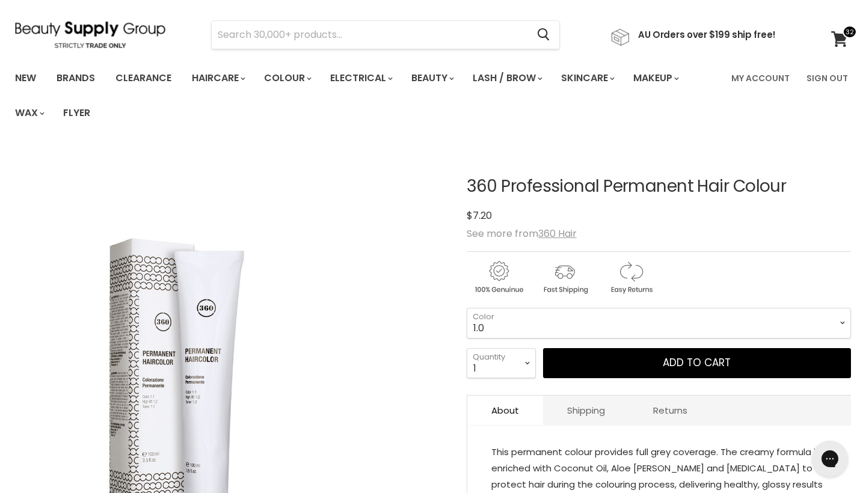
scroll to position [37, 0]
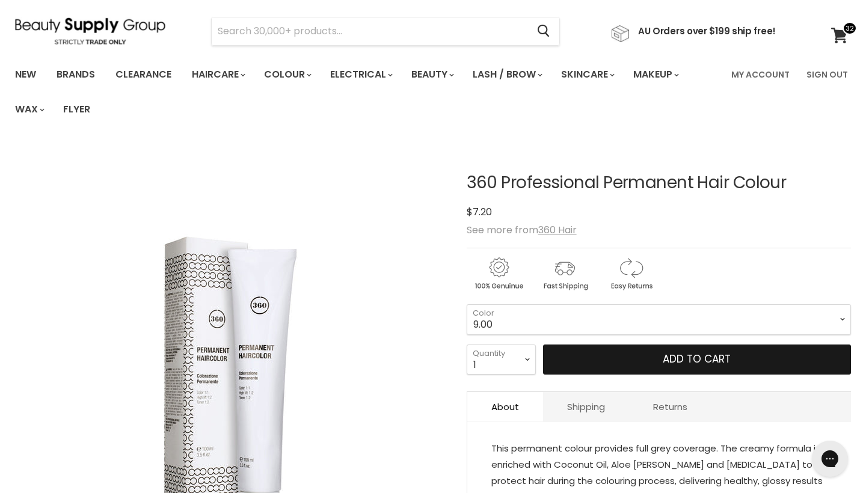
click at [736, 363] on button "Add to cart" at bounding box center [697, 360] width 308 height 30
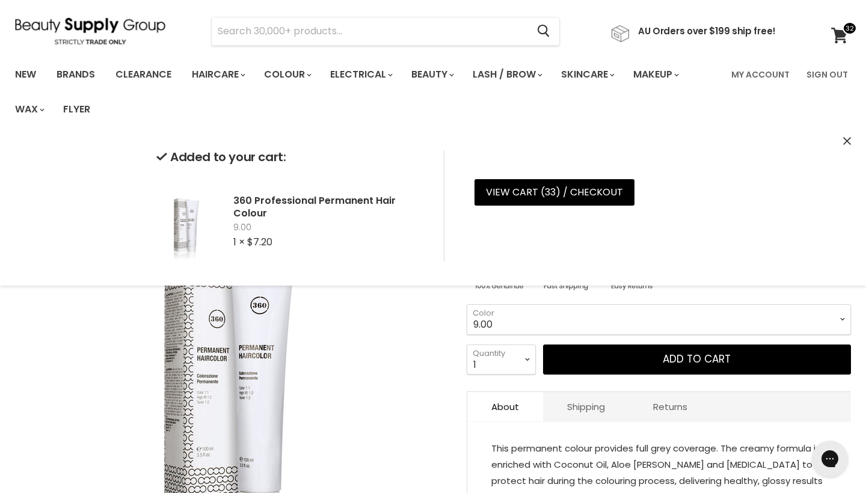
click at [849, 140] on icon "Close" at bounding box center [847, 141] width 8 height 8
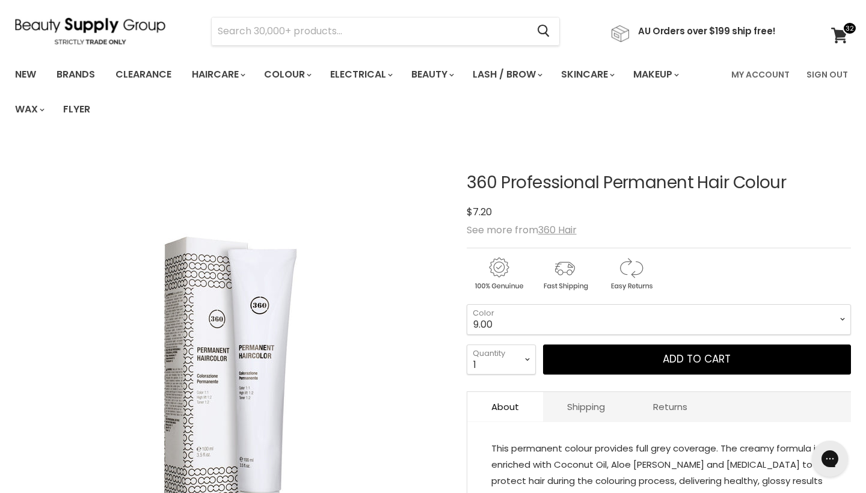
scroll to position [180, 0]
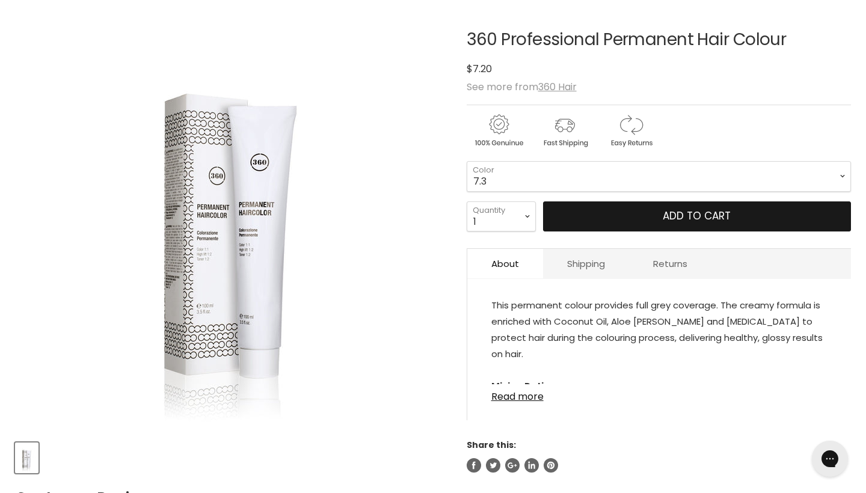
click at [714, 218] on button "Add to cart" at bounding box center [697, 216] width 308 height 30
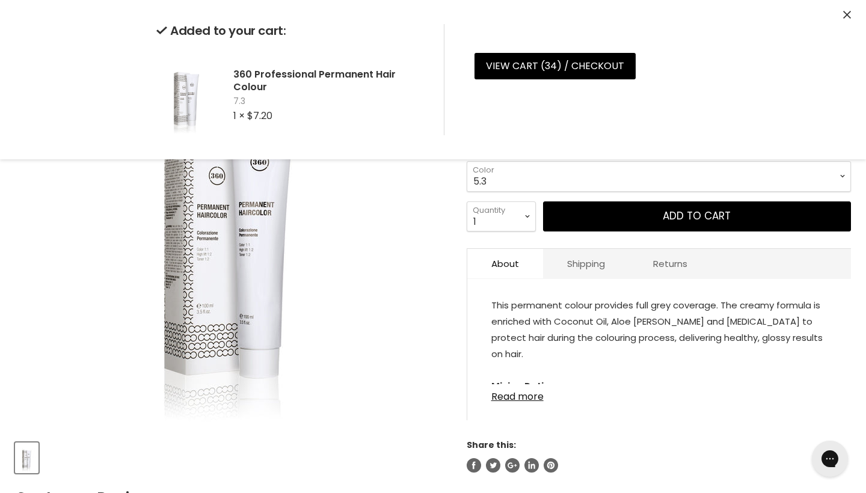
select select "5.3"
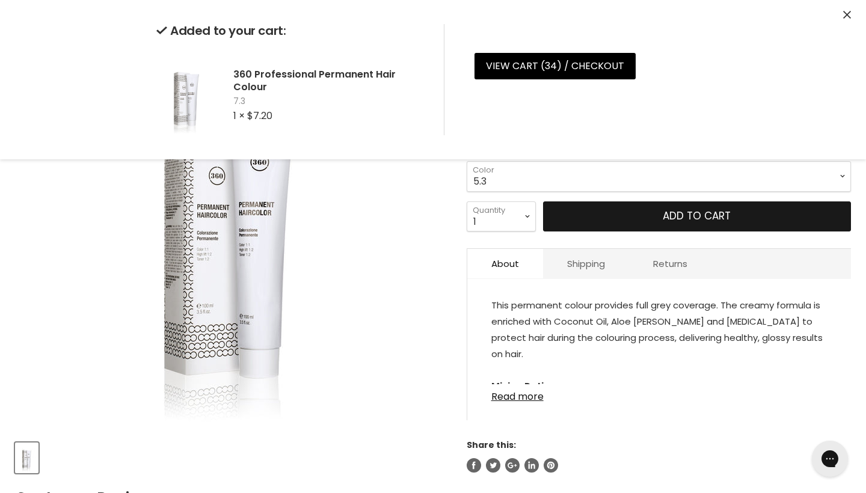
click at [811, 214] on button "Add to cart" at bounding box center [697, 216] width 308 height 30
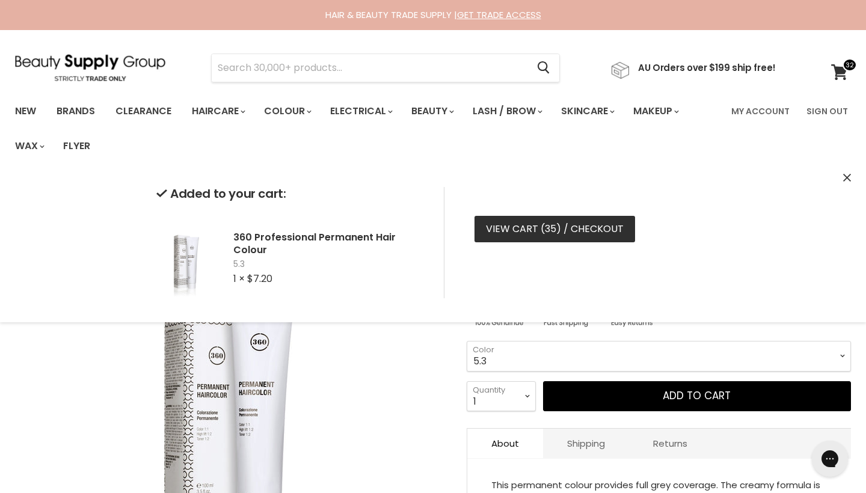
click at [609, 226] on link "View cart ( 35 ) / Checkout" at bounding box center [554, 229] width 161 height 26
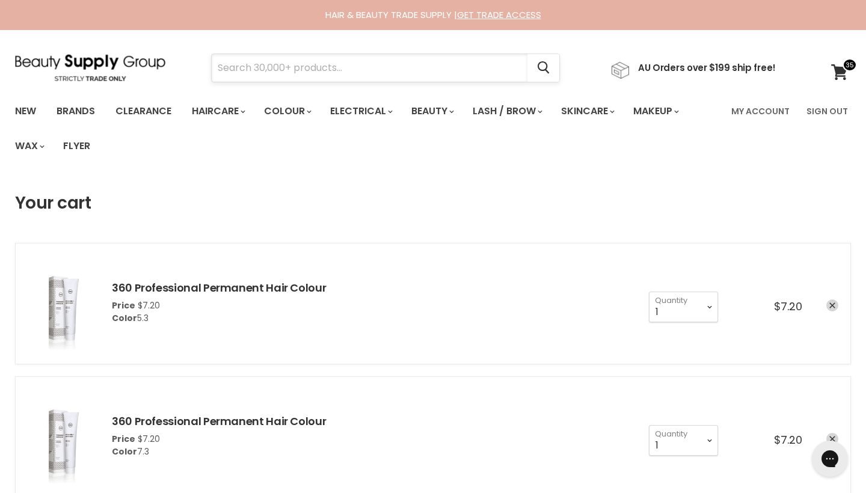
click at [391, 69] on input "Search" at bounding box center [370, 68] width 316 height 28
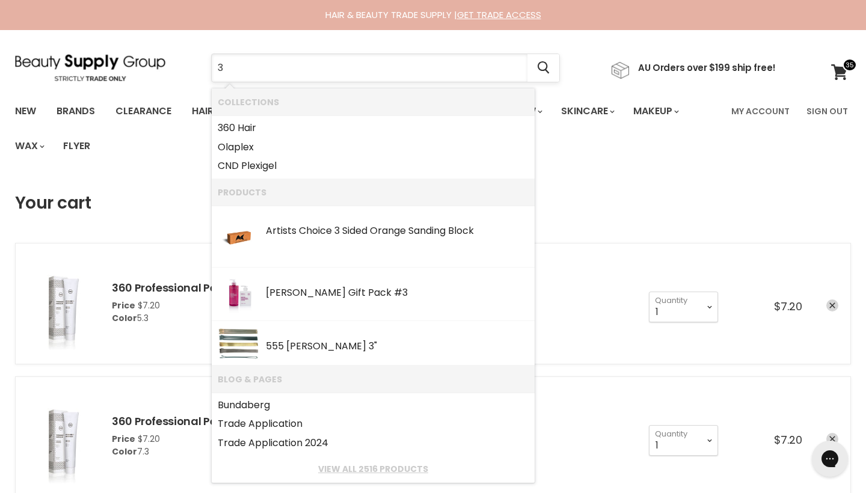
type input "36"
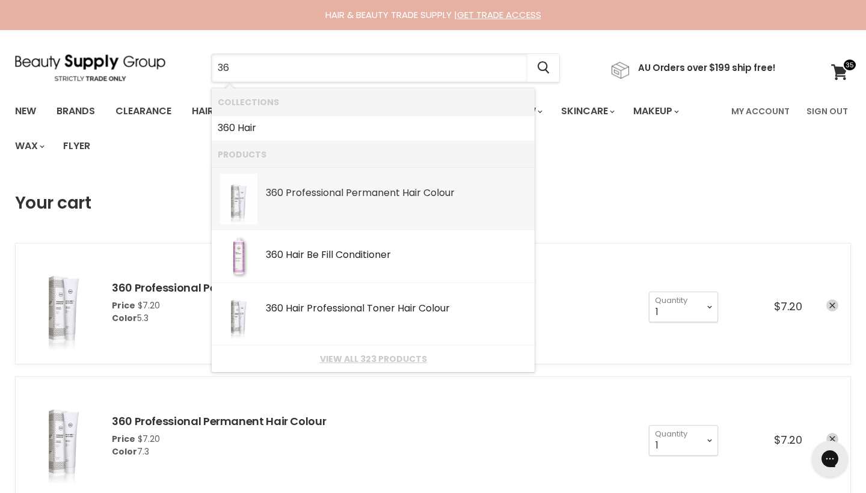
click at [388, 191] on div "36 0 Professional Permanent Hair Colour" at bounding box center [397, 194] width 263 height 13
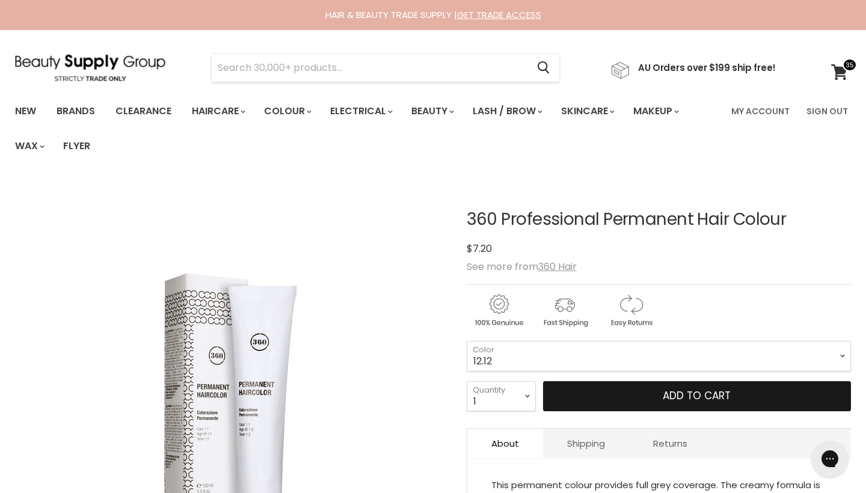
click at [798, 401] on button "Add to cart" at bounding box center [697, 396] width 308 height 30
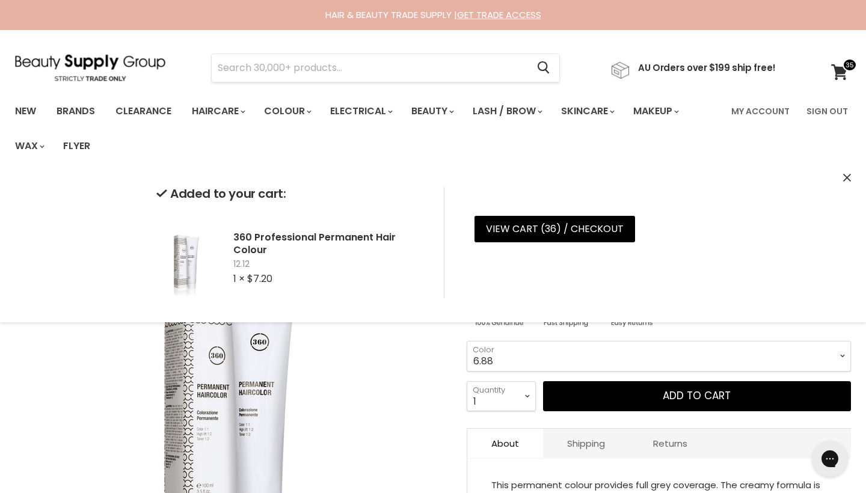
select select "6.88"
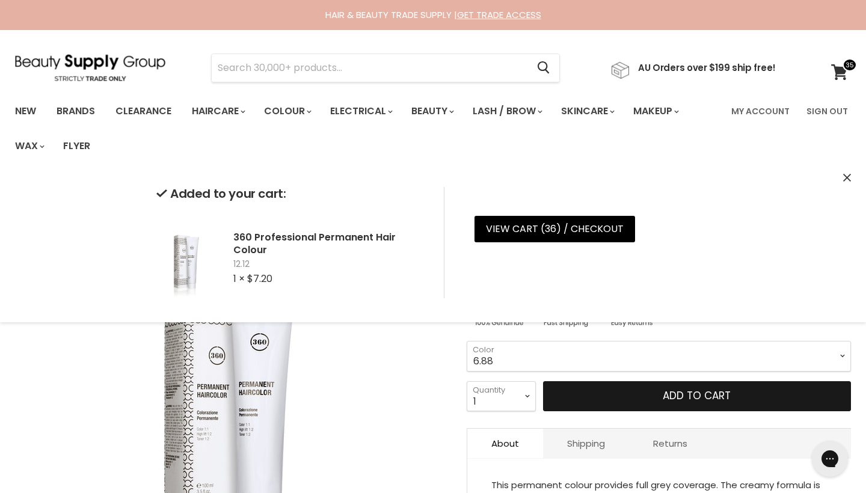
click at [766, 396] on button "Add to cart" at bounding box center [697, 396] width 308 height 30
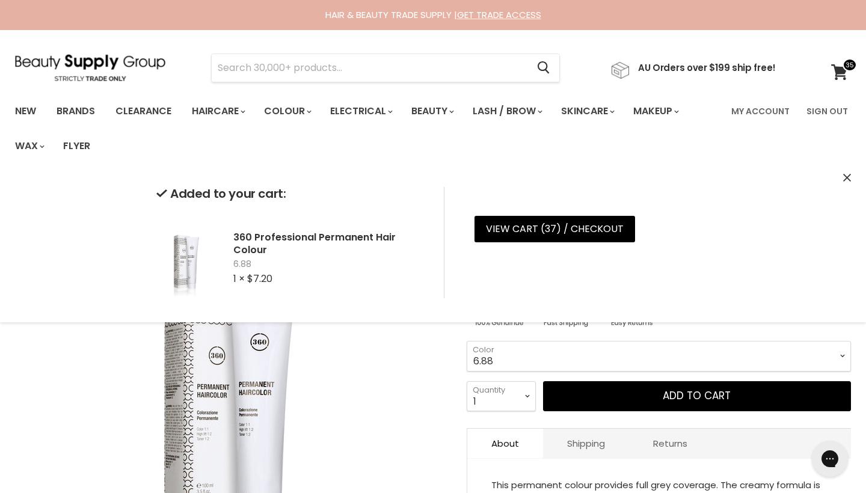
click at [847, 174] on icon "Close" at bounding box center [847, 178] width 8 height 8
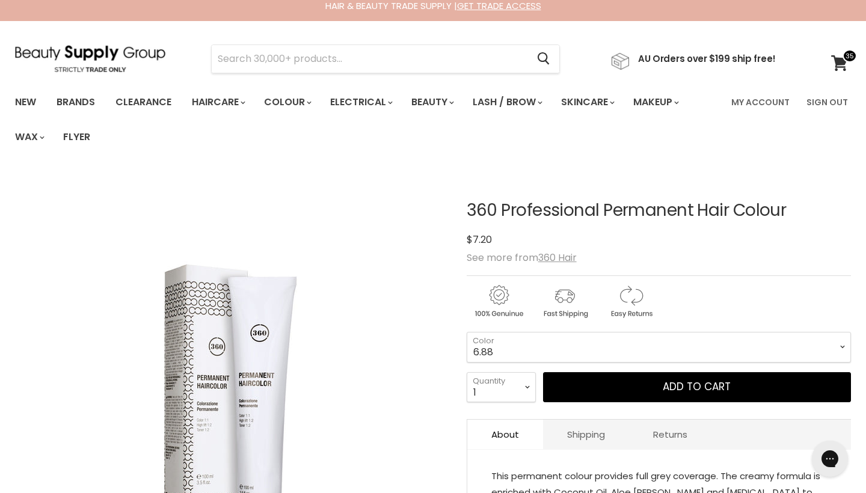
scroll to position [10, 0]
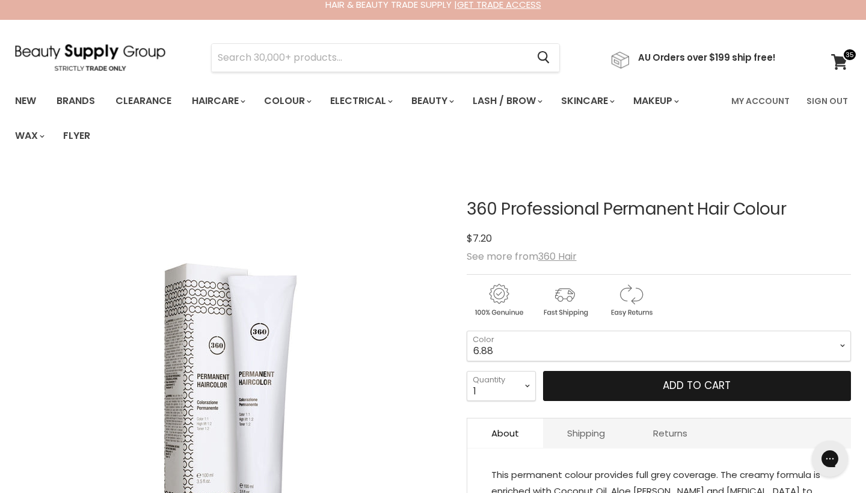
click at [779, 387] on button "Add to cart" at bounding box center [697, 386] width 308 height 30
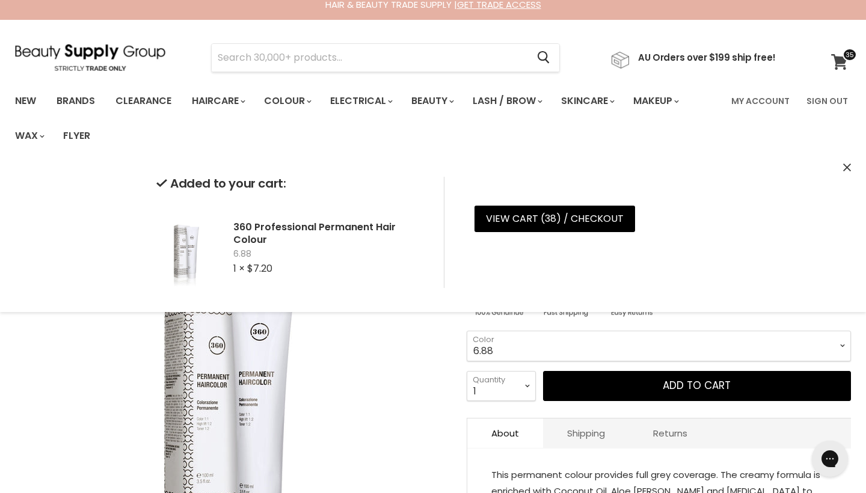
click at [843, 57] on span at bounding box center [849, 54] width 14 height 13
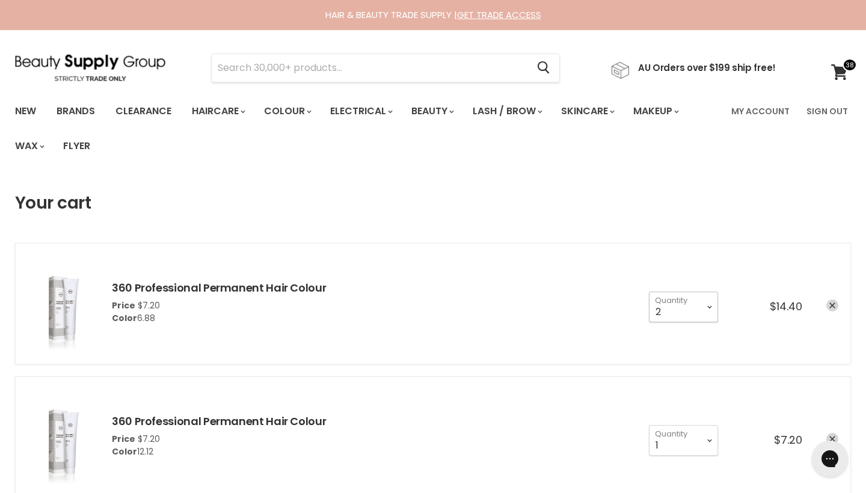
select select "1"
type input "1"
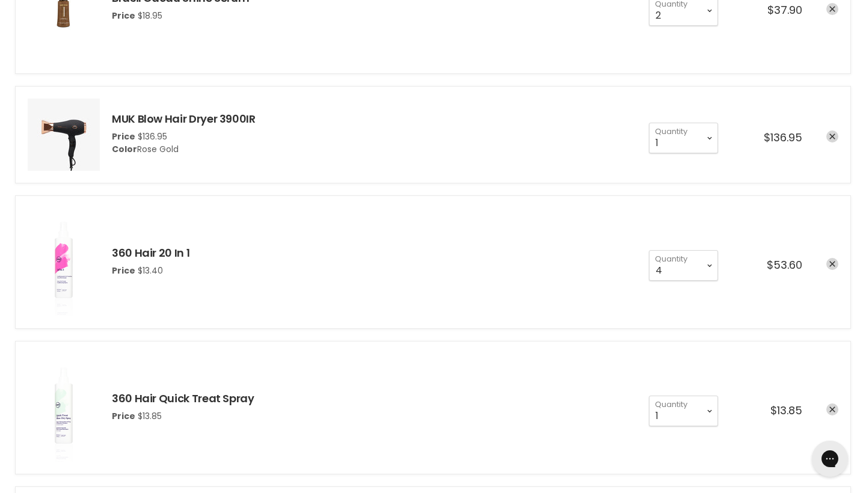
scroll to position [838, 0]
select select "3"
type input "3"
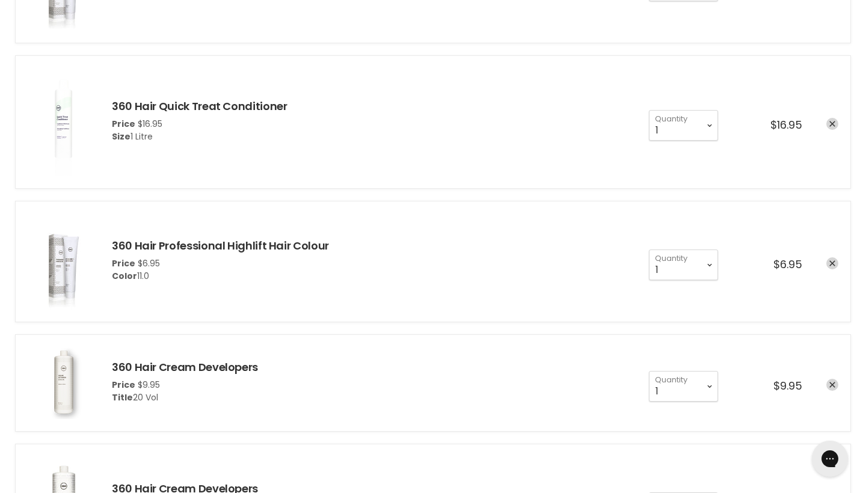
scroll to position [2068, 0]
click at [241, 106] on link "360 Hair Quick Treat Conditioner" at bounding box center [199, 106] width 175 height 15
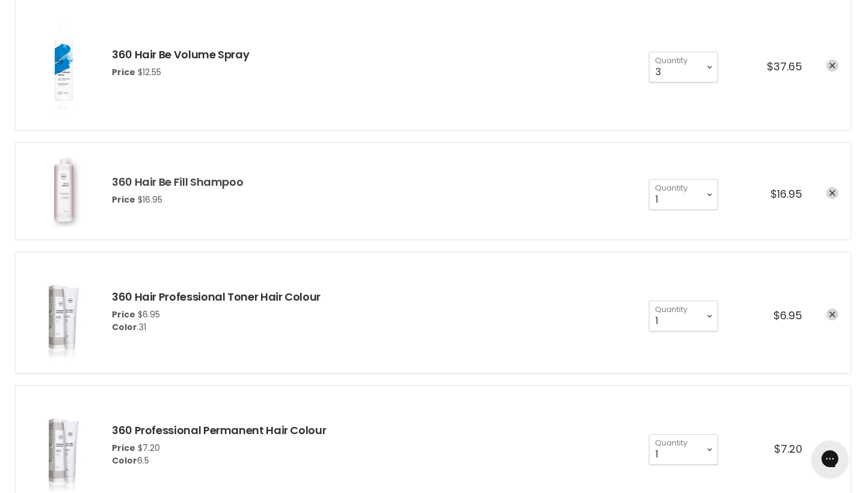
scroll to position [1605, 0]
click at [123, 183] on link "360 Hair Be Fill Shampoo" at bounding box center [177, 181] width 131 height 15
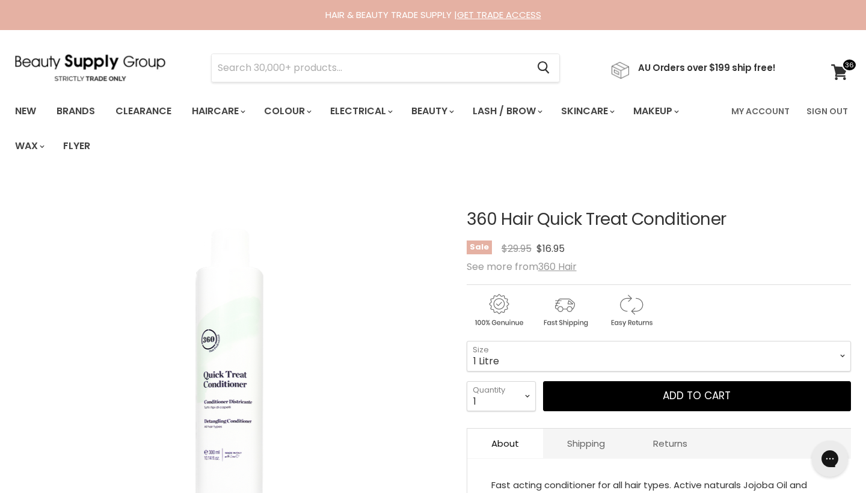
click at [346, 449] on img "360 Hair Quick Treat Conditioner image. Click or Scroll to Zoom." at bounding box center [230, 394] width 282 height 423
select select "300ml"
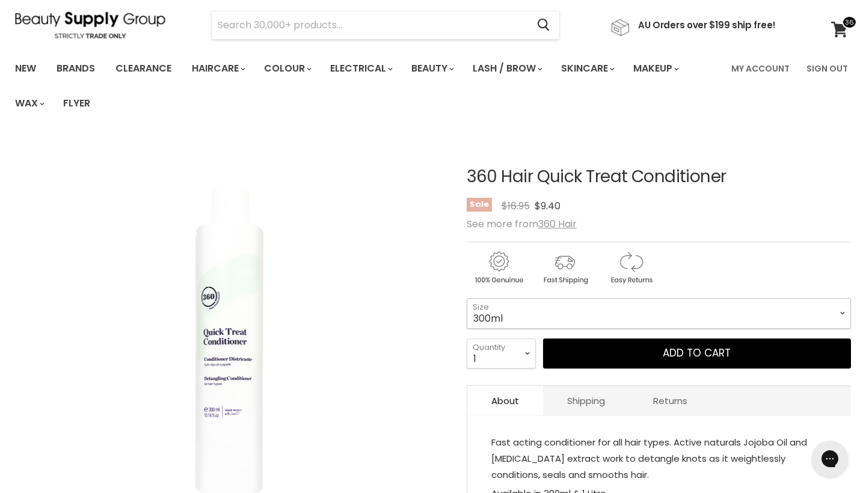
scroll to position [54, 0]
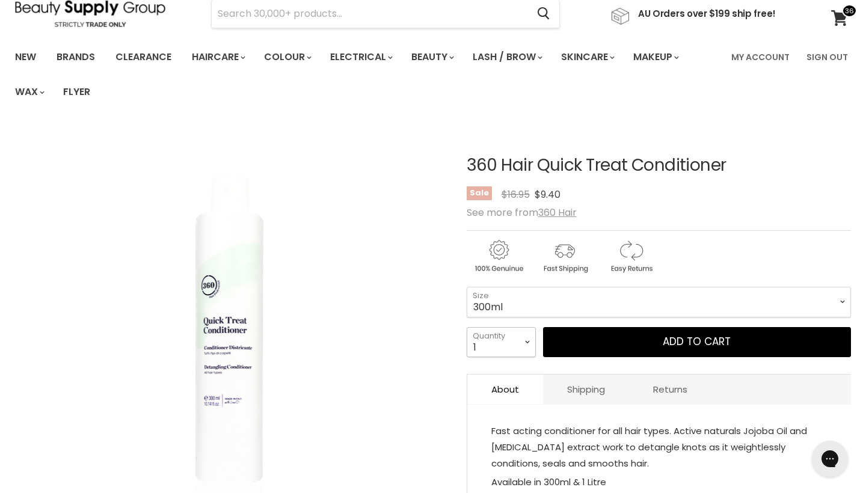
select select "2"
type input "2"
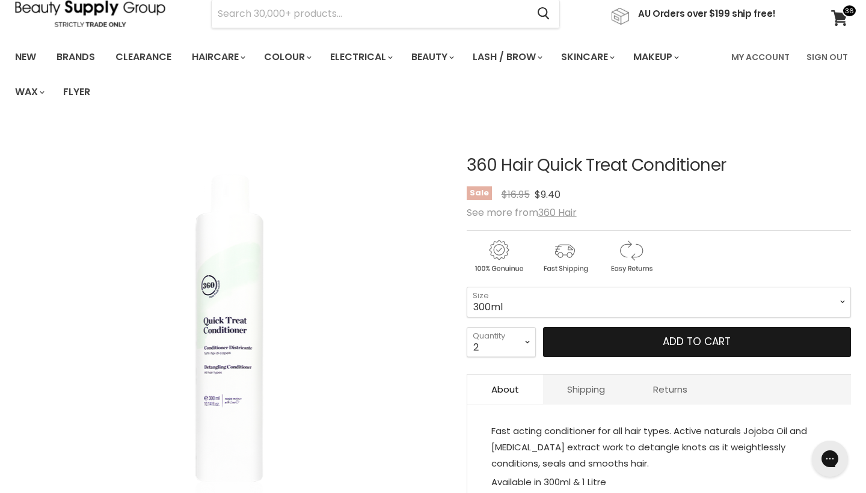
click at [645, 348] on button "Add to cart" at bounding box center [697, 342] width 308 height 30
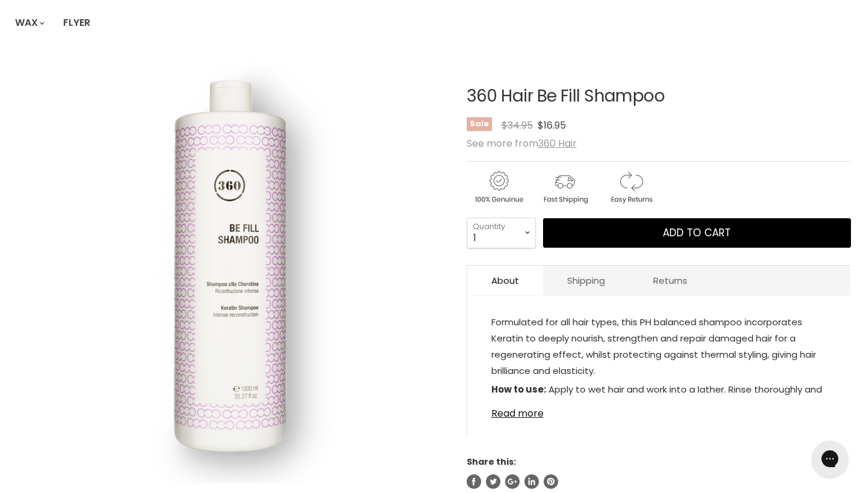
scroll to position [129, 0]
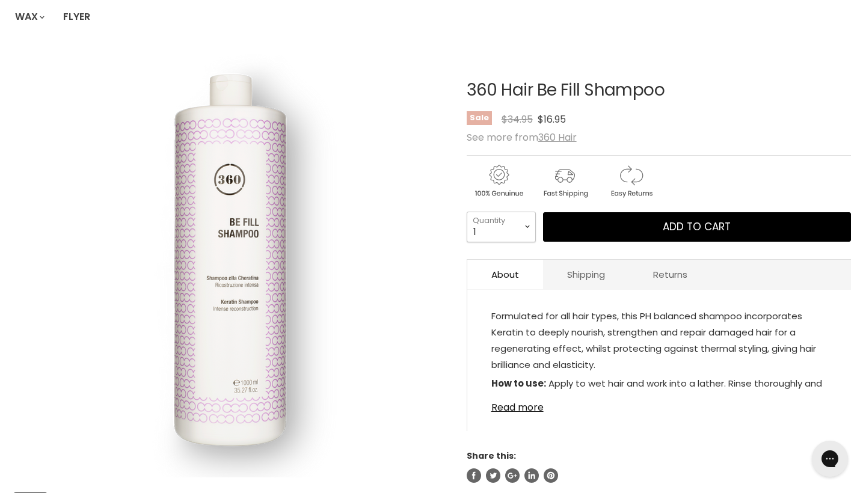
select select "2"
type input "2"
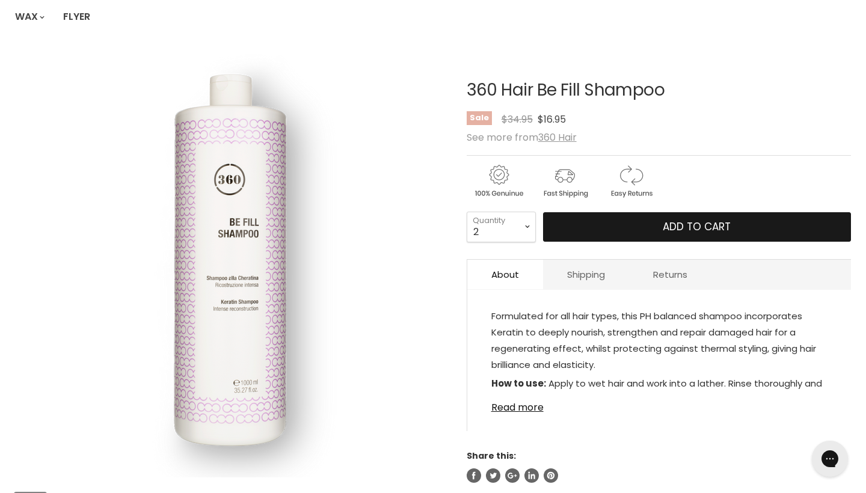
click at [639, 228] on button "Add to cart" at bounding box center [697, 227] width 308 height 30
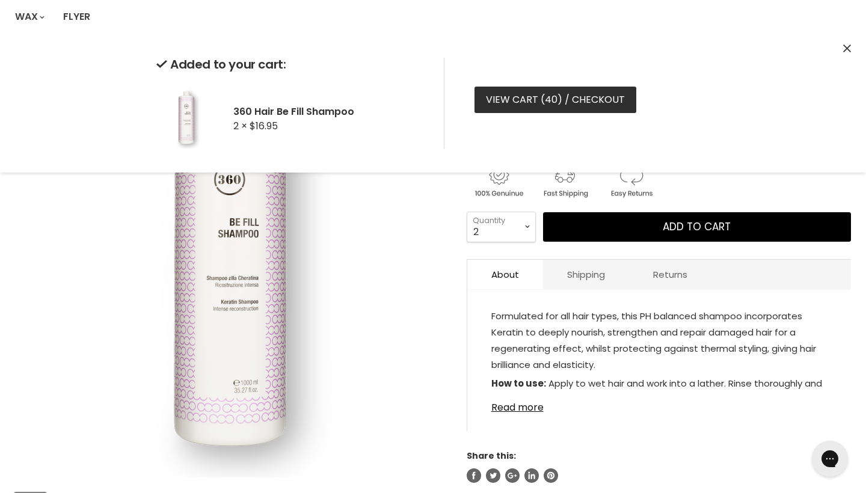
click at [612, 105] on link "View cart ( 40 ) / Checkout" at bounding box center [555, 100] width 162 height 26
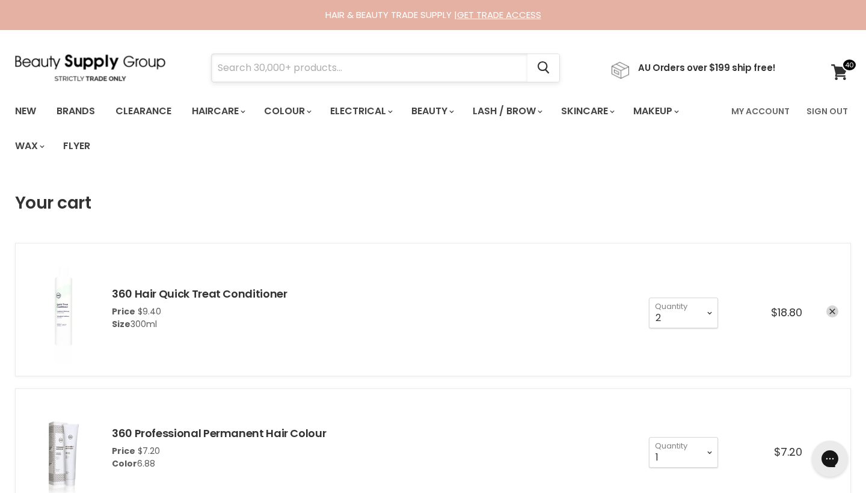
click at [309, 66] on input "Search" at bounding box center [370, 68] width 316 height 28
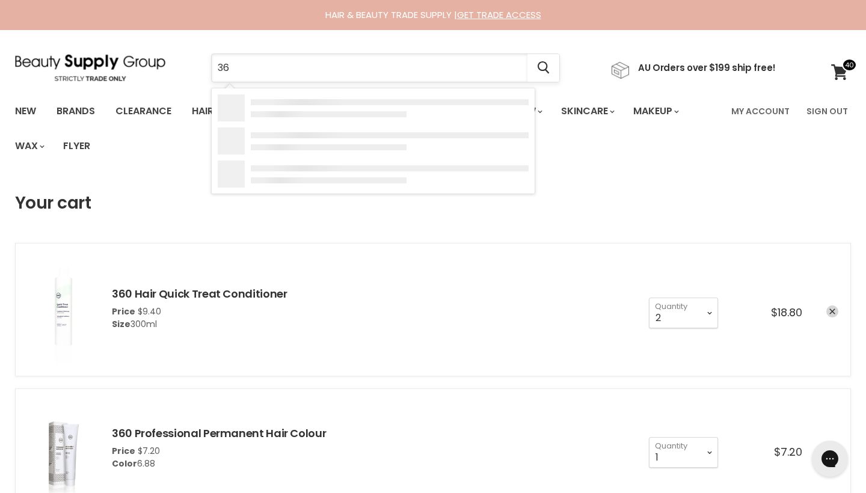
type input "360"
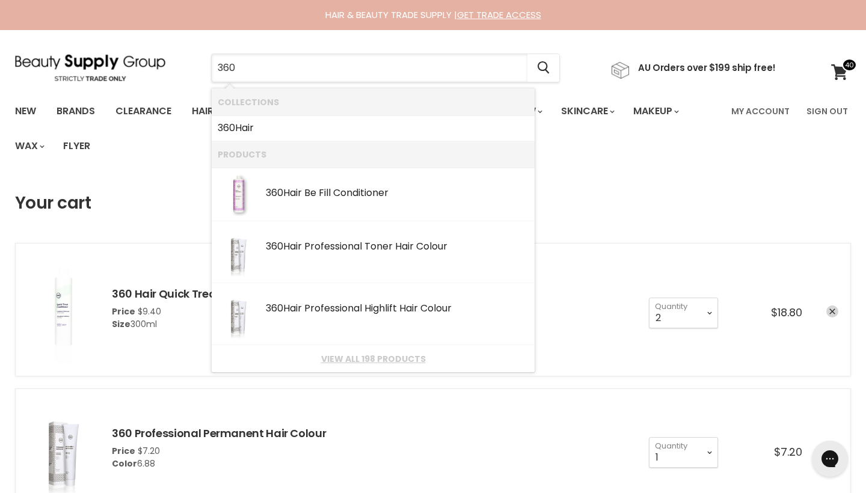
click at [337, 163] on li "Products" at bounding box center [373, 154] width 323 height 27
click at [298, 128] on link "360 Hair" at bounding box center [373, 127] width 311 height 19
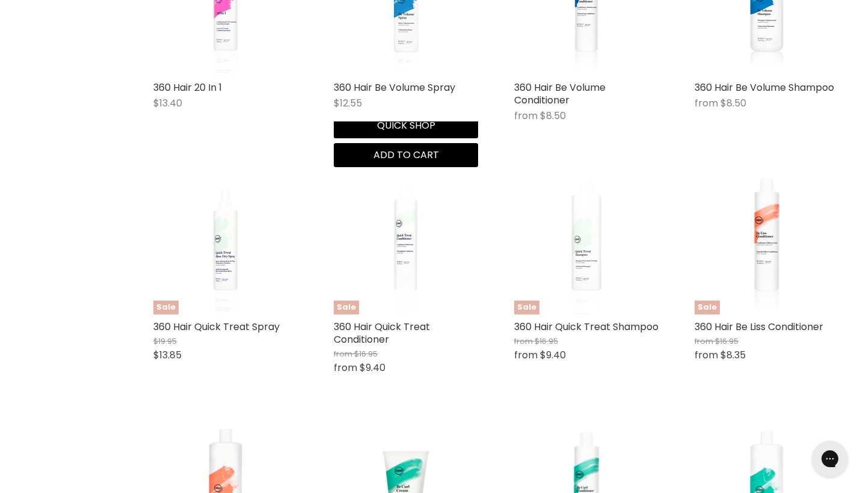
scroll to position [1039, 0]
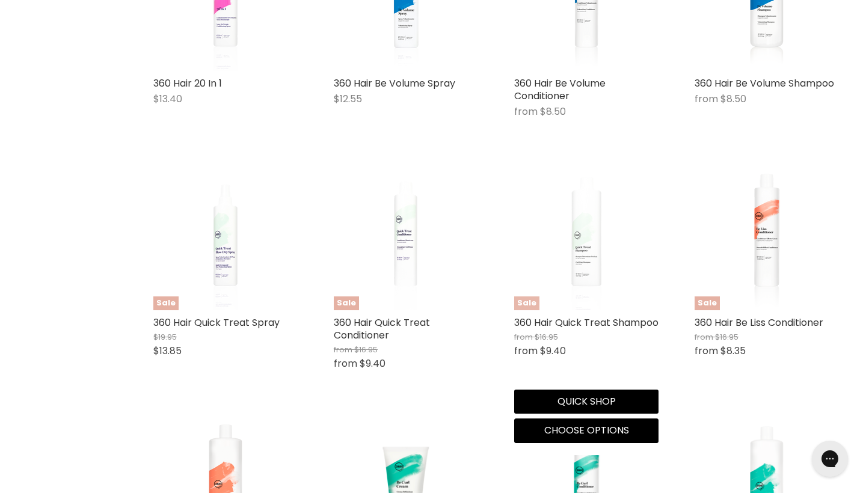
click at [594, 263] on img "Main content" at bounding box center [586, 238] width 96 height 144
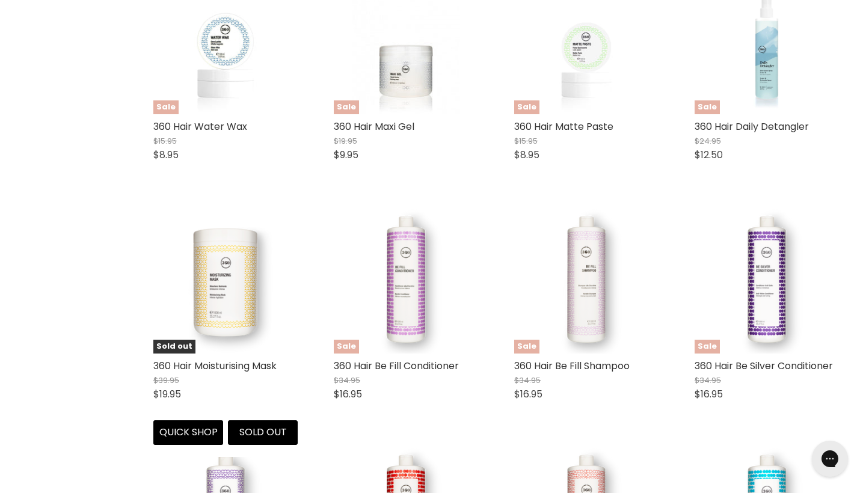
scroll to position [1728, 0]
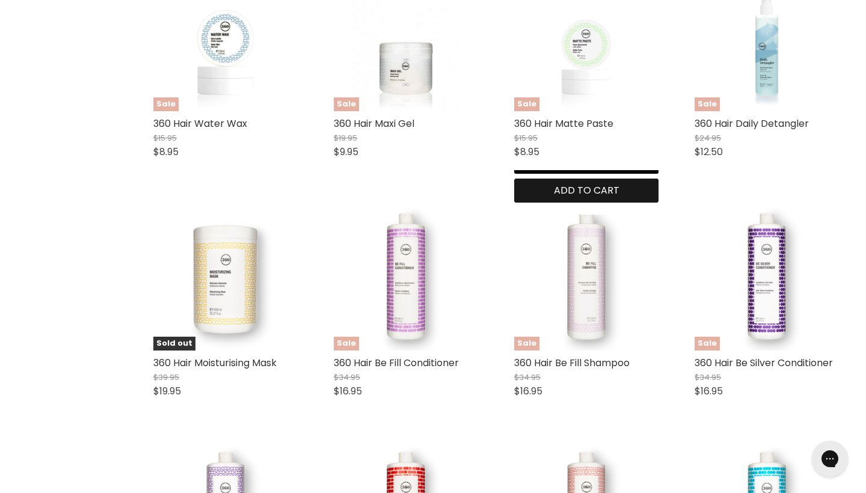
click at [612, 183] on span "Add to cart" at bounding box center [587, 190] width 66 height 14
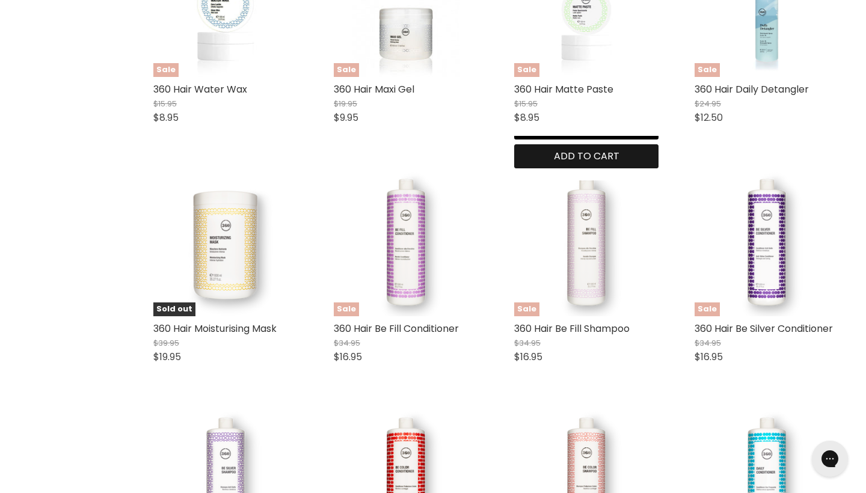
scroll to position [1765, 0]
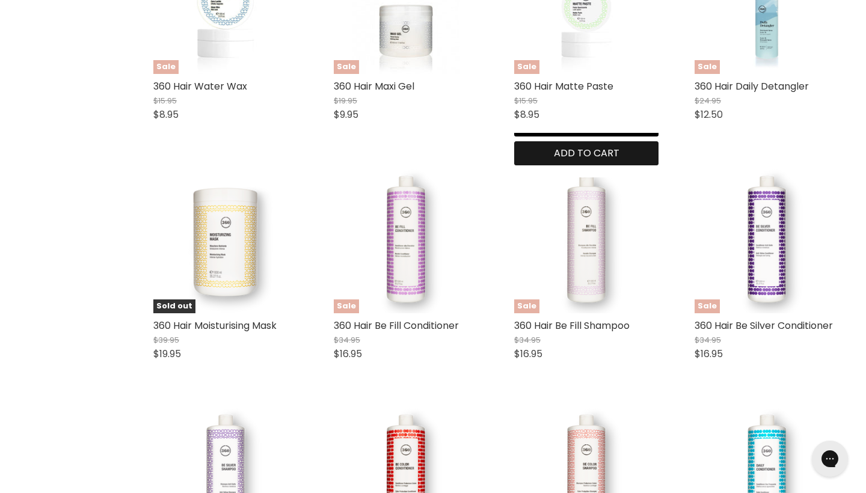
click at [602, 146] on span "Add to cart" at bounding box center [587, 153] width 66 height 14
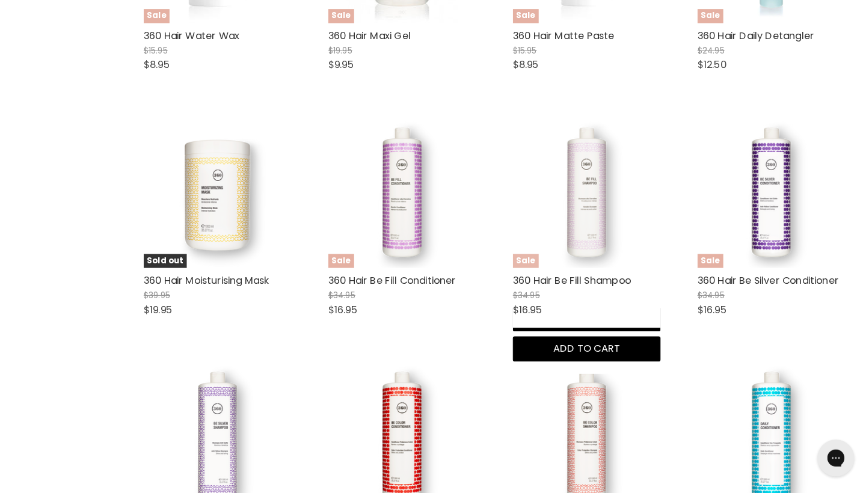
scroll to position [1812, 0]
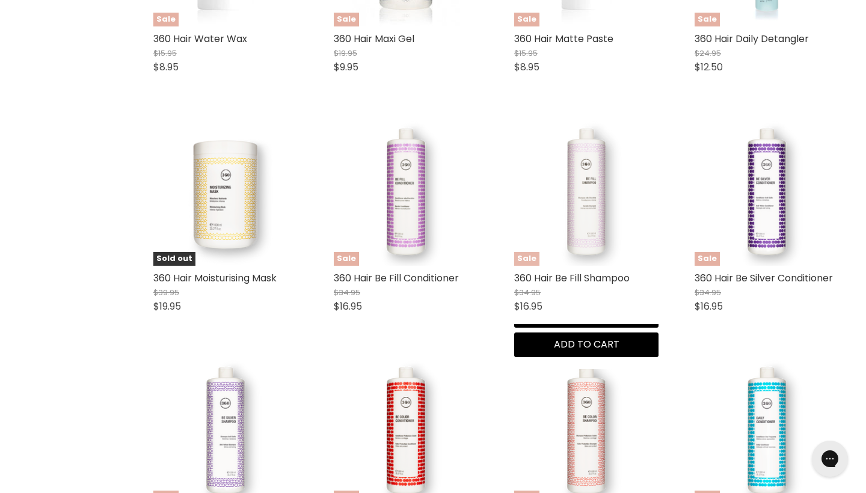
click at [587, 198] on img "Main content" at bounding box center [586, 193] width 144 height 144
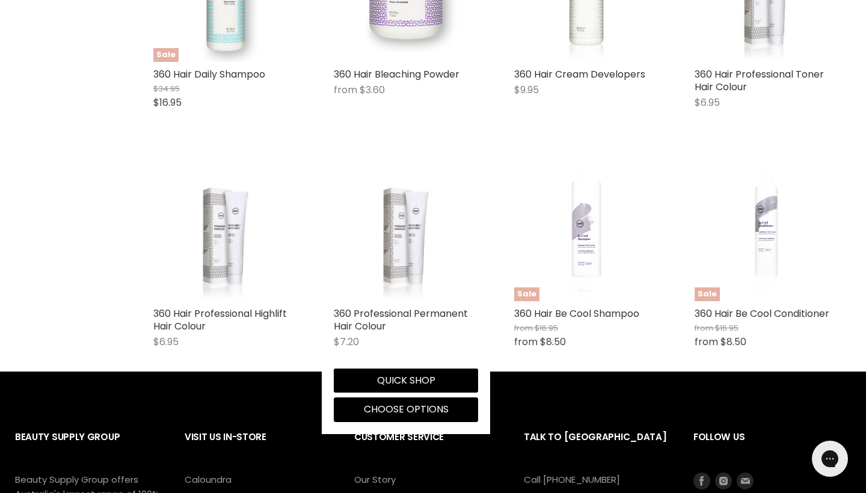
scroll to position [2498, 0]
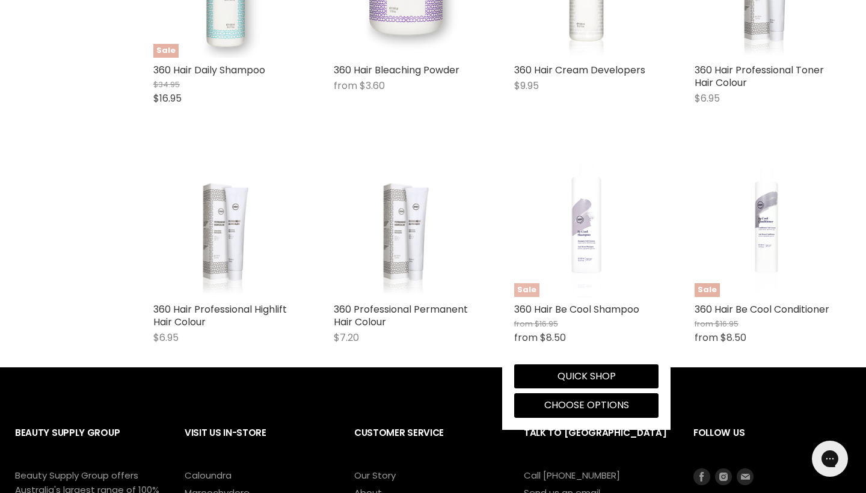
click at [578, 227] on img "Main content" at bounding box center [586, 225] width 96 height 144
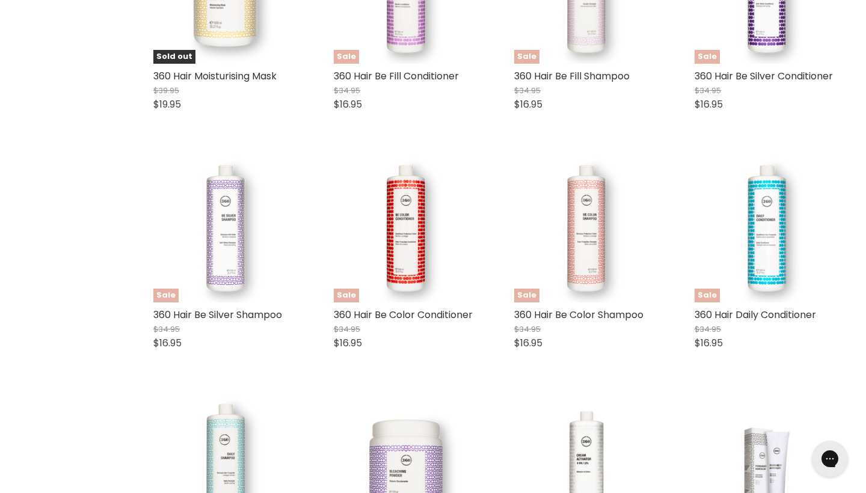
scroll to position [2014, 0]
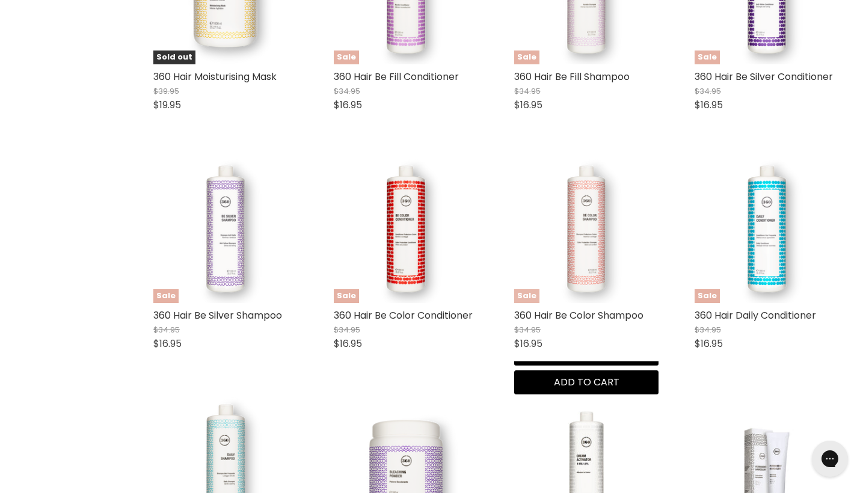
click at [583, 218] on img "Main content" at bounding box center [586, 231] width 144 height 144
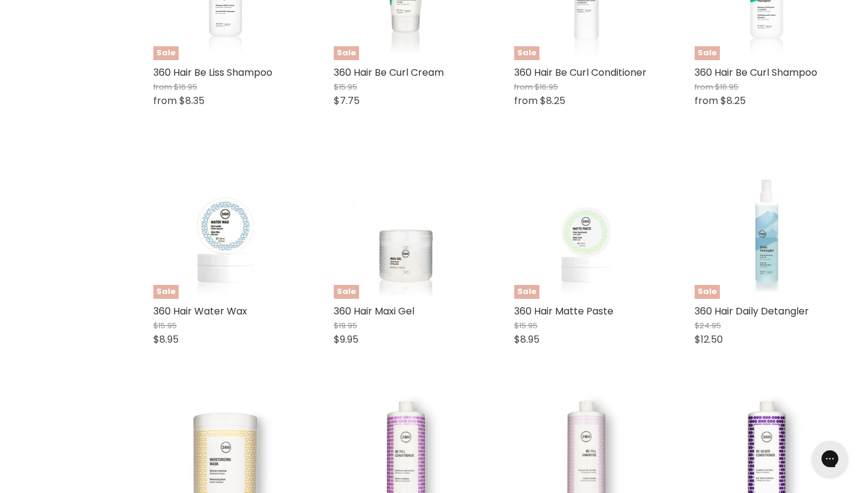
scroll to position [1541, 0]
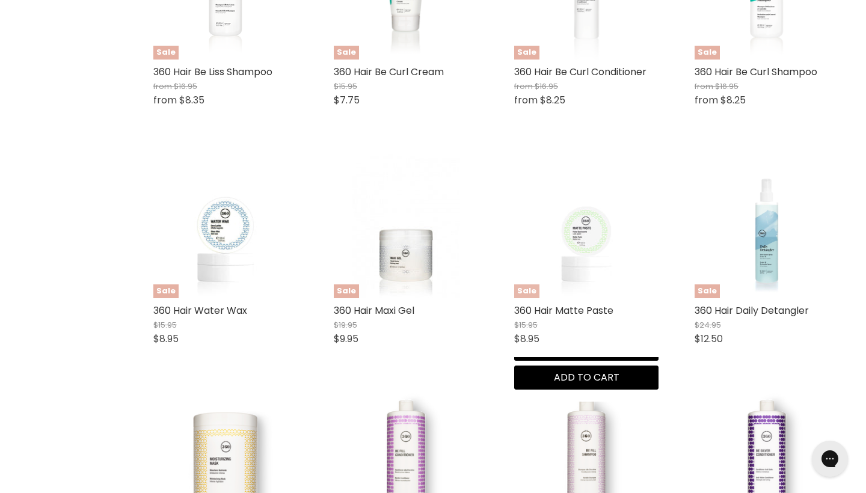
click at [582, 244] on img "Main content" at bounding box center [586, 226] width 108 height 144
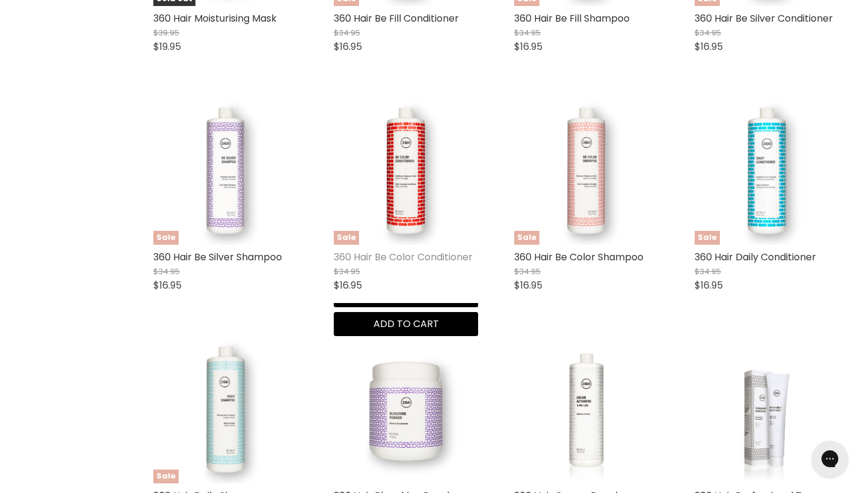
scroll to position [2072, 0]
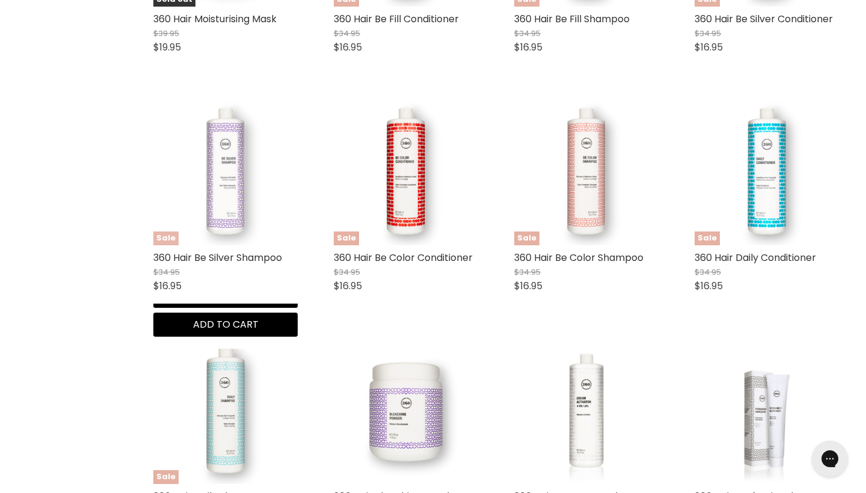
click at [226, 213] on img "Main content" at bounding box center [225, 173] width 144 height 144
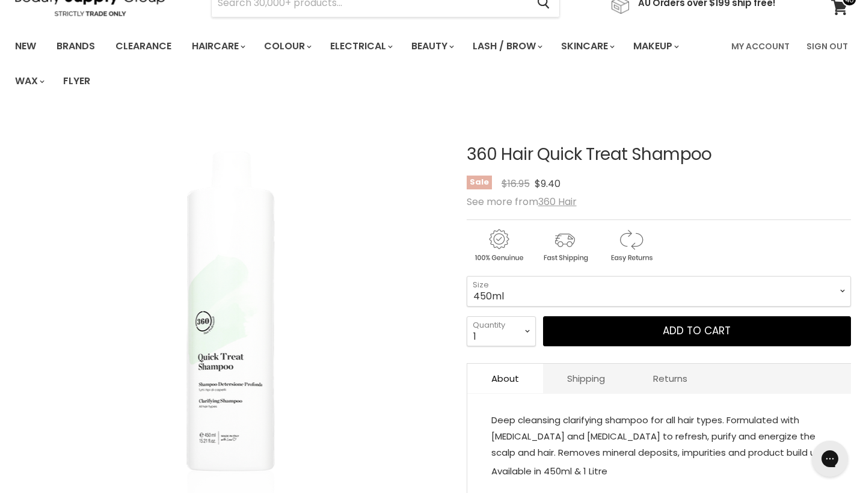
scroll to position [71, 0]
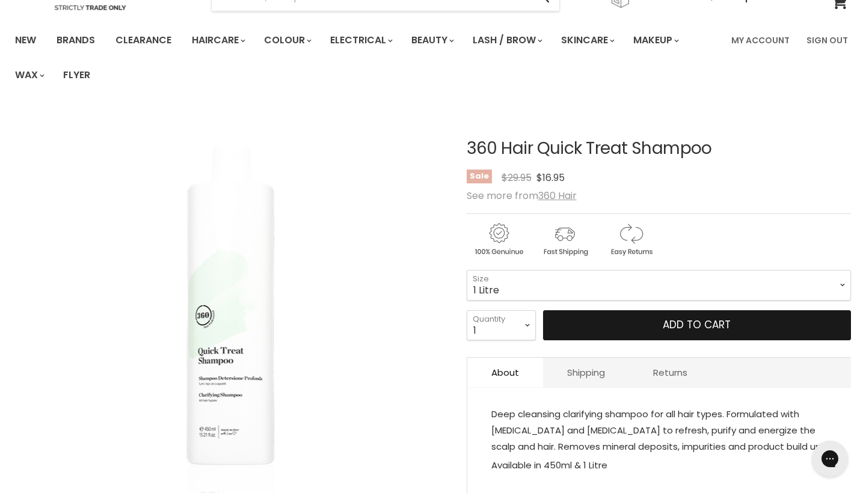
click at [823, 324] on button "Add to cart" at bounding box center [697, 325] width 308 height 30
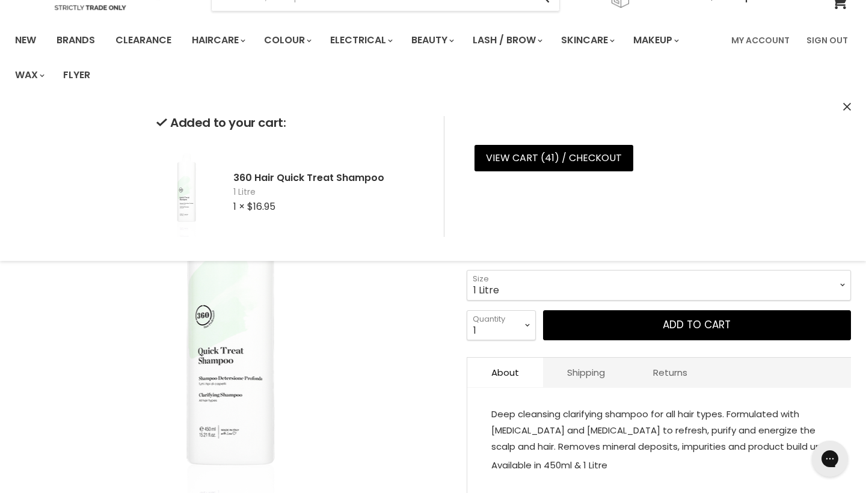
select select "450ml"
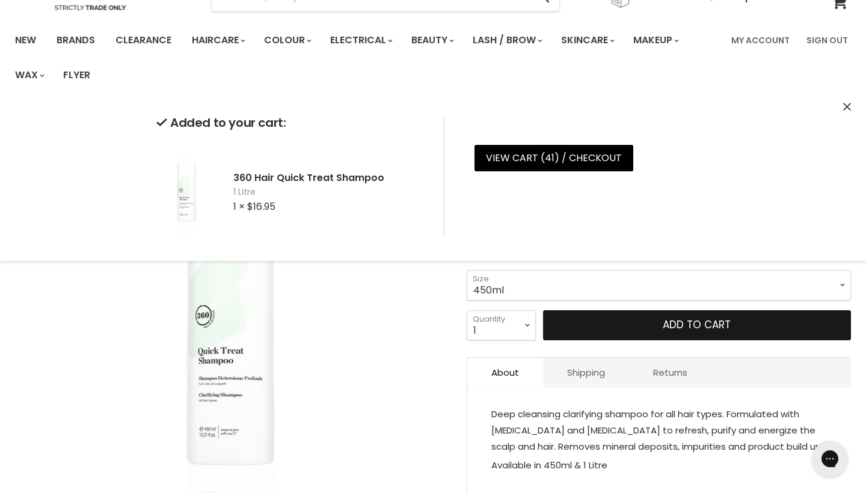
click at [823, 328] on button "Add to cart" at bounding box center [697, 325] width 308 height 30
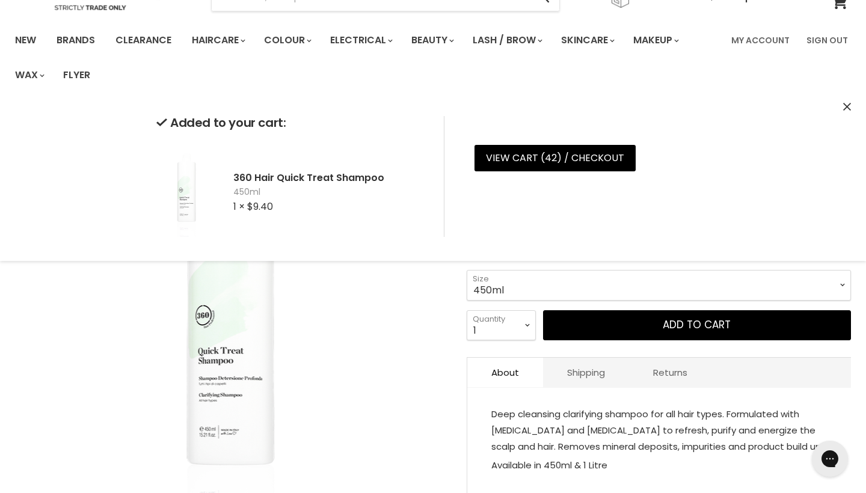
select select "2"
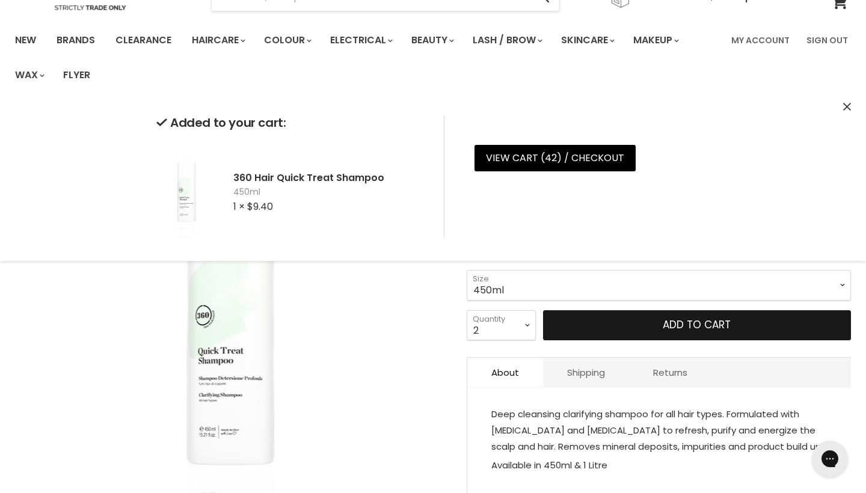
type input "2"
click at [639, 324] on button "Add to cart" at bounding box center [697, 325] width 308 height 30
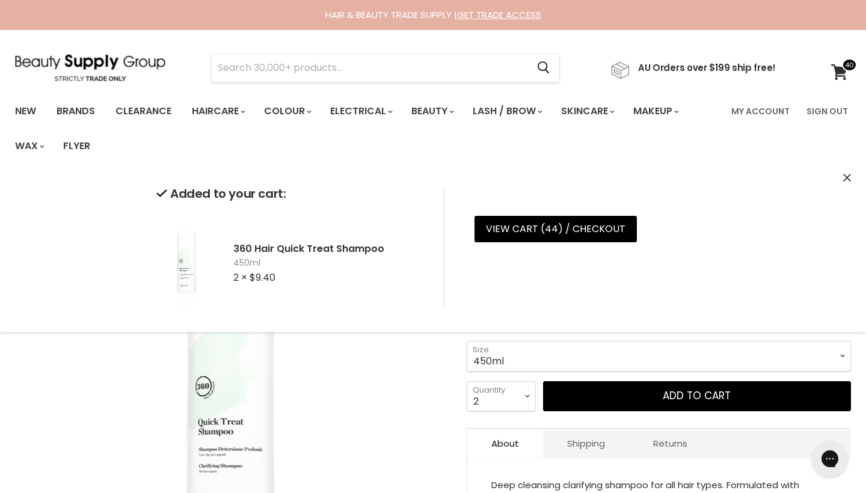
click at [848, 174] on icon "Close" at bounding box center [847, 178] width 8 height 8
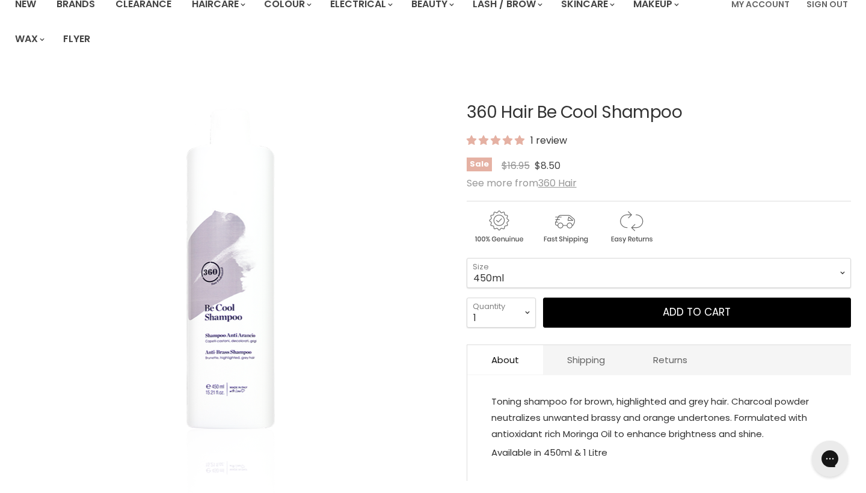
scroll to position [108, 0]
select select "450ml"
select select "2"
type input "2"
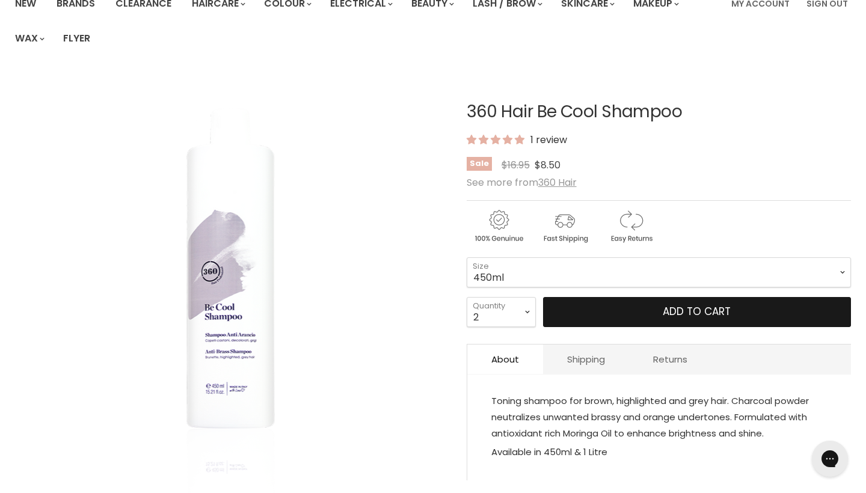
click at [604, 310] on button "Add to cart" at bounding box center [697, 312] width 308 height 30
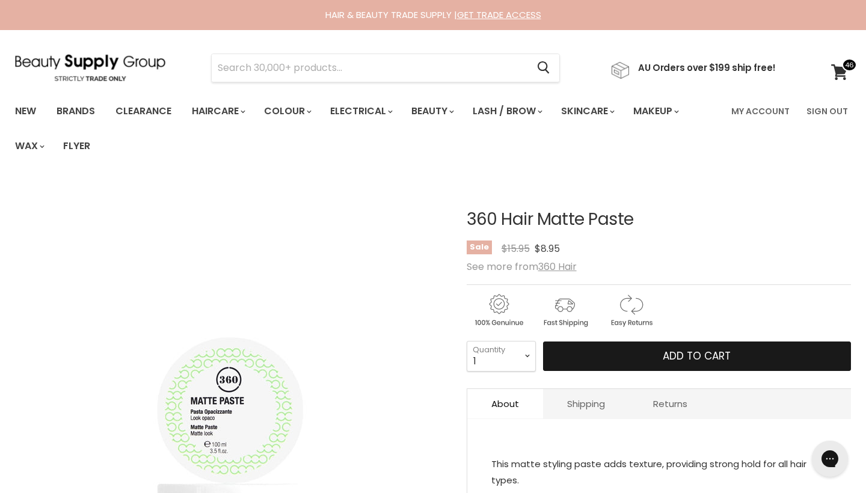
click at [675, 360] on span "Add to cart" at bounding box center [697, 356] width 68 height 14
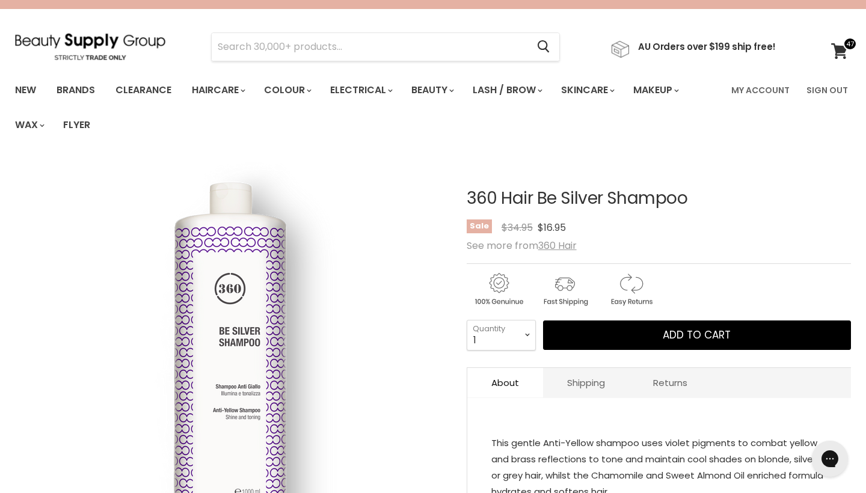
scroll to position [27, 0]
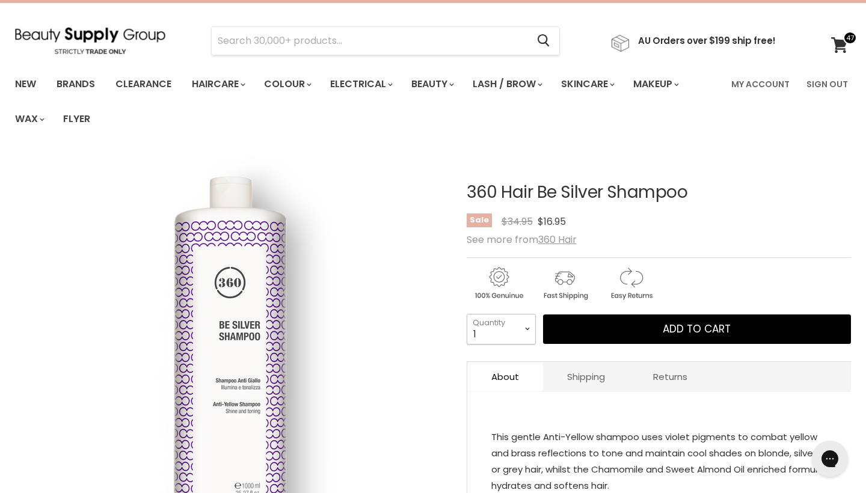
select select "2"
type input "2"
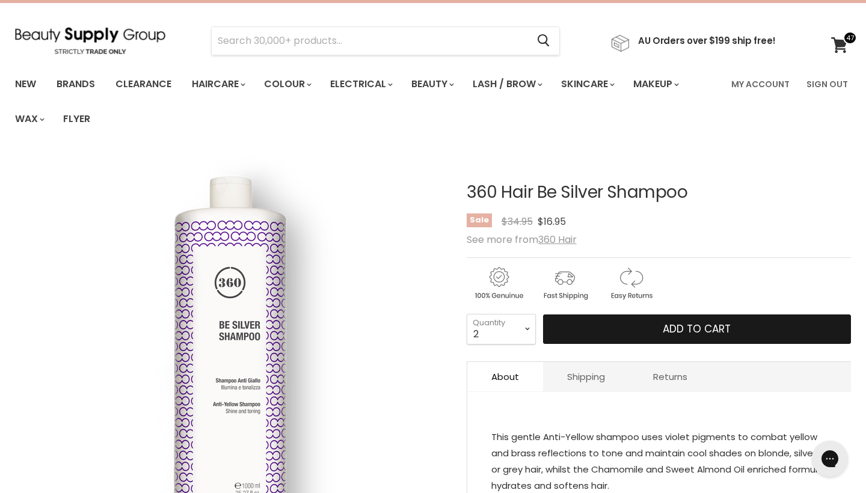
click at [675, 332] on span "Add to cart" at bounding box center [697, 329] width 68 height 14
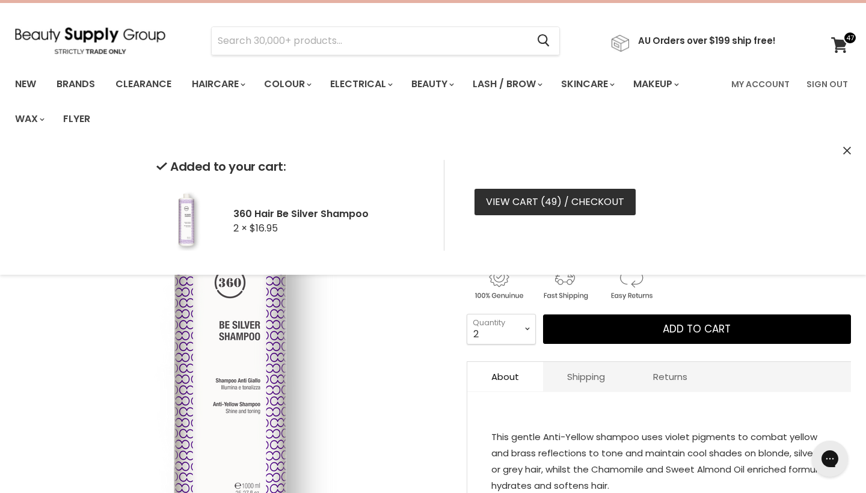
click at [600, 203] on link "View cart ( 49 ) / Checkout" at bounding box center [554, 202] width 161 height 26
